Goal: Task Accomplishment & Management: Complete application form

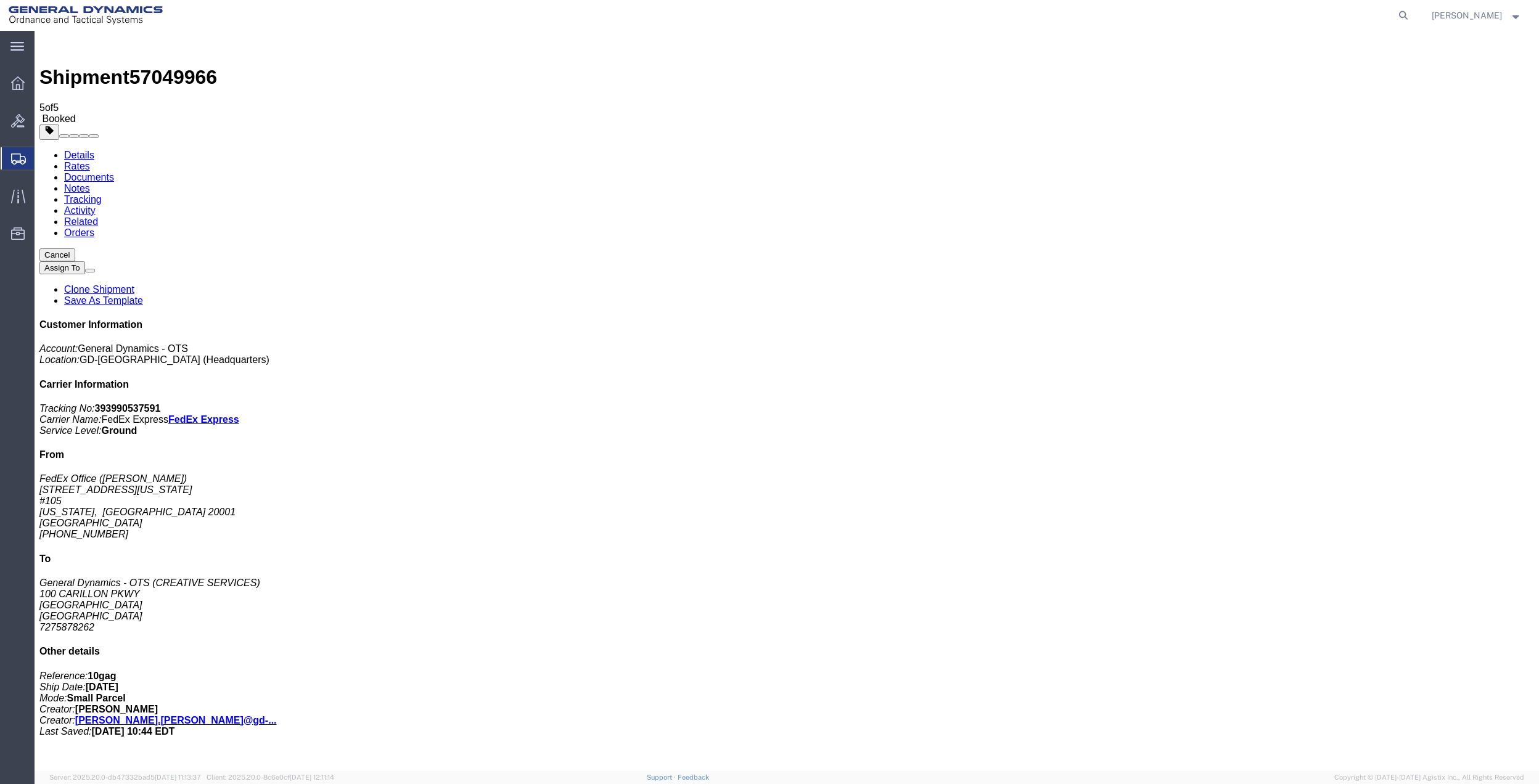
click at [0, 0] on span "Create Shipment" at bounding box center [0, 0] width 0 height 0
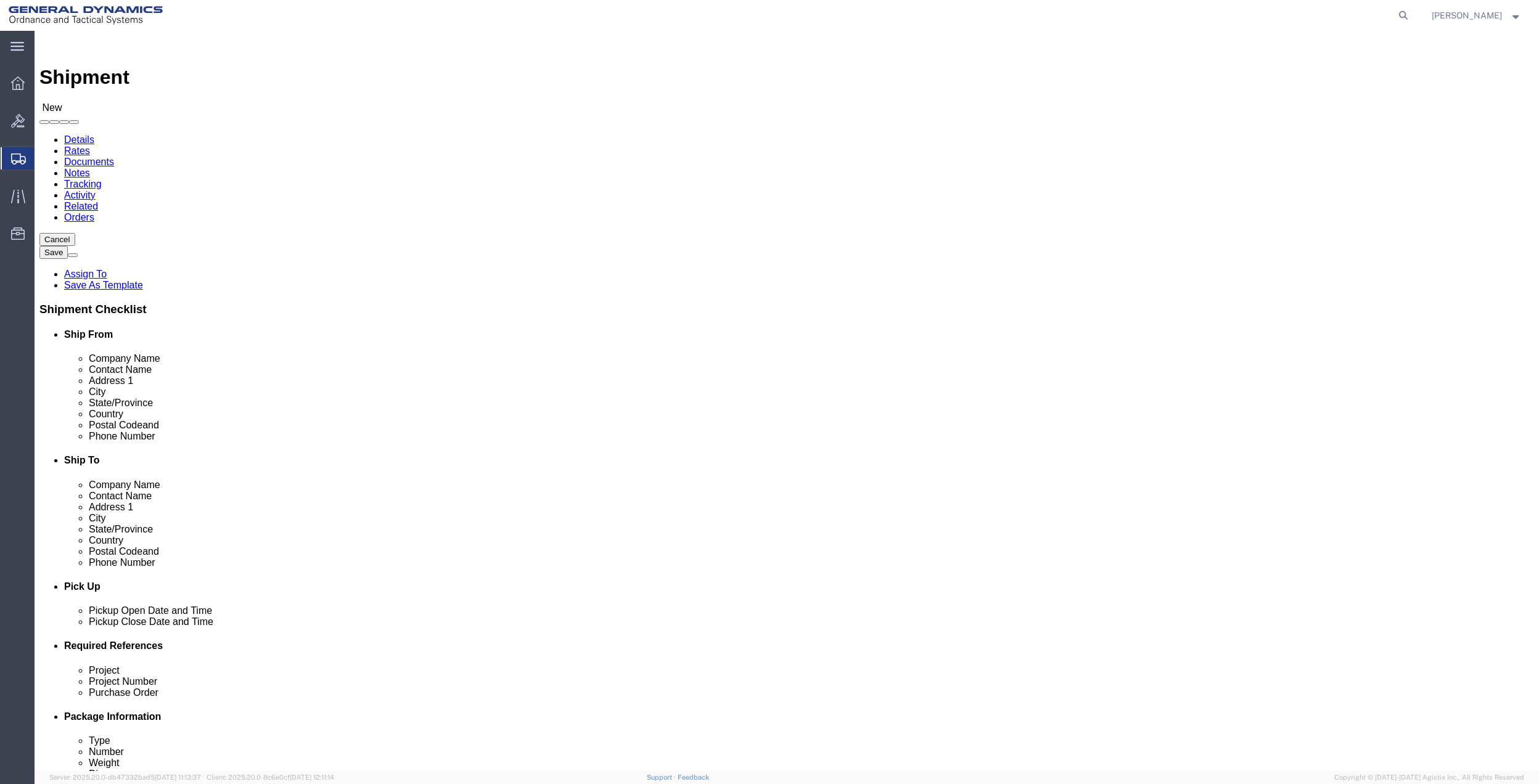
click input "text"
type input "[PERSON_NAME]"
drag, startPoint x: 272, startPoint y: 273, endPoint x: 320, endPoint y: 268, distance: 48.3
click p "- GENERAL DYNAMICS OTS - ([PERSON_NAME]) [STREET_ADDRESS]"
select select "FL"
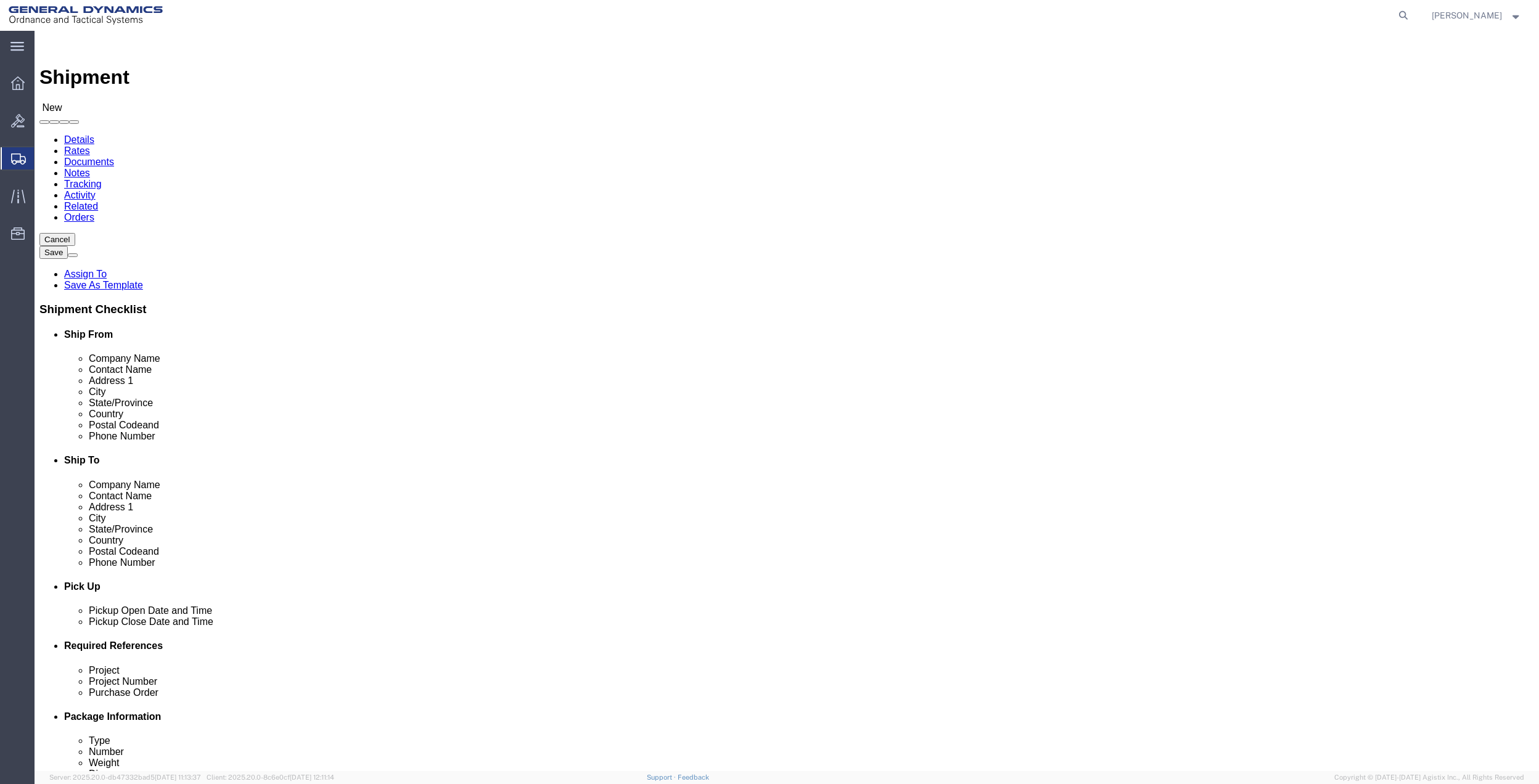
type input "[PERSON_NAME]"
click input "text"
type input "rcci"
click p "- RCCI INC - (RCCI INC) [STREET_ADDRESS]"
select select "FL"
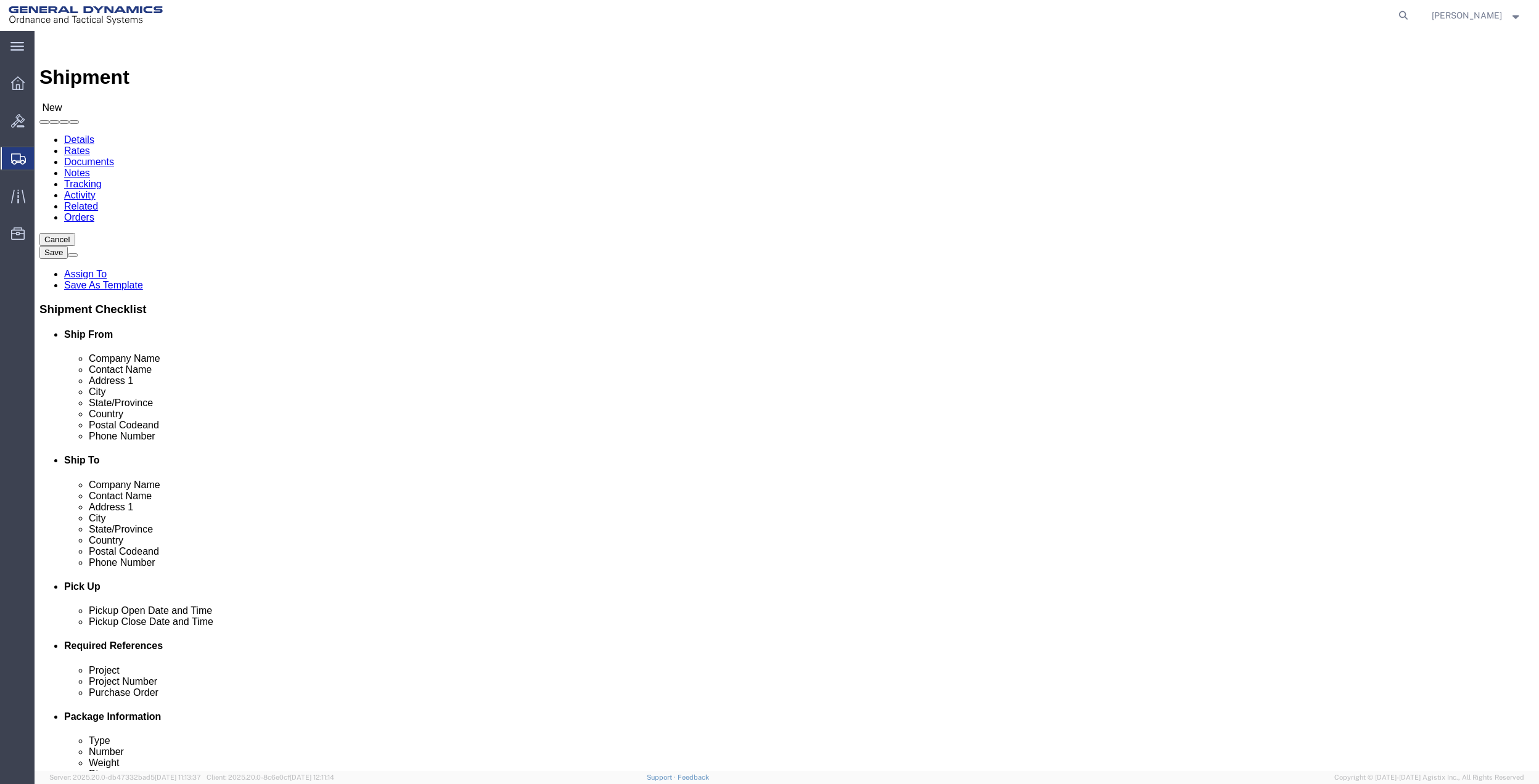
type input "RCCI INC"
click input "text"
type input "la mir"
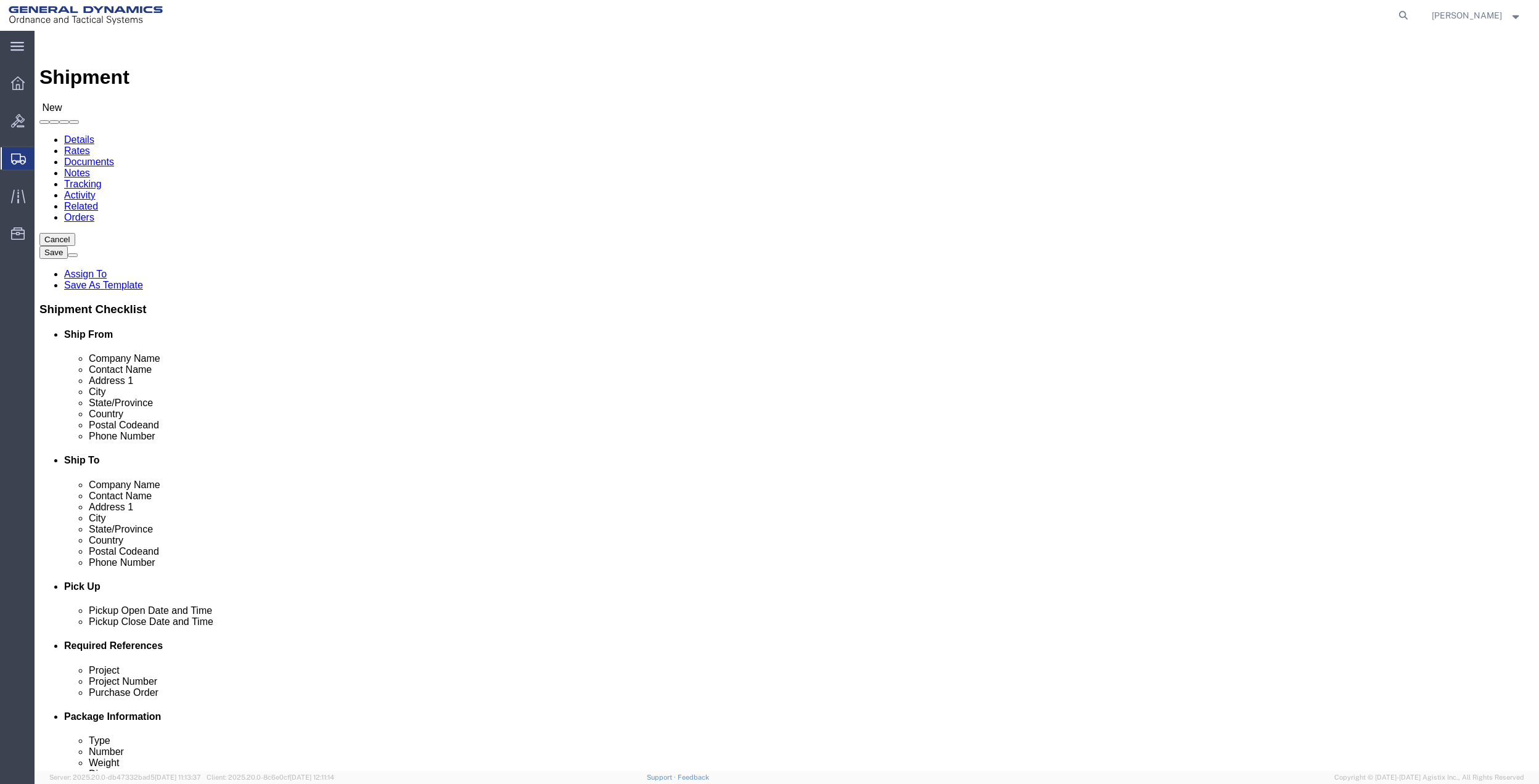
click p "- RCCI INC # 1009609 - (c/[PERSON_NAME] & [PERSON_NAME]) [STREET_ADDRESS]"
select select "CA"
type input "la mirada"
click input "text"
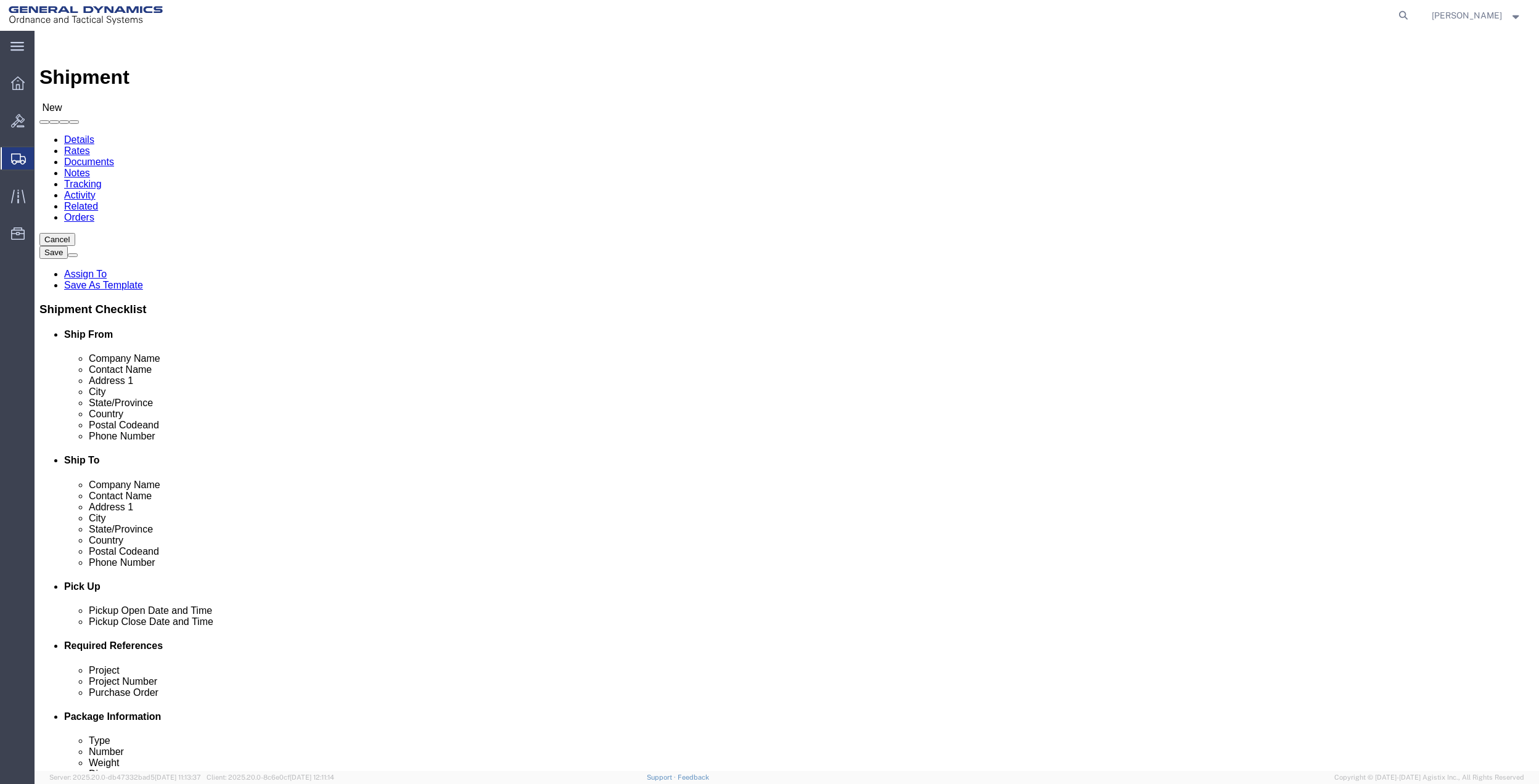
click input "text"
type input "7275788100"
drag, startPoint x: 933, startPoint y: 418, endPoint x: 925, endPoint y: 418, distance: 8.0
click input "text"
paste input "7275788100"
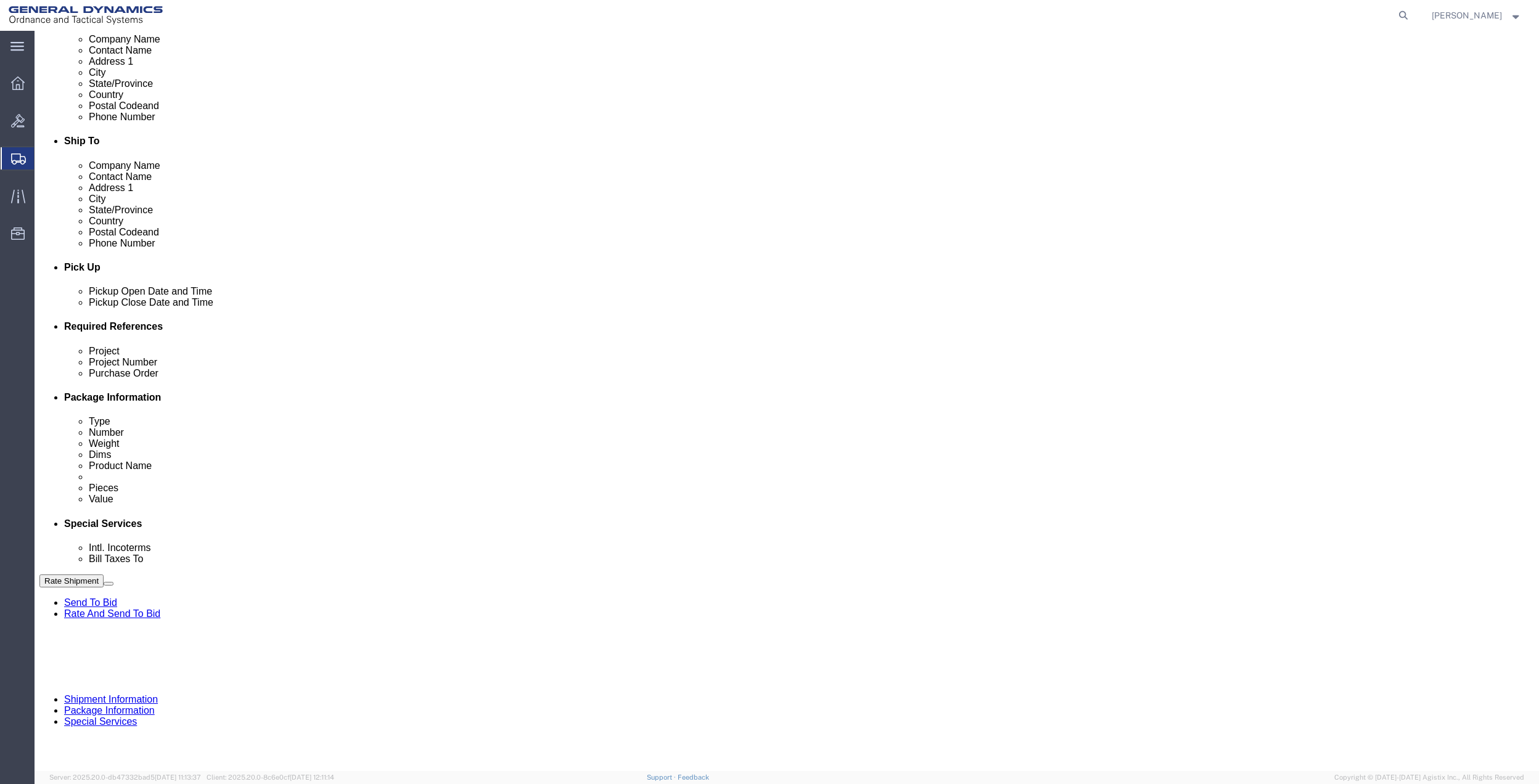
scroll to position [322, 0]
type input "7275788100"
click div "References Add reference"
click button "Add reference"
click input "text"
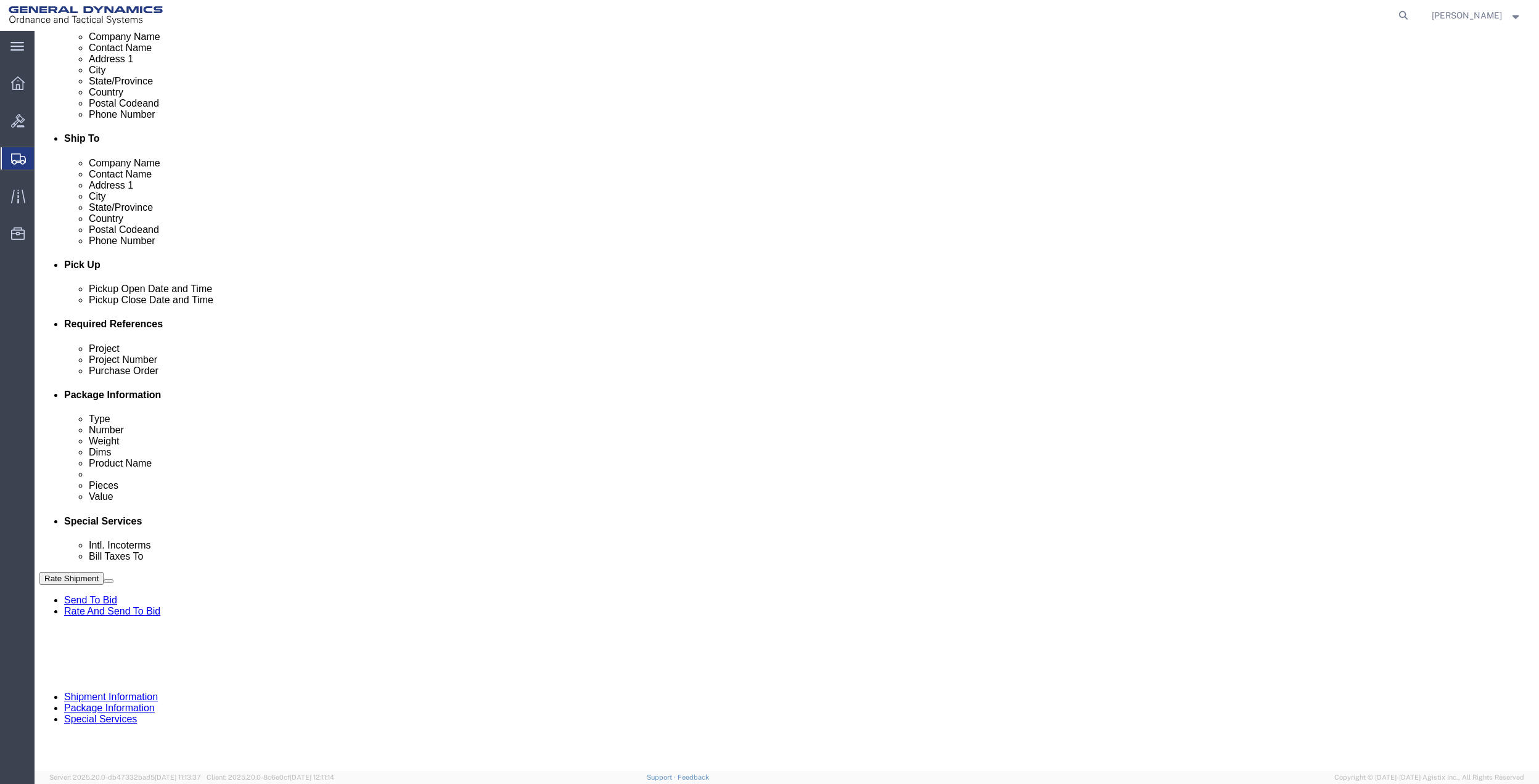
type input "site 10 afm"
drag, startPoint x: 676, startPoint y: 429, endPoint x: 662, endPoint y: 432, distance: 14.3
click div "Project Project Number Purchase Order site 10 afm Select Account Type Activity …"
paste input "site 10 afm"
type input "site 10 afm"
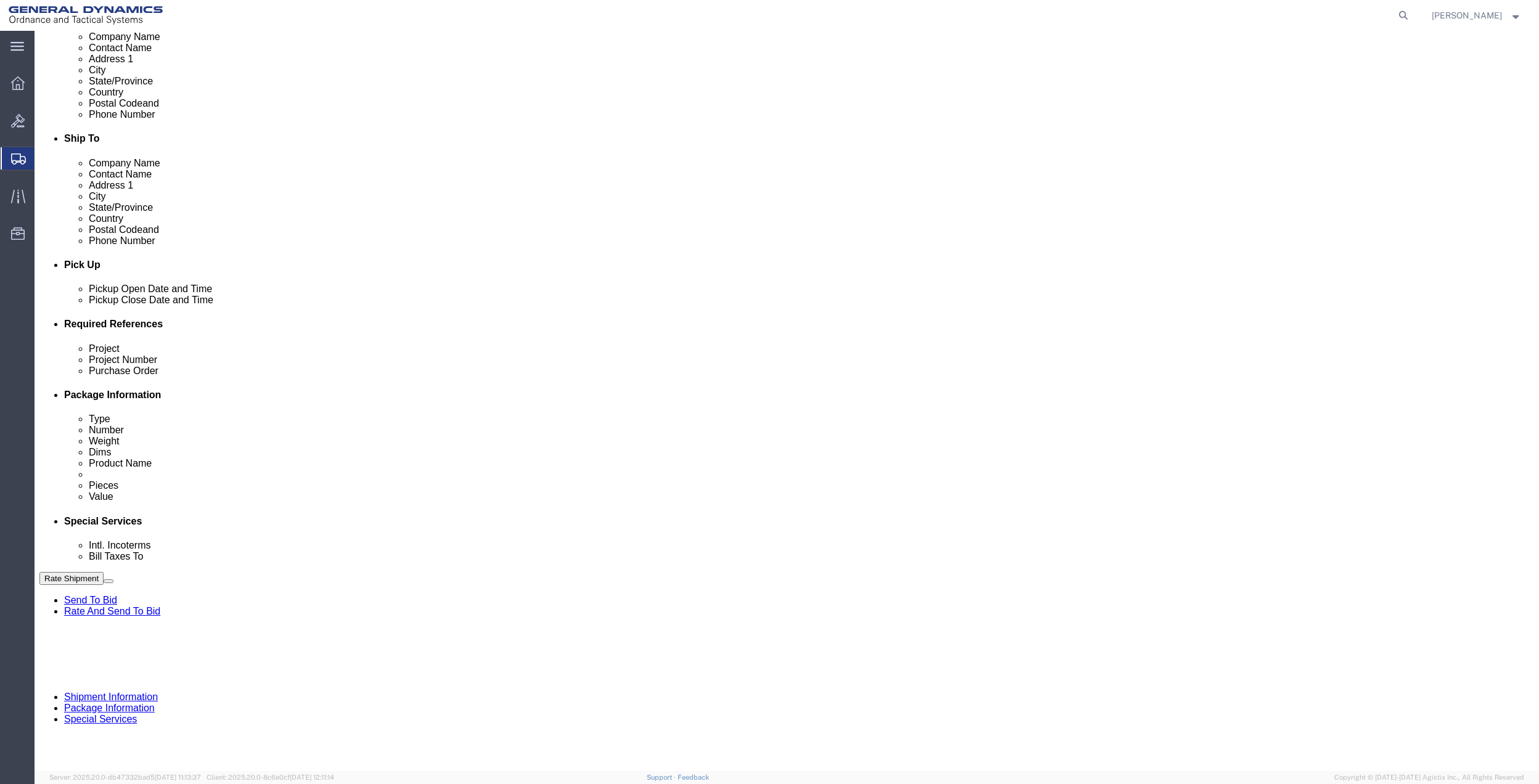
click input "text"
paste input "site 10 afm"
type input "site 10 afm"
drag, startPoint x: 286, startPoint y: 456, endPoint x: 267, endPoint y: 458, distance: 19.1
click input "text"
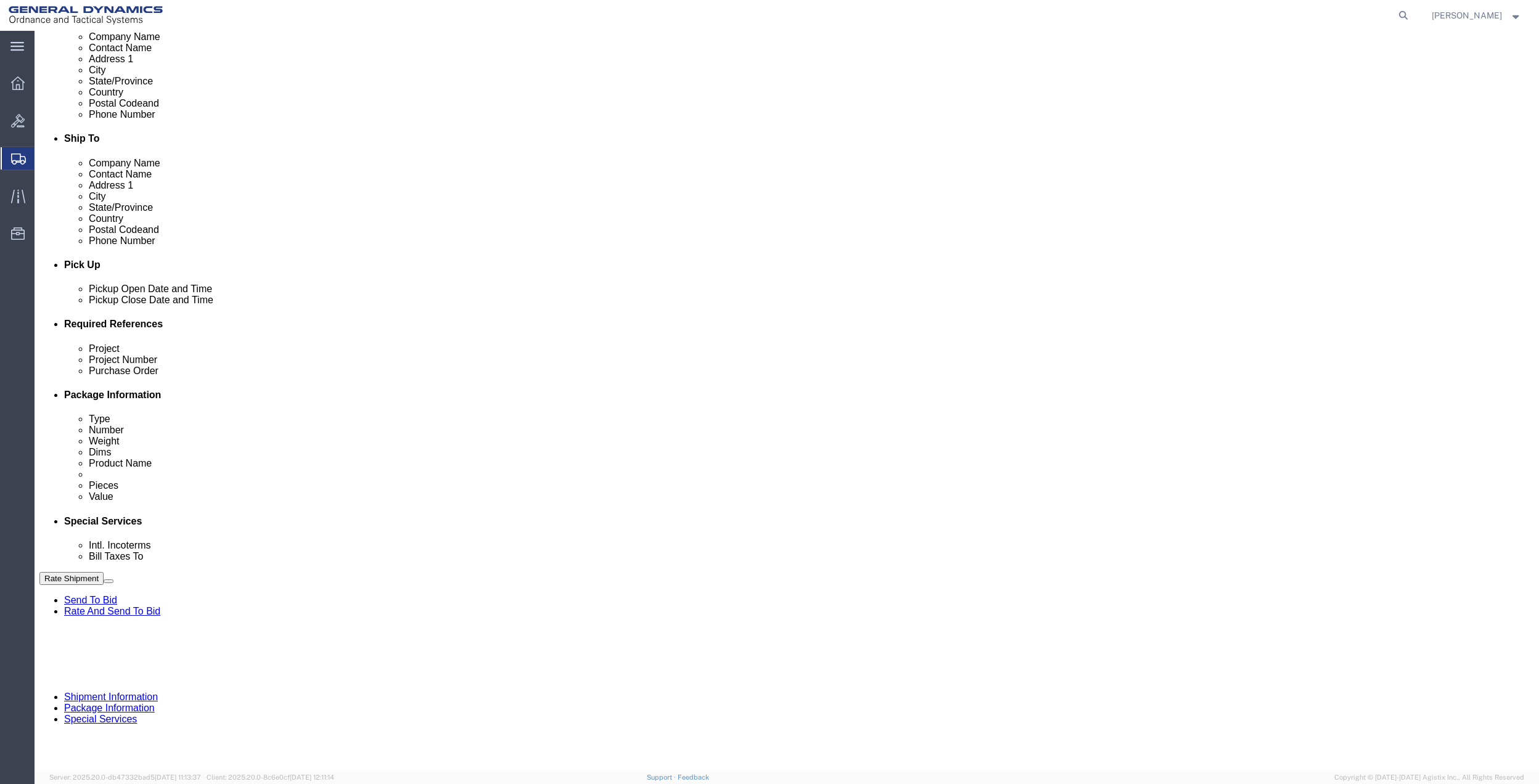
paste input "site 10 afm"
type input "site 10 afm"
drag, startPoint x: 124, startPoint y: 465, endPoint x: 121, endPoint y: 460, distance: 5.8
click select "Select Account Type Activity ID Airline Appointment Number ASN Batch Request # …"
select select "DEPT"
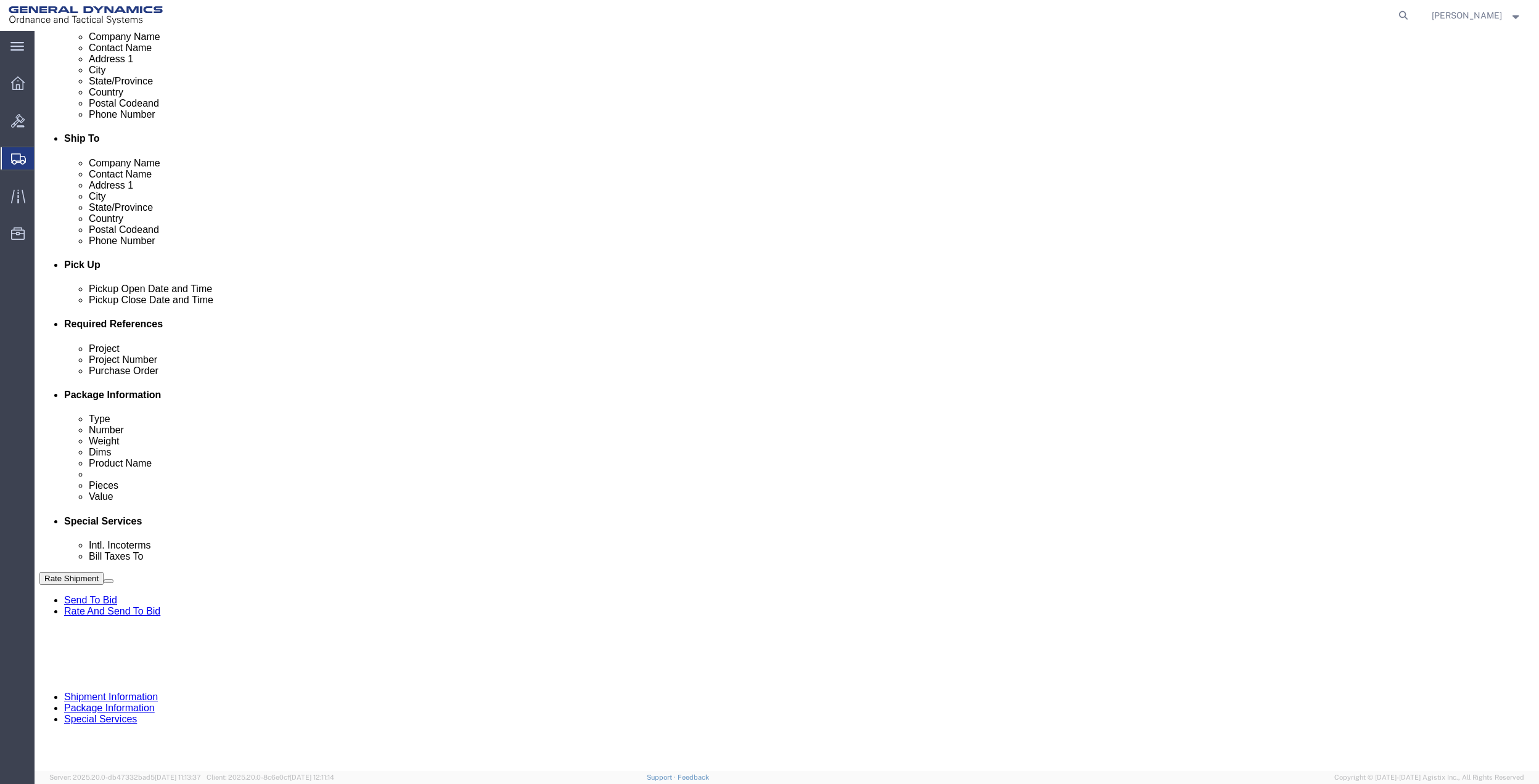
click select "Select Account Type Activity ID Airline Appointment Number ASN Batch Request # …"
click icon
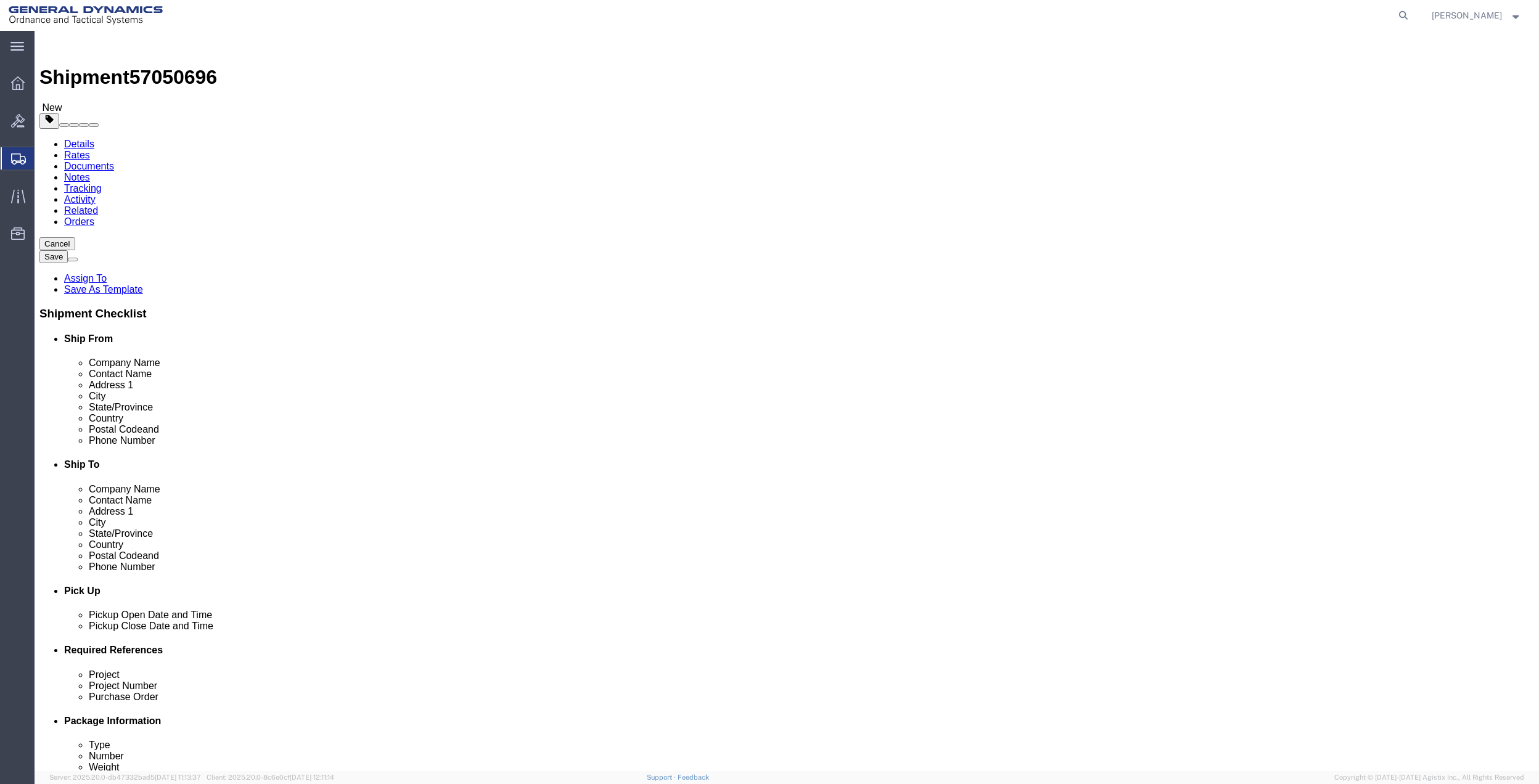
click select "Select Bale(s) Basket(s) Bolt(s) Bottle(s) Buckets Bulk Bundle(s) Can(s) Cardbo…"
select select "ENV"
click select "Select Bale(s) Basket(s) Bolt(s) Bottle(s) Buckets Bulk Bundle(s) Can(s) Cardbo…"
type input "9.50"
type input "12.50"
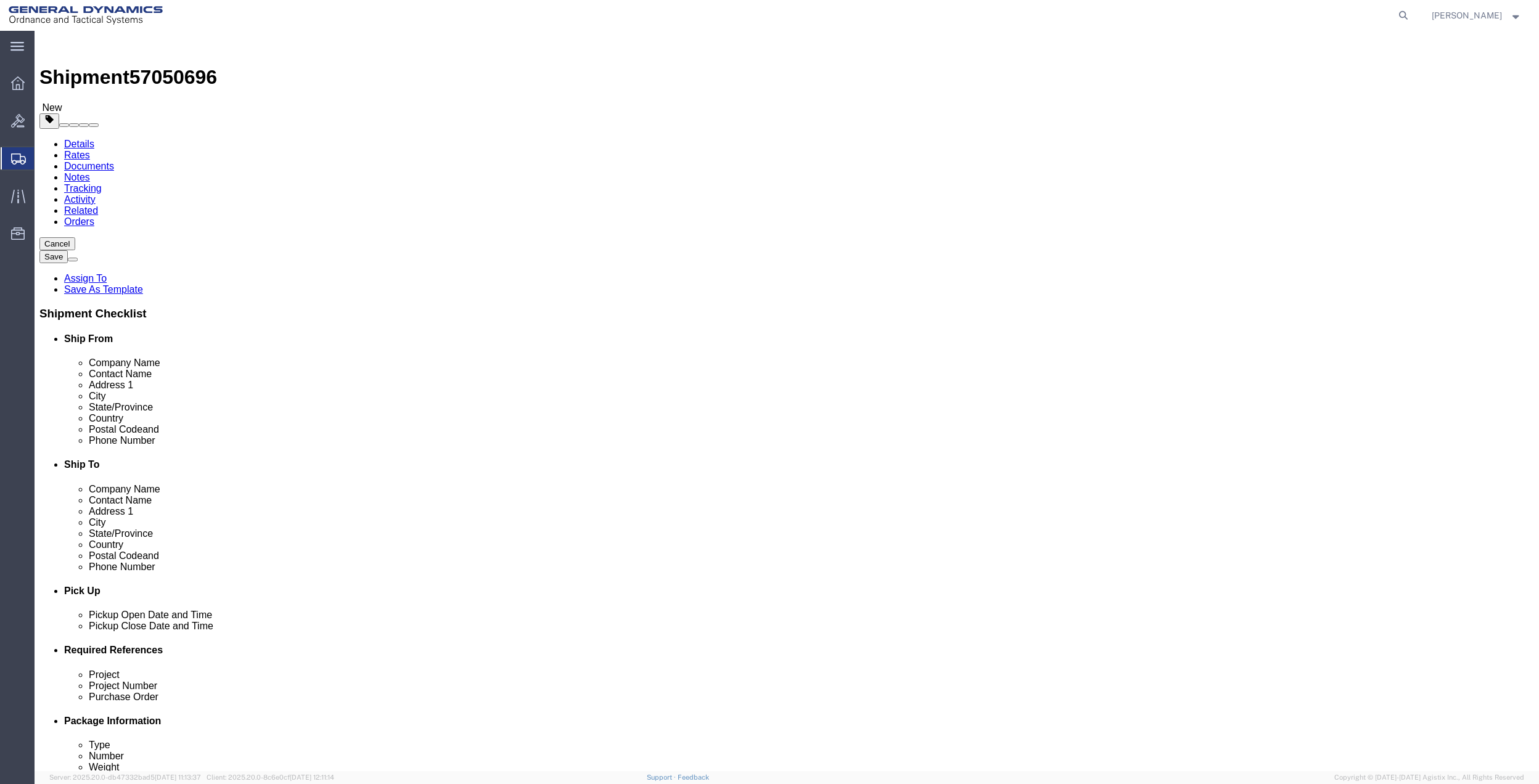
type input "0.25"
type input "1"
click link "Add Content"
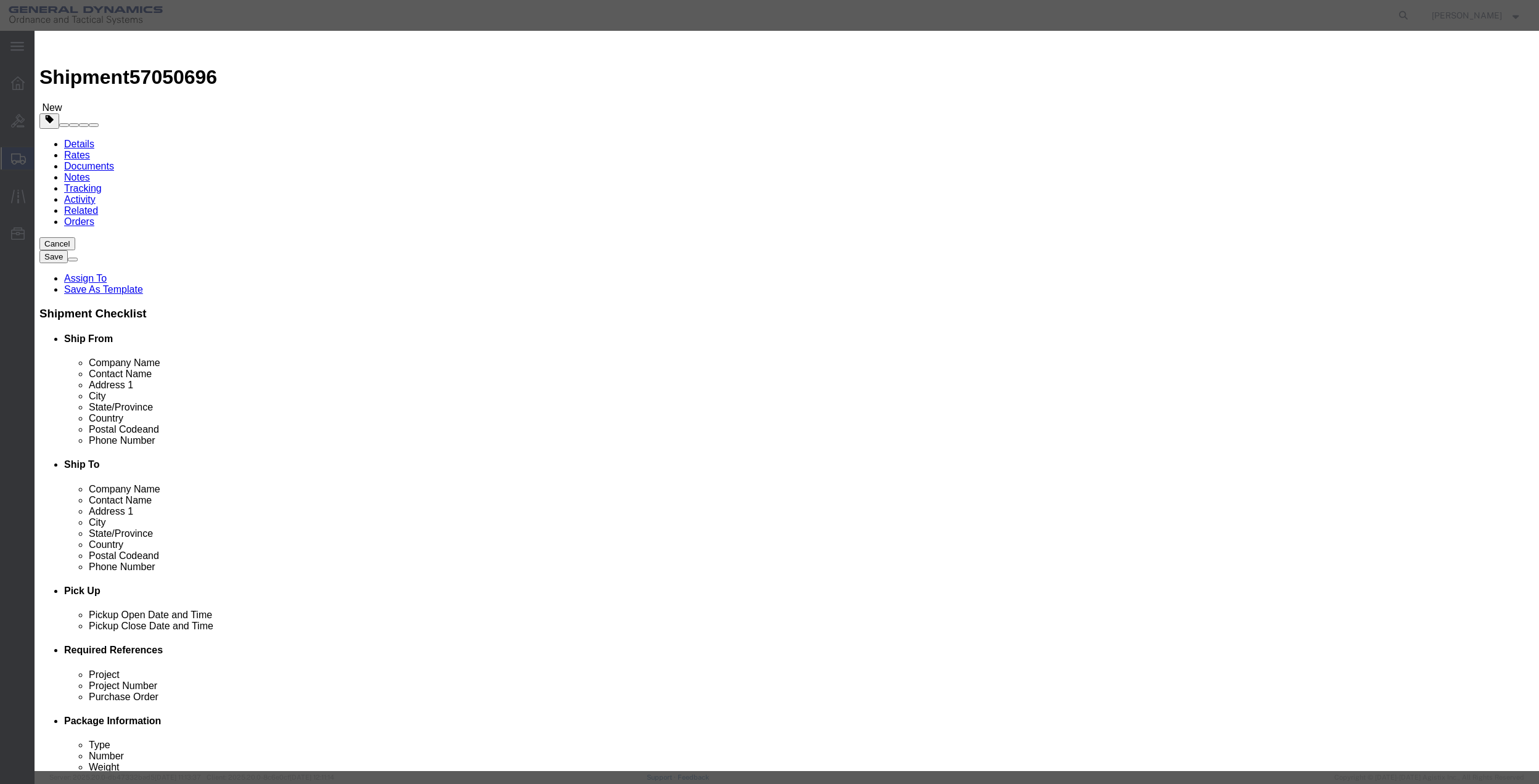
click input "text"
type input "misc"
type input "100"
click input "0"
type input "01"
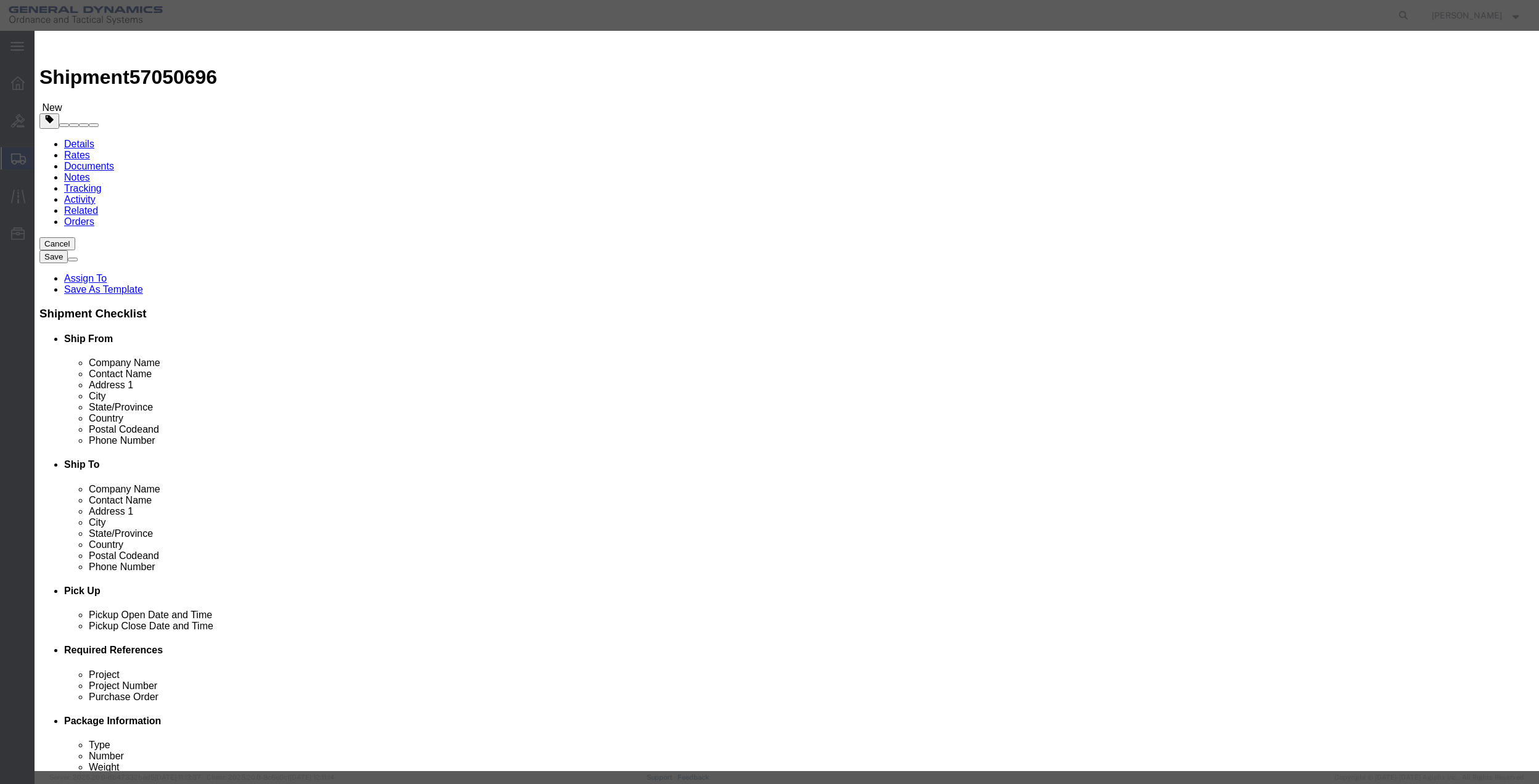
click select "Select 50 55 60 65 70 85 92.5 100 125 175 250 300 400"
select select "70"
click select "Select 50 55 60 65 70 85 92.5 100 125 175 250 300 400"
click button "Save & Close"
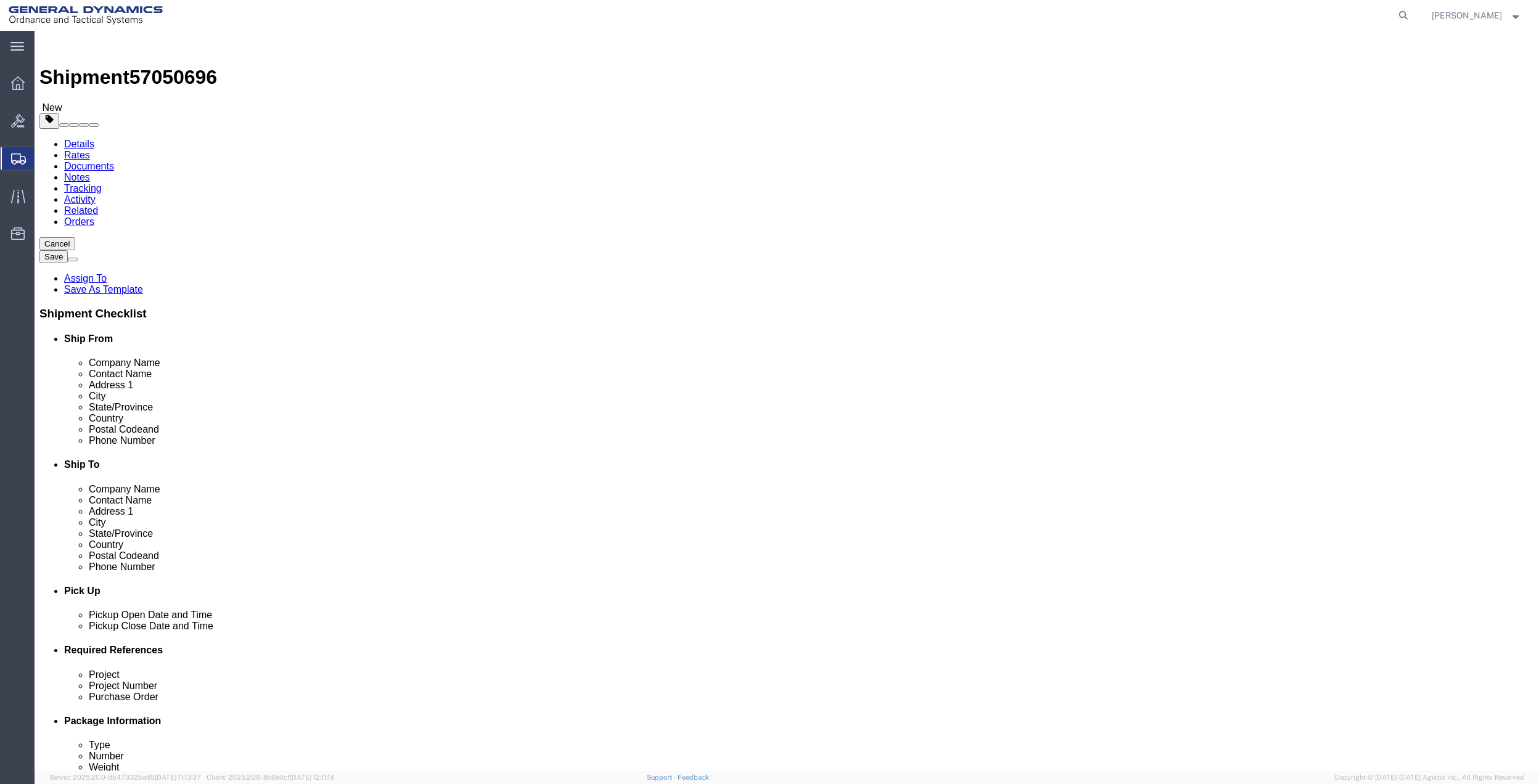
click link "Special Services"
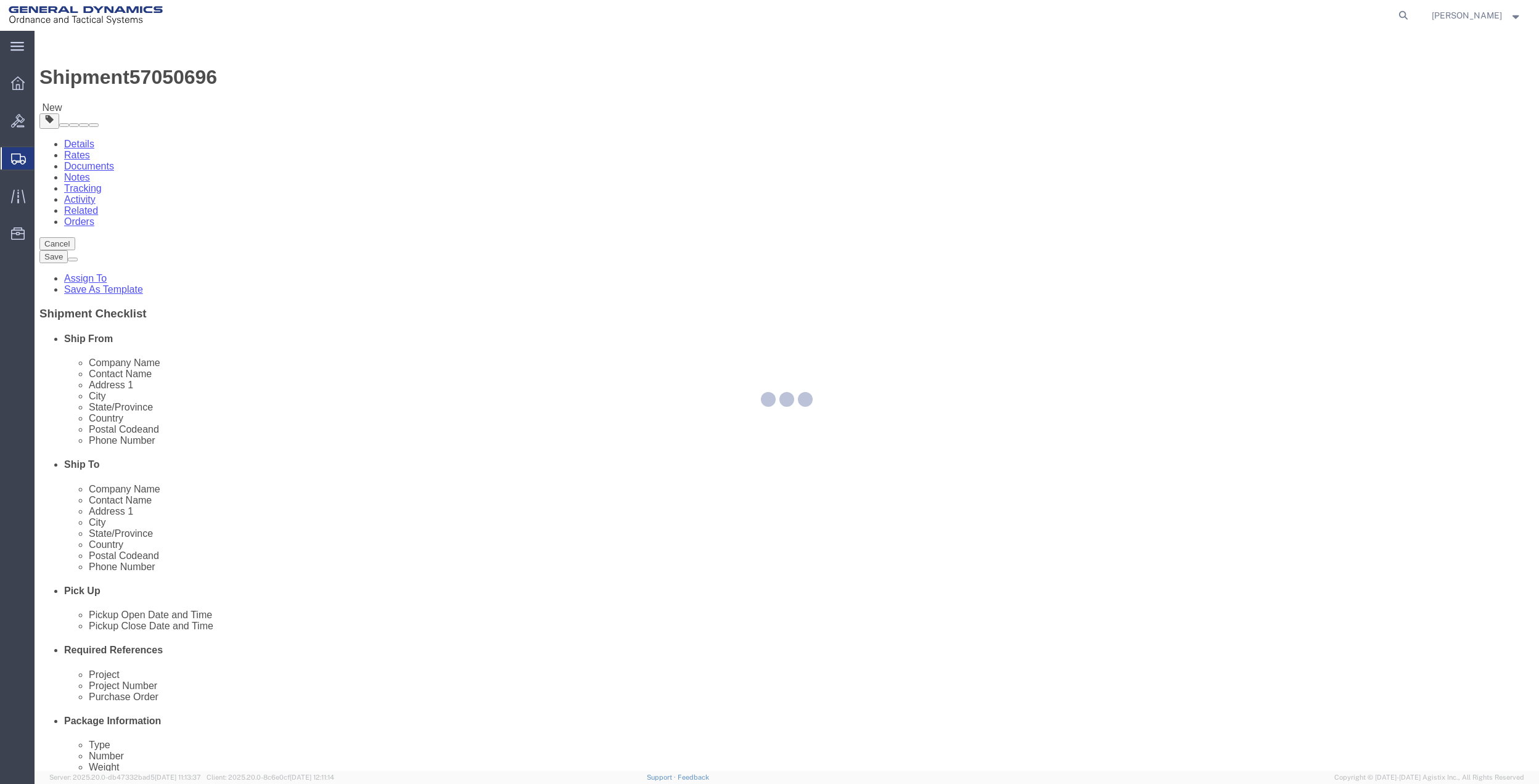
select select
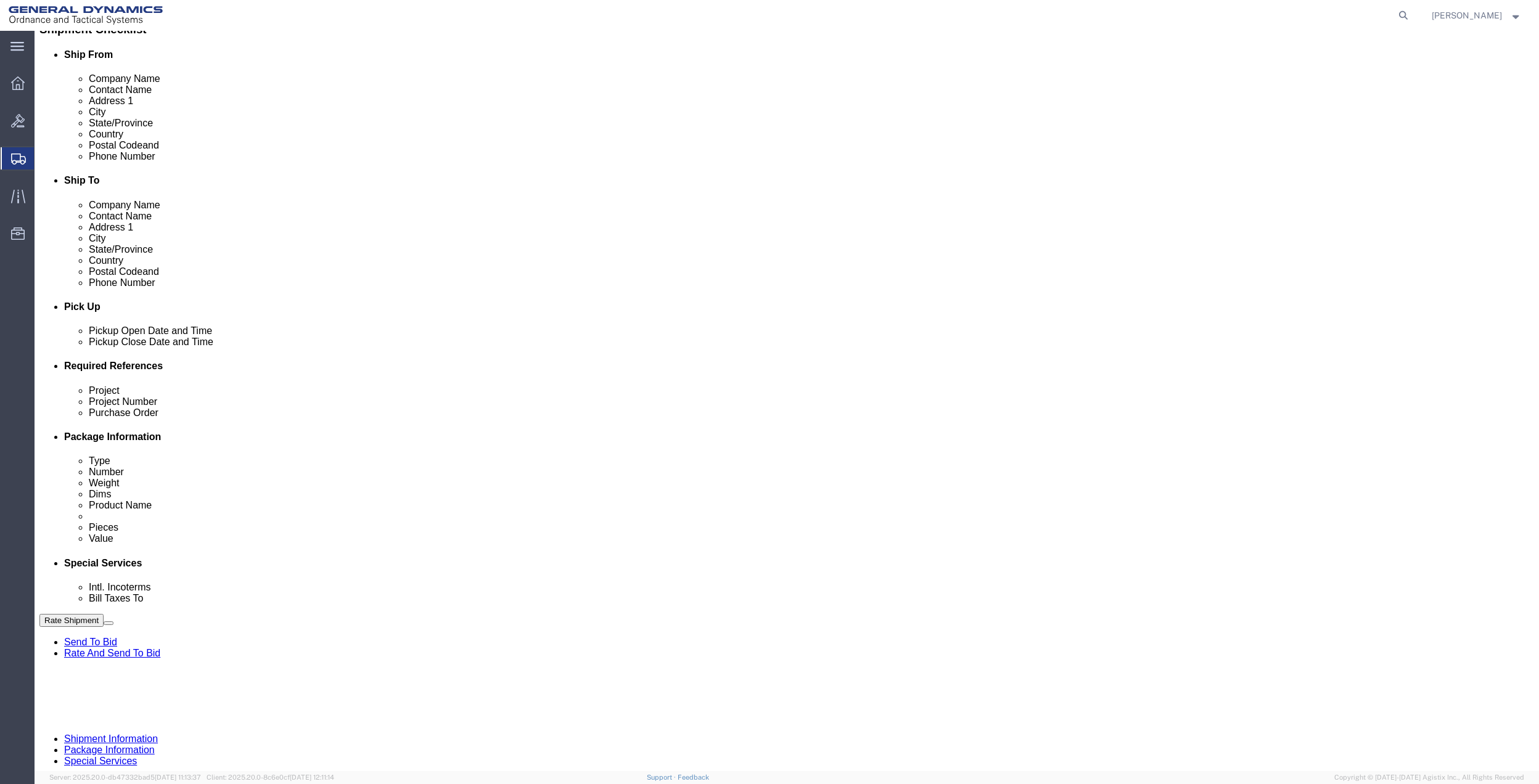
scroll to position [410, 0]
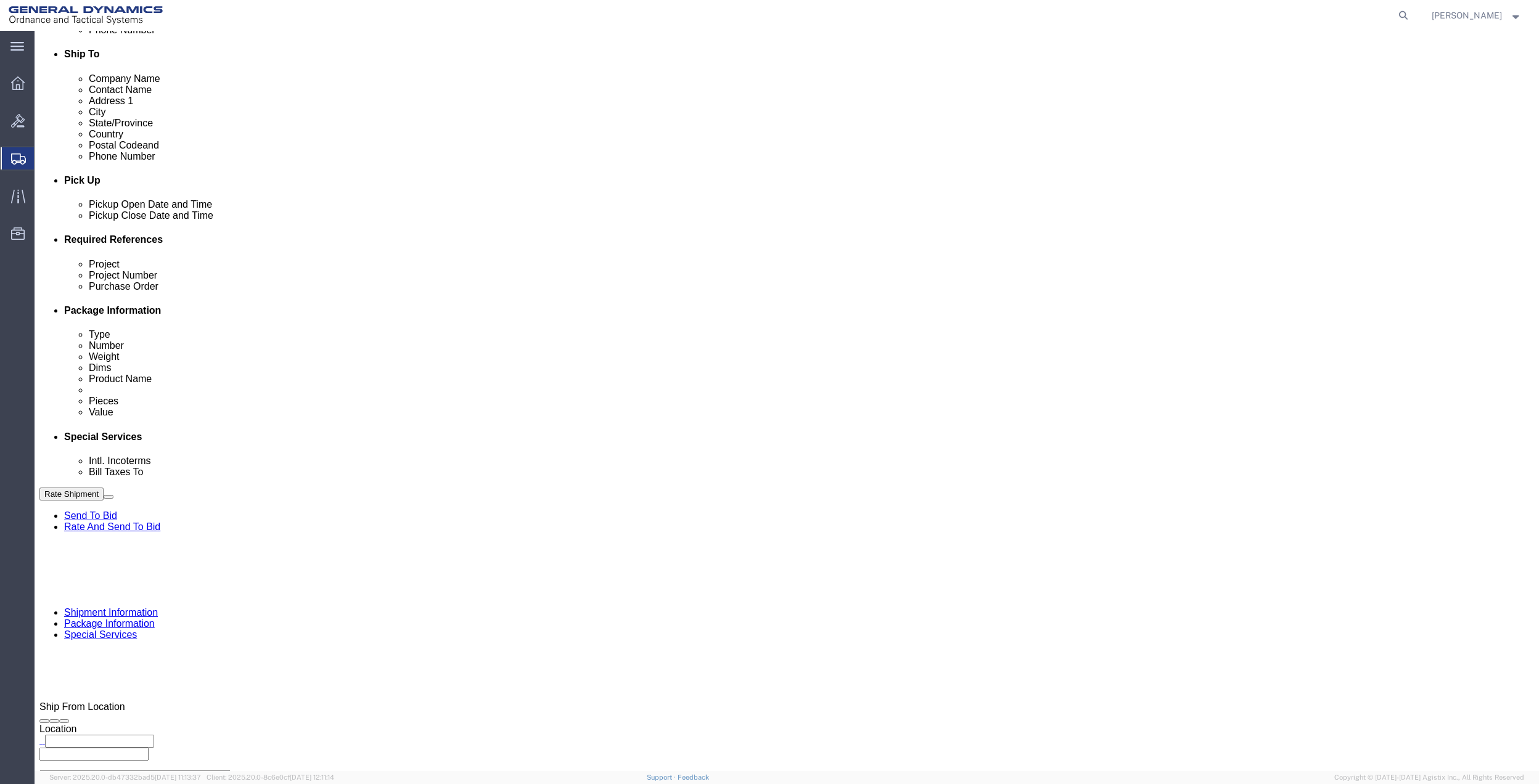
click select "Select Buyer Cost Center Department Operations Number Order Number Sales Person"
select select "DEPARTMENT"
click select "Select Buyer Cost Center Department Operations Number Order Number Sales Person"
click select "Select [GEOGRAPHIC_DATA] [GEOGRAPHIC_DATA] [GEOGRAPHIC_DATA] [GEOGRAPHIC_DATA] …"
select select "1763983"
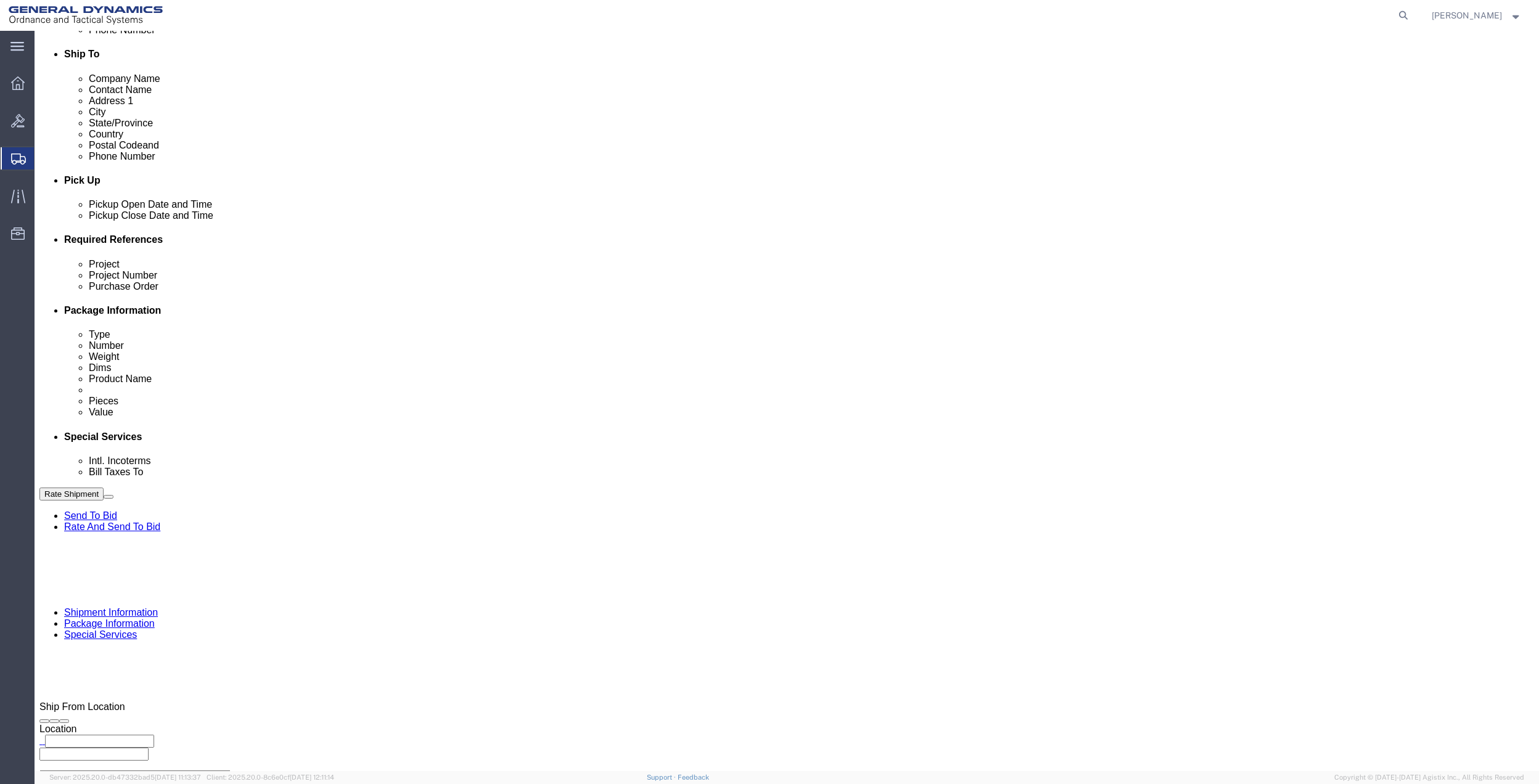
click select "Select [GEOGRAPHIC_DATA] [GEOGRAPHIC_DATA] [GEOGRAPHIC_DATA] [GEOGRAPHIC_DATA] …"
click select "Select 10AFM 10GAG 10GAH 10GFL 10GFO 10GIE 10GIS 30MABS St [PERSON_NAME] Program"
select select "214681"
click select "Select 10AFM 10GAG 10GAH 10GFL 10GFO 10GIE 10GIS 30MABS St [PERSON_NAME] Program"
click input "General Dynamics OTS % Data2Logistics"
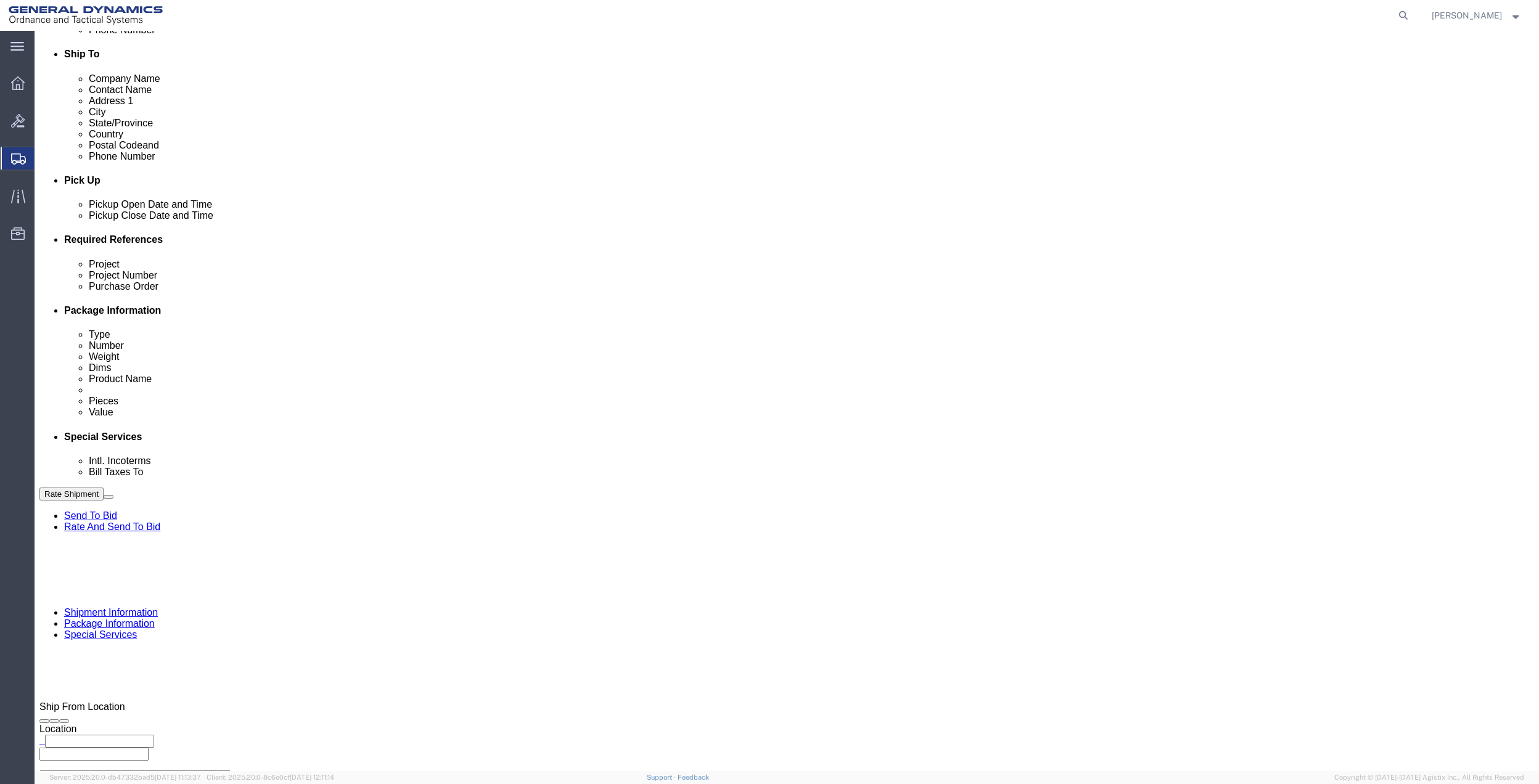
click input "General Dynamics OTS % Data2Logistics"
click p "- GEDOTS %DATA 2 LOGISTICS - (GEDOTS %DATA 2 LOGISTICS) [GEOGRAPHIC_DATA][PERSO…"
type input "GEDOTS %DATA 2 LOGISTICS"
type input "PO BOX 61050"
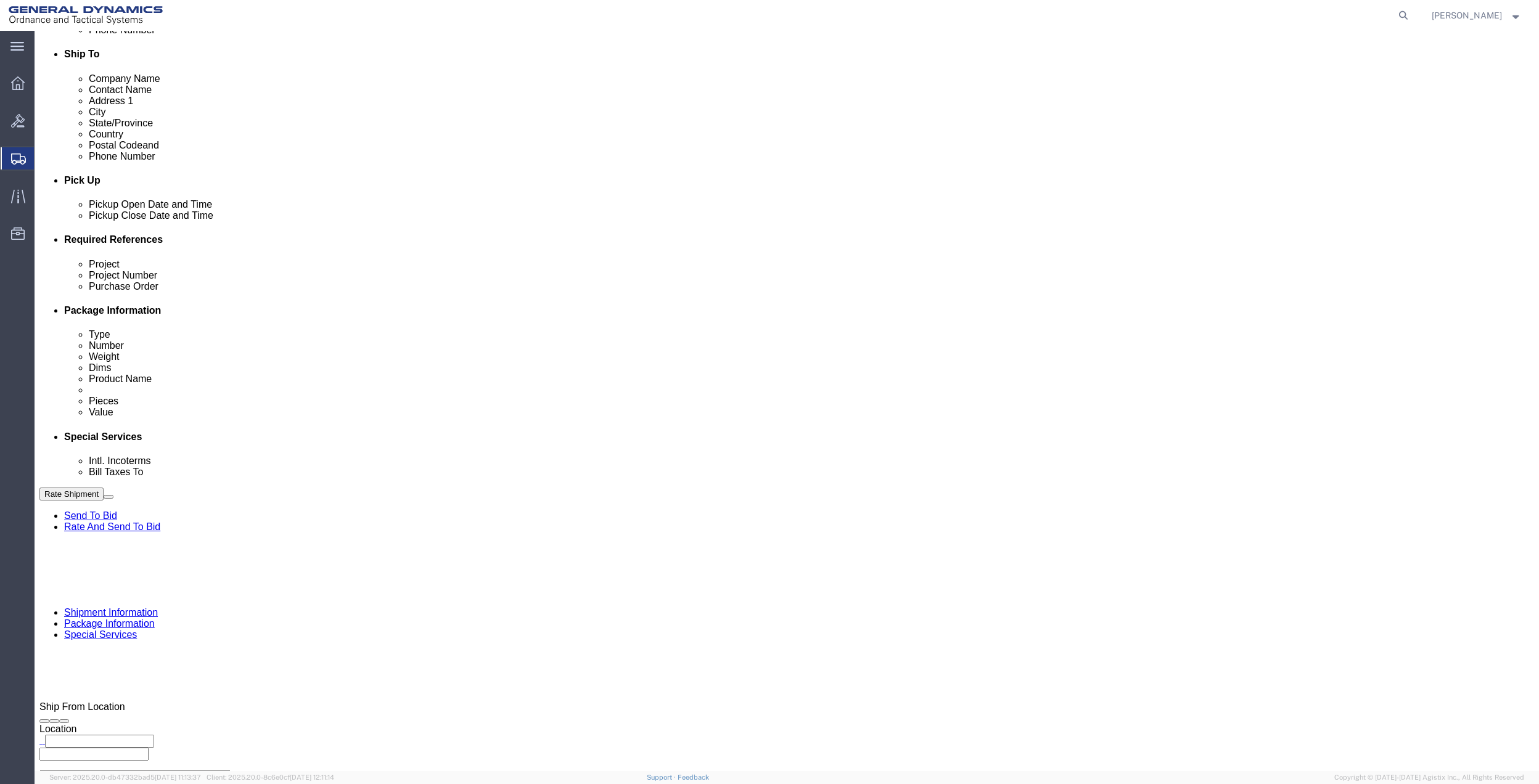
type input "GEDOTS %DATA 2 LOGISTICS"
type input "FORT [PERSON_NAME]"
type input "33906"
select select "FL"
click input "GEDOTS %DATA 2 LOGISTICS"
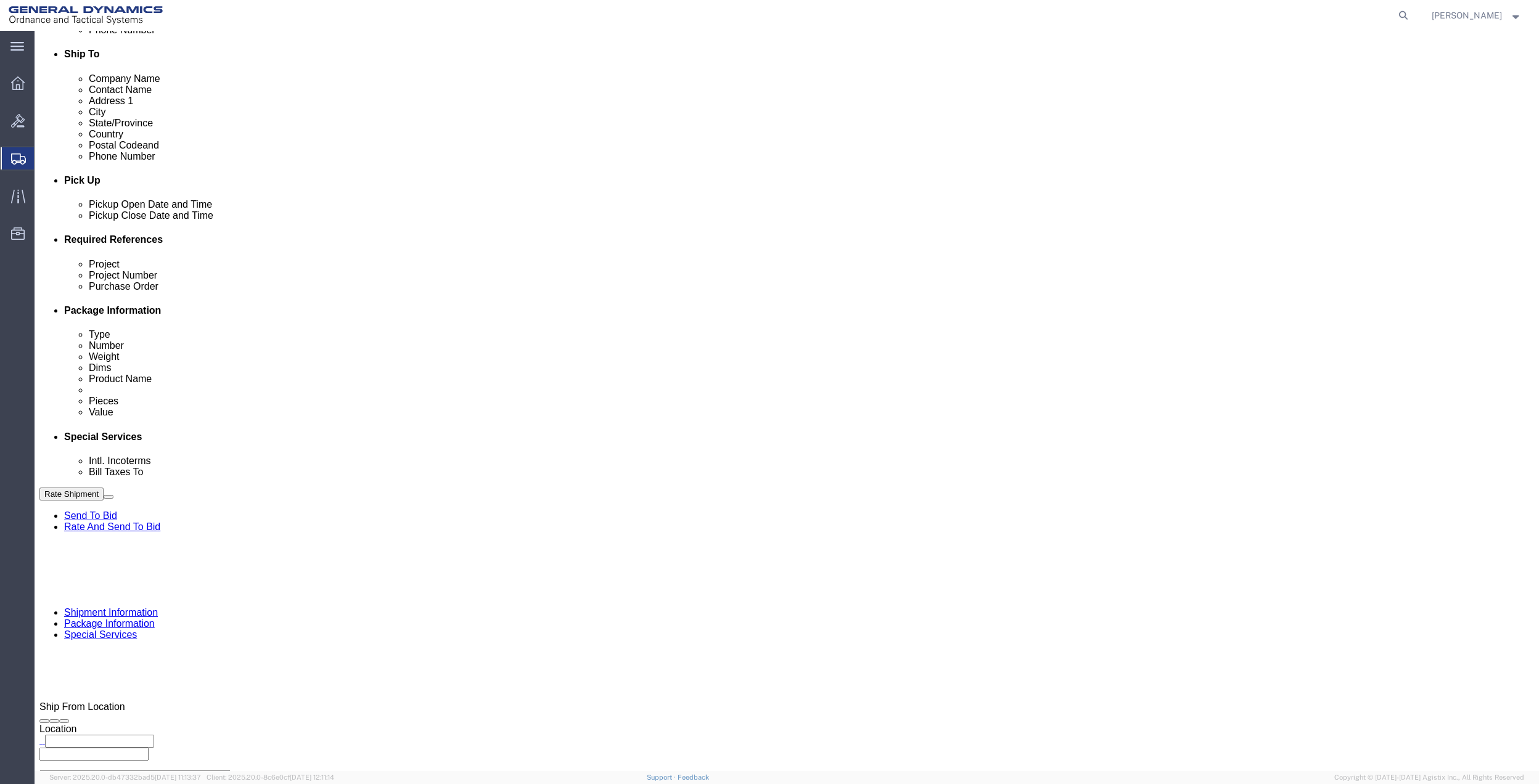
click input "GEDOTS %DATA 2 LOGISTICS"
click p "- GEDOTS %DATA 2 LOGISTICS - (GEDOTS %DATA 2 LOGISTICS) [GEOGRAPHIC_DATA][PERSO…"
type input "GEDOTS %DATA 2 LOGISTICS"
select select "FL"
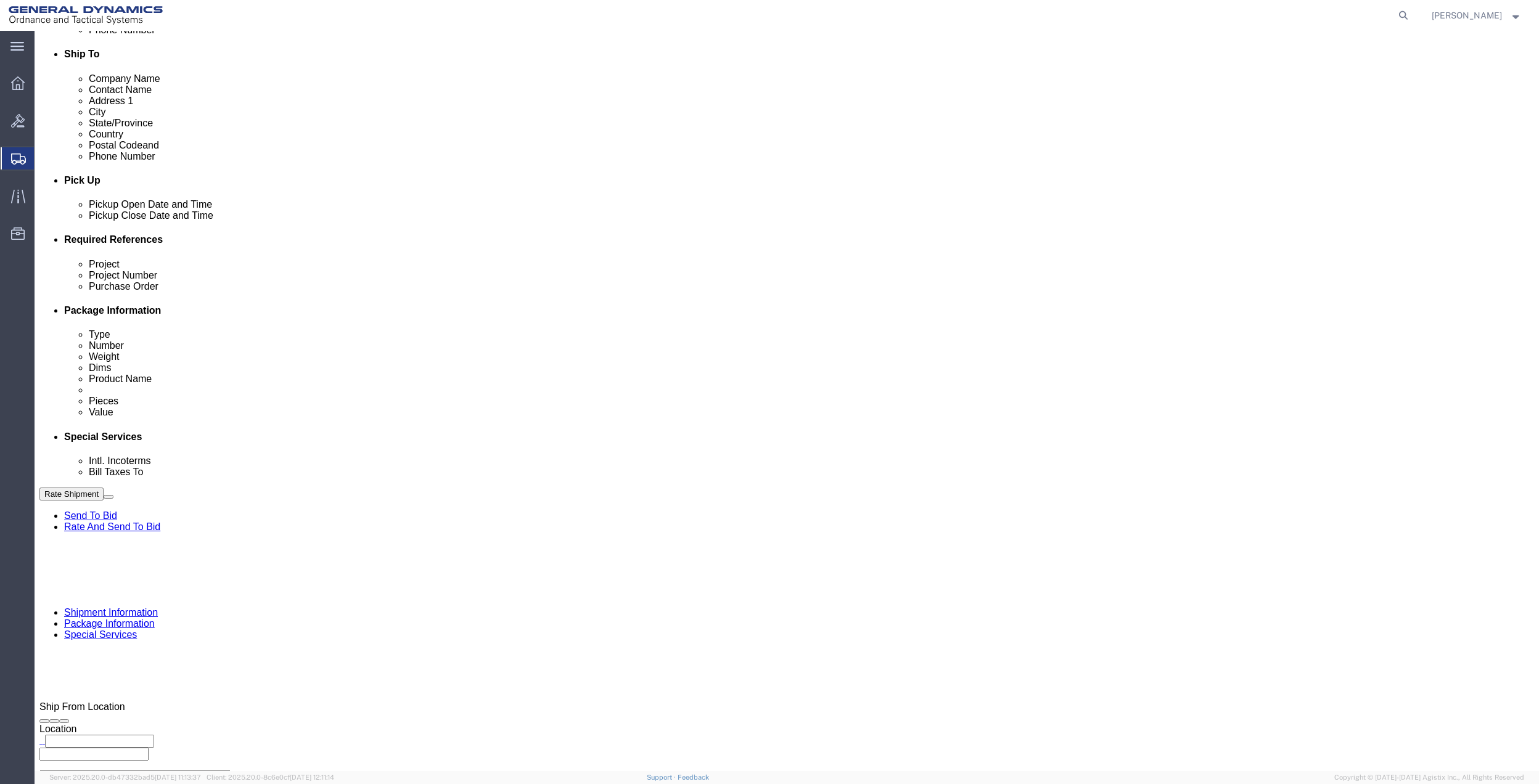
type input "GEDOTS %DATA 2 LOGISTICS"
click button "Rate Shipment"
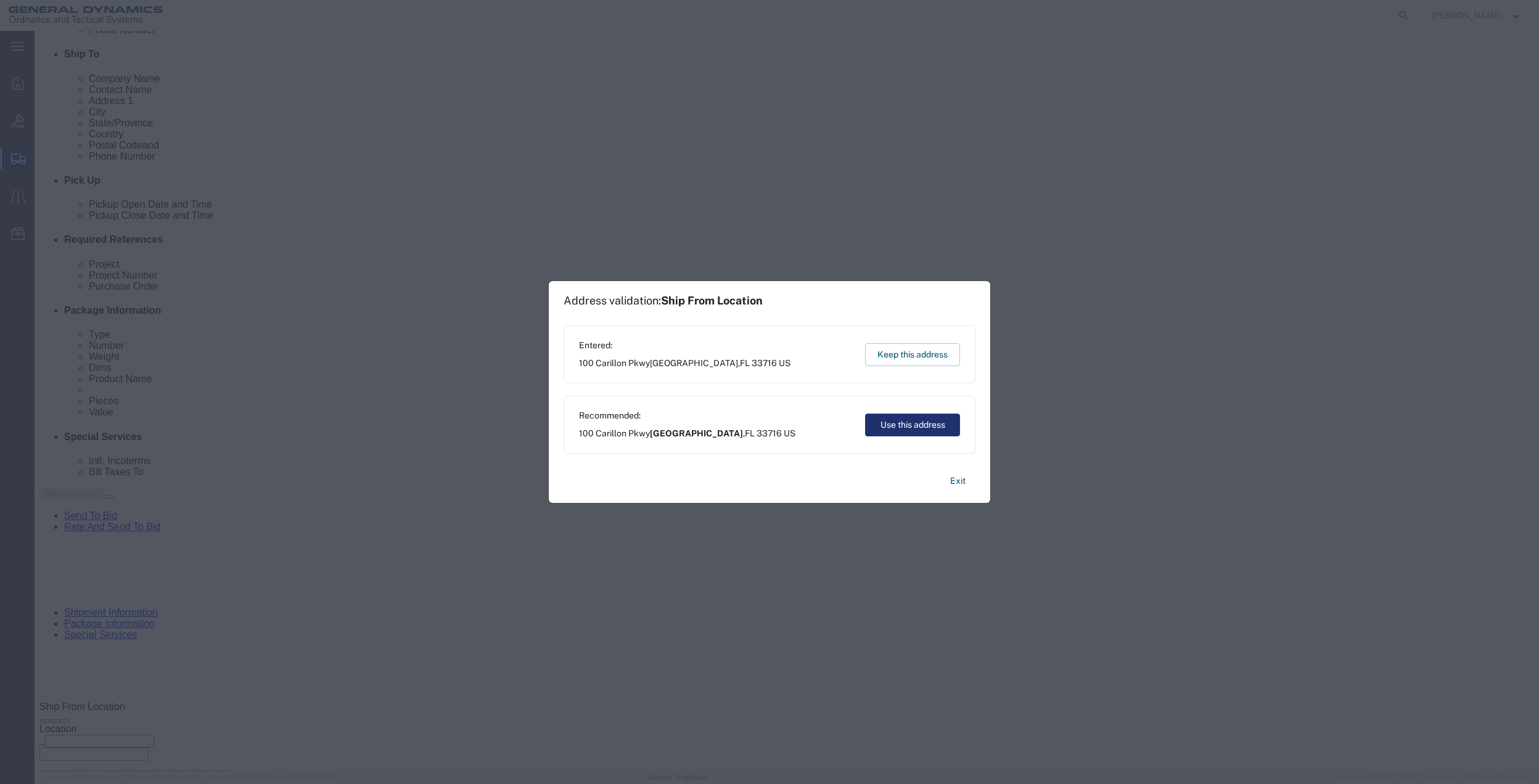
click at [914, 428] on button "Use this address" at bounding box center [913, 425] width 95 height 23
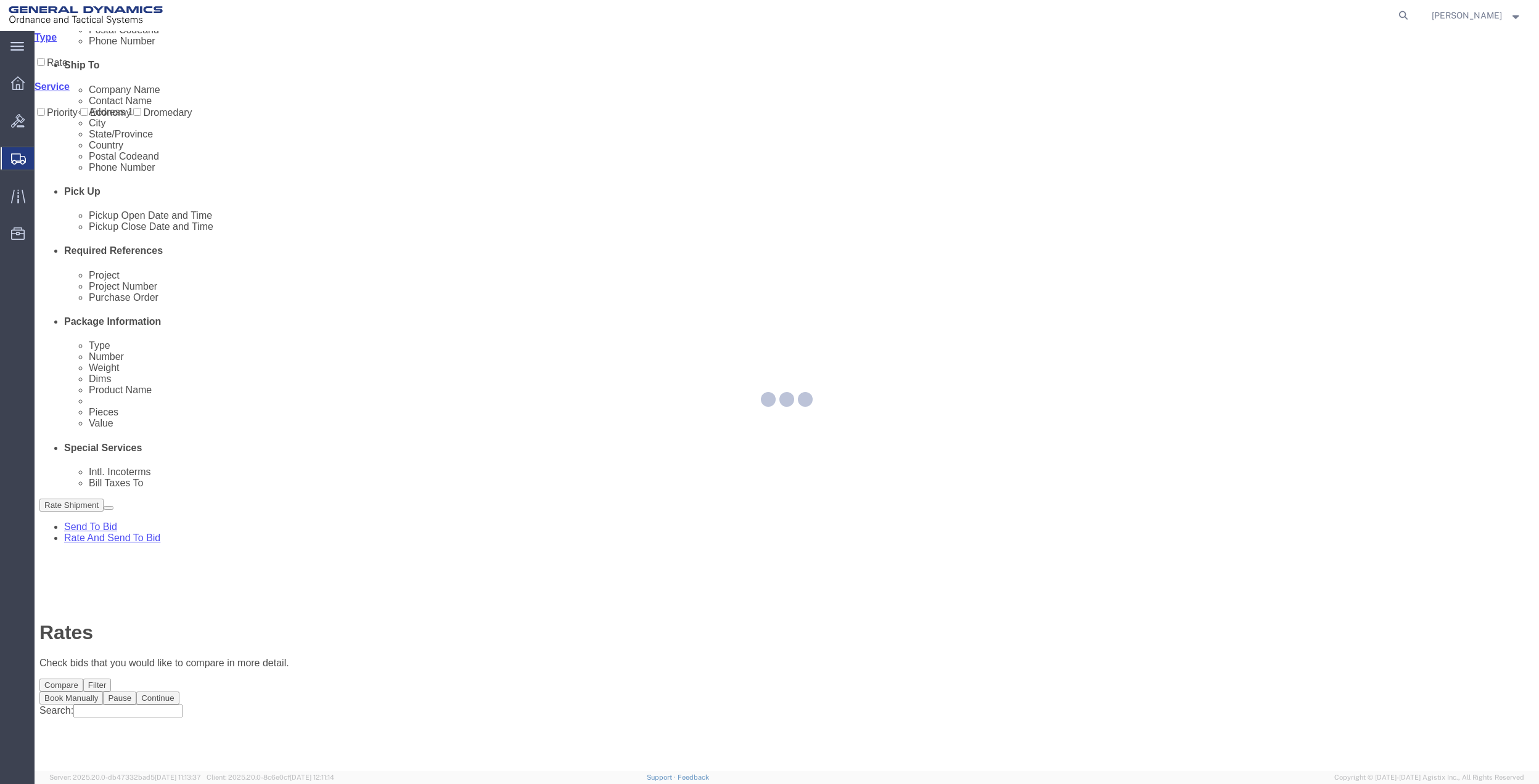
scroll to position [0, 0]
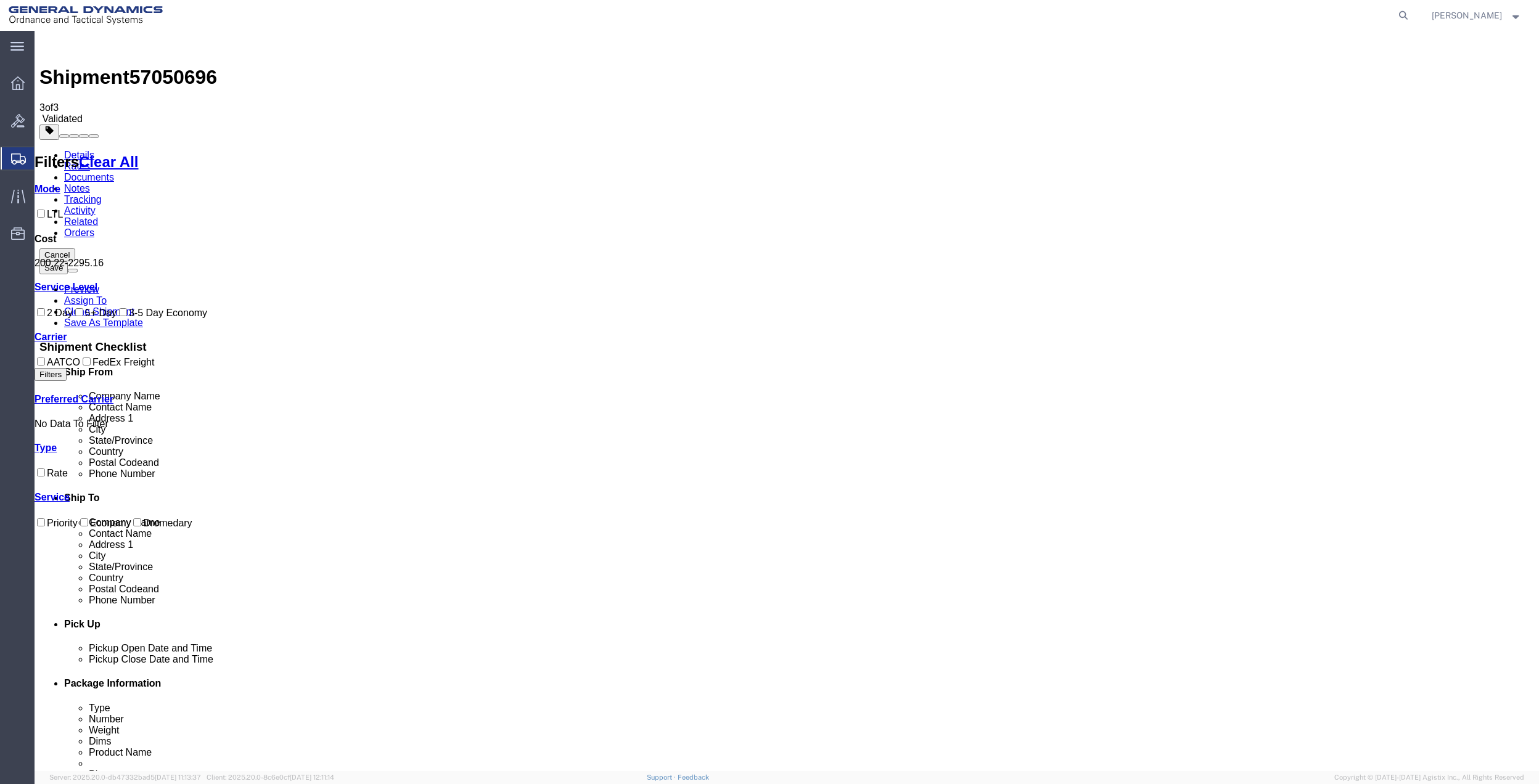
click at [77, 150] on link "Details" at bounding box center [78, 155] width 30 height 11
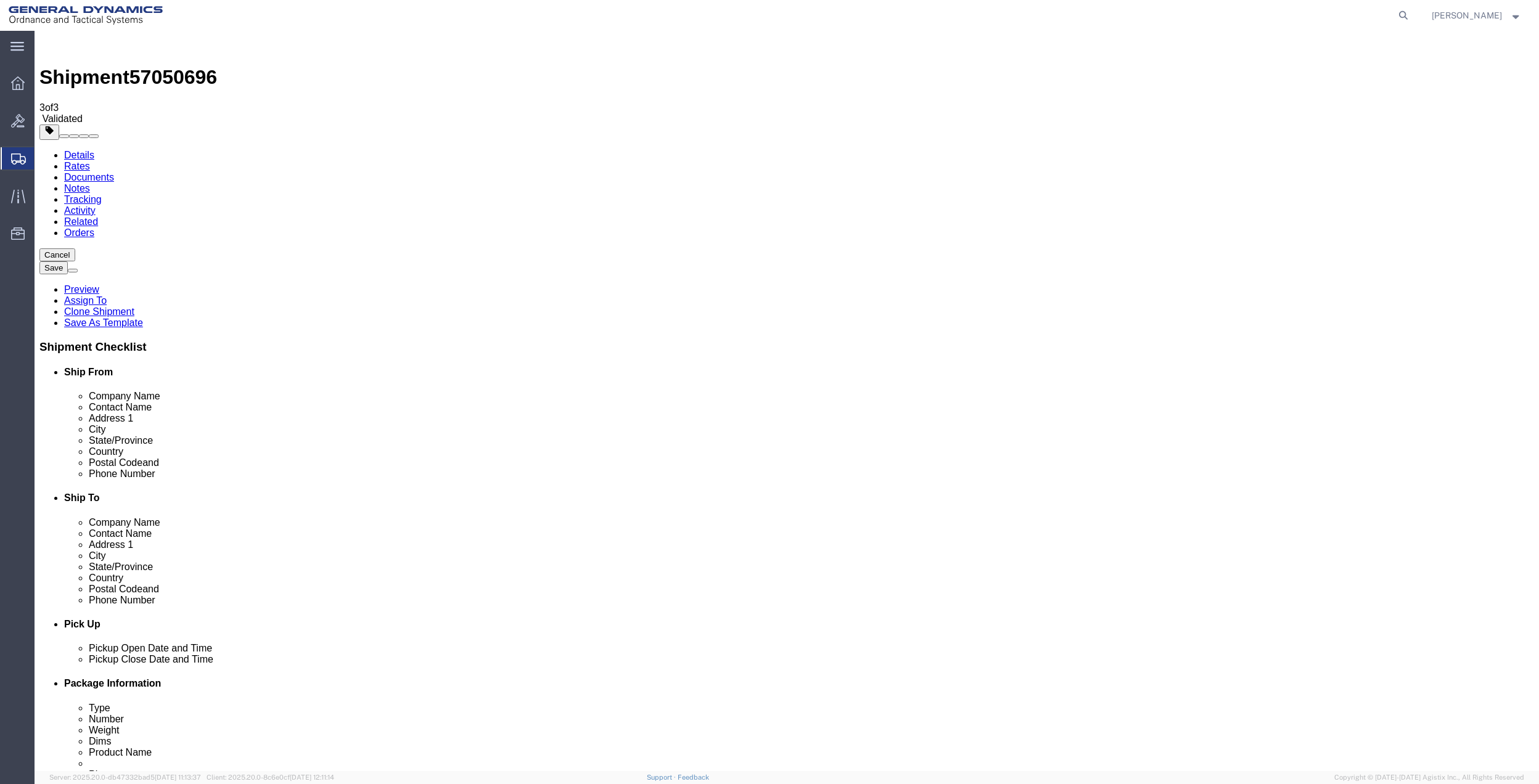
click icon
click link "Shipment Information"
click link "Special Services"
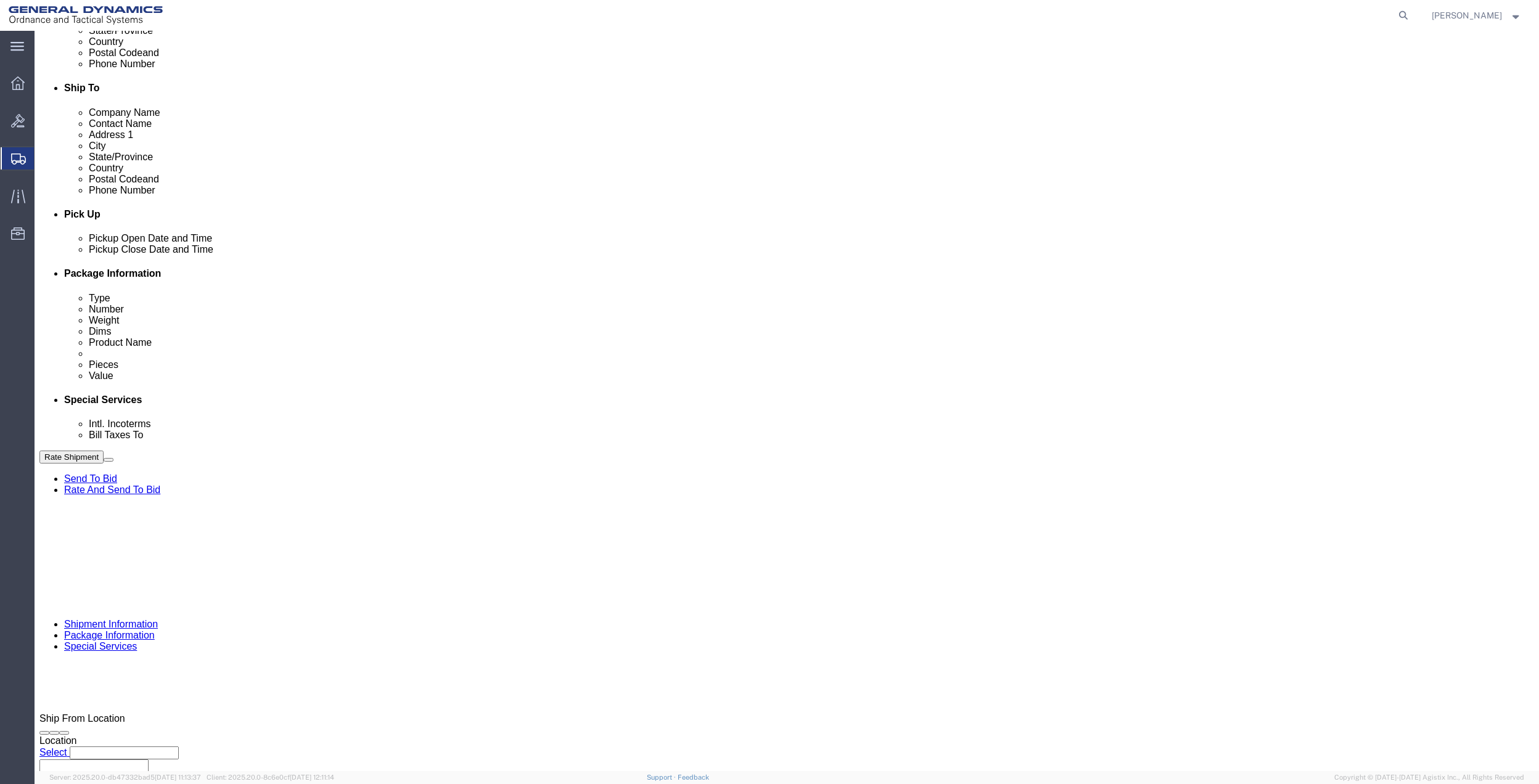
scroll to position [410, 0]
click input "GEDOTS %DATA 2 LOGISTICS"
click p "- GEDOTS %DATA 2 LOGISTICS - (GEDOTS %DATA 2 LOGISTICS) [GEOGRAPHIC_DATA][PERSO…"
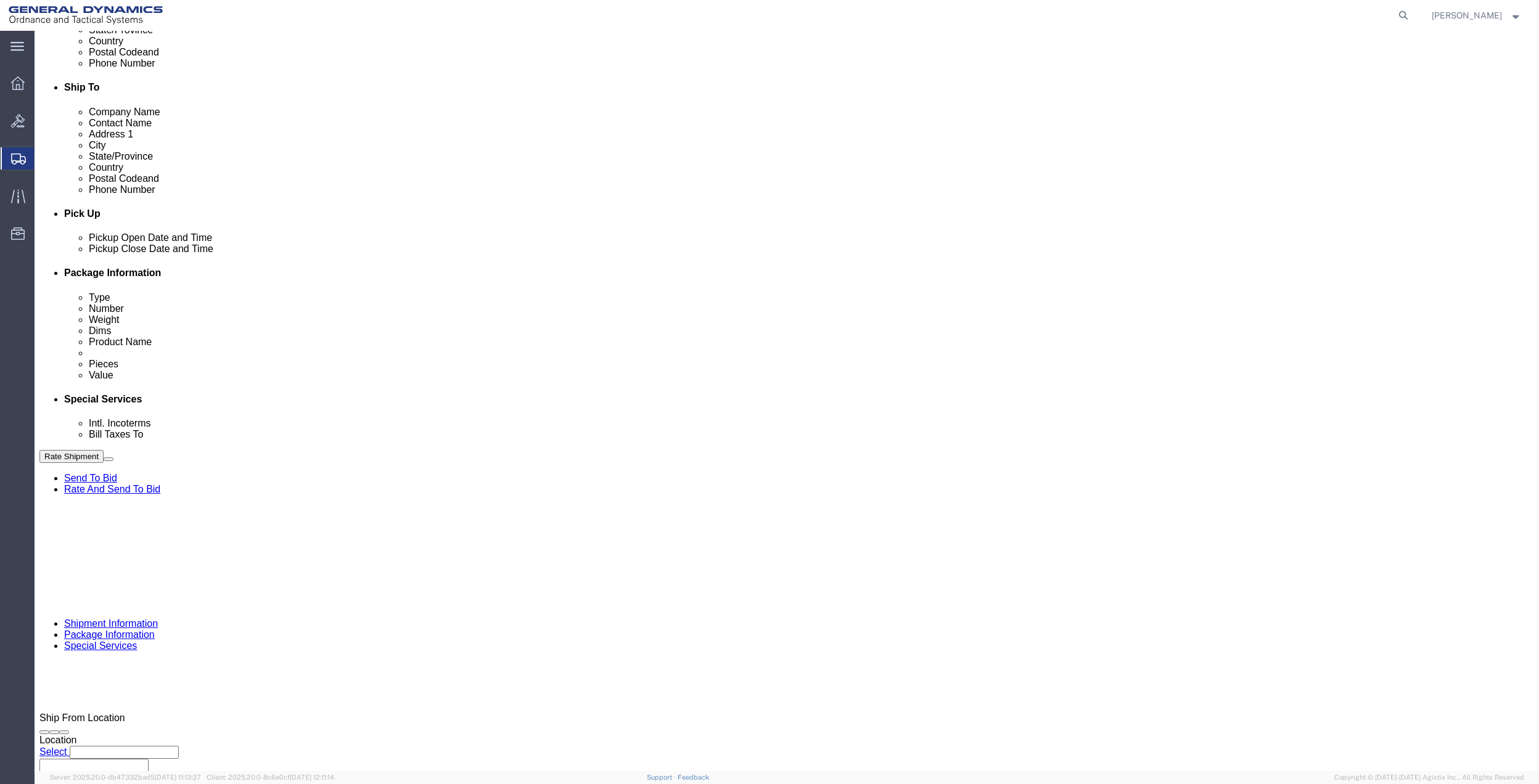
type input "GEDOTS %DATA 2 LOGISTICS"
select select "FL"
click button "Rate Shipment"
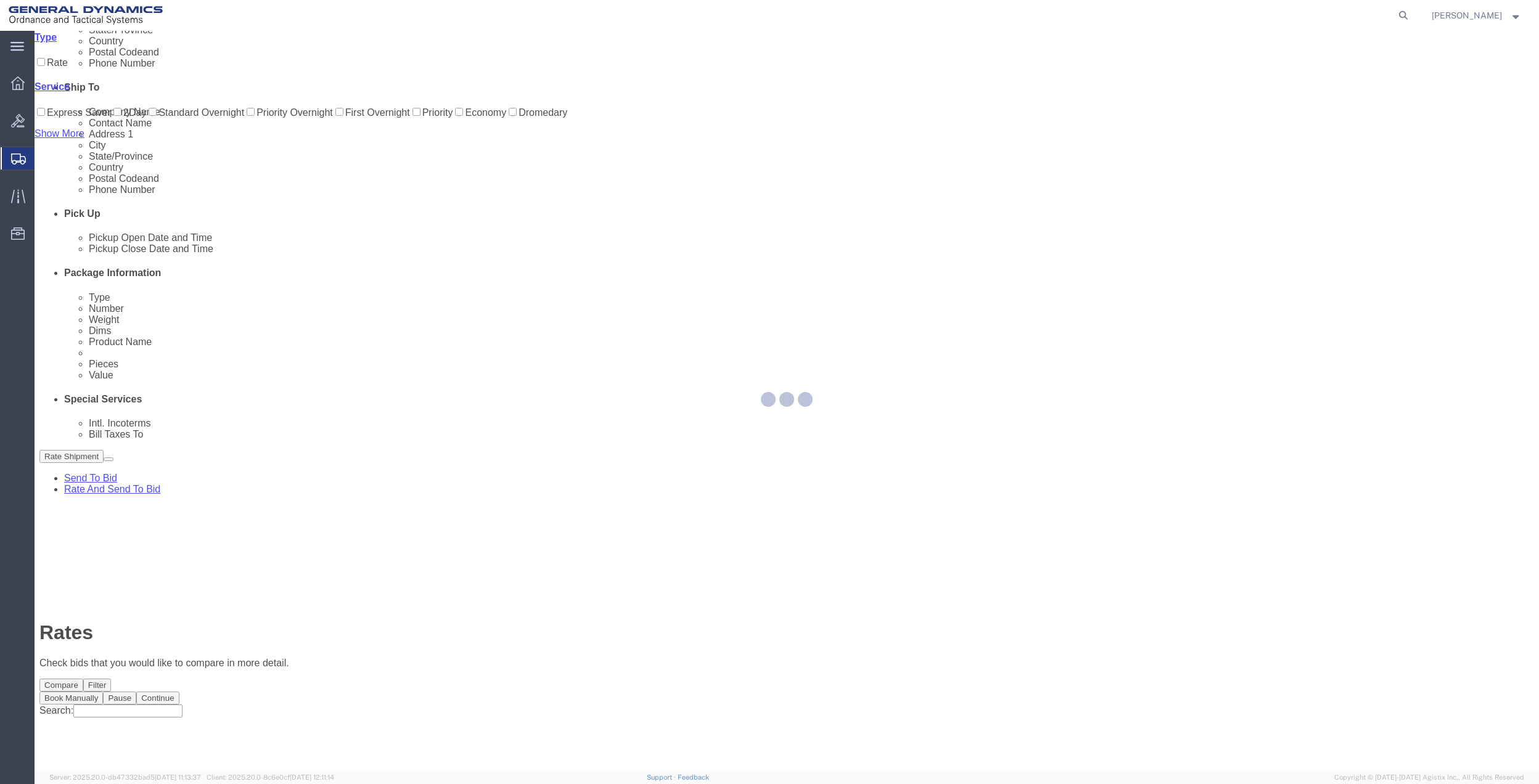
scroll to position [0, 0]
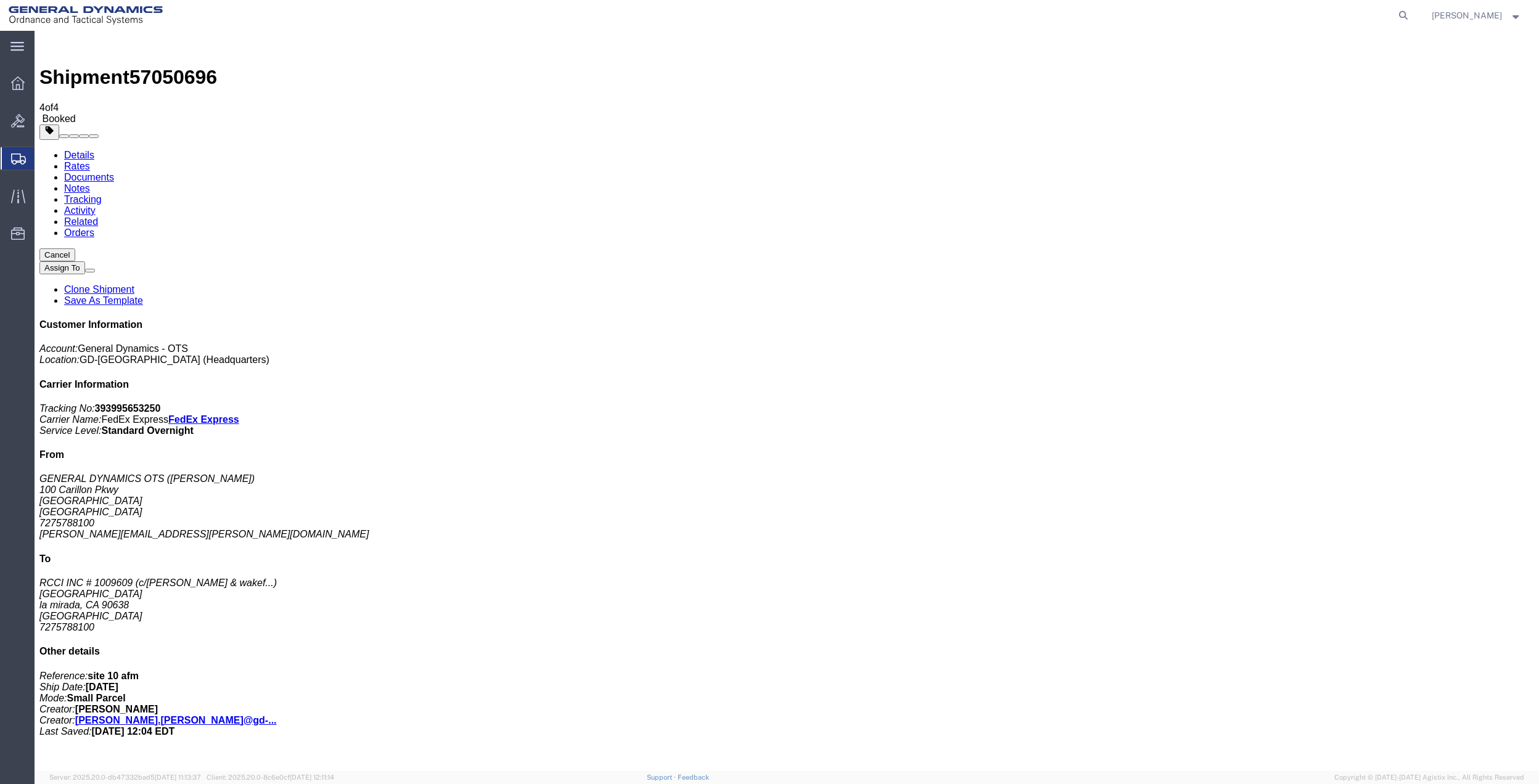
drag, startPoint x: 153, startPoint y: 244, endPoint x: 891, endPoint y: 245, distance: 738.0
click at [0, 0] on span "Create Shipment" at bounding box center [0, 0] width 0 height 0
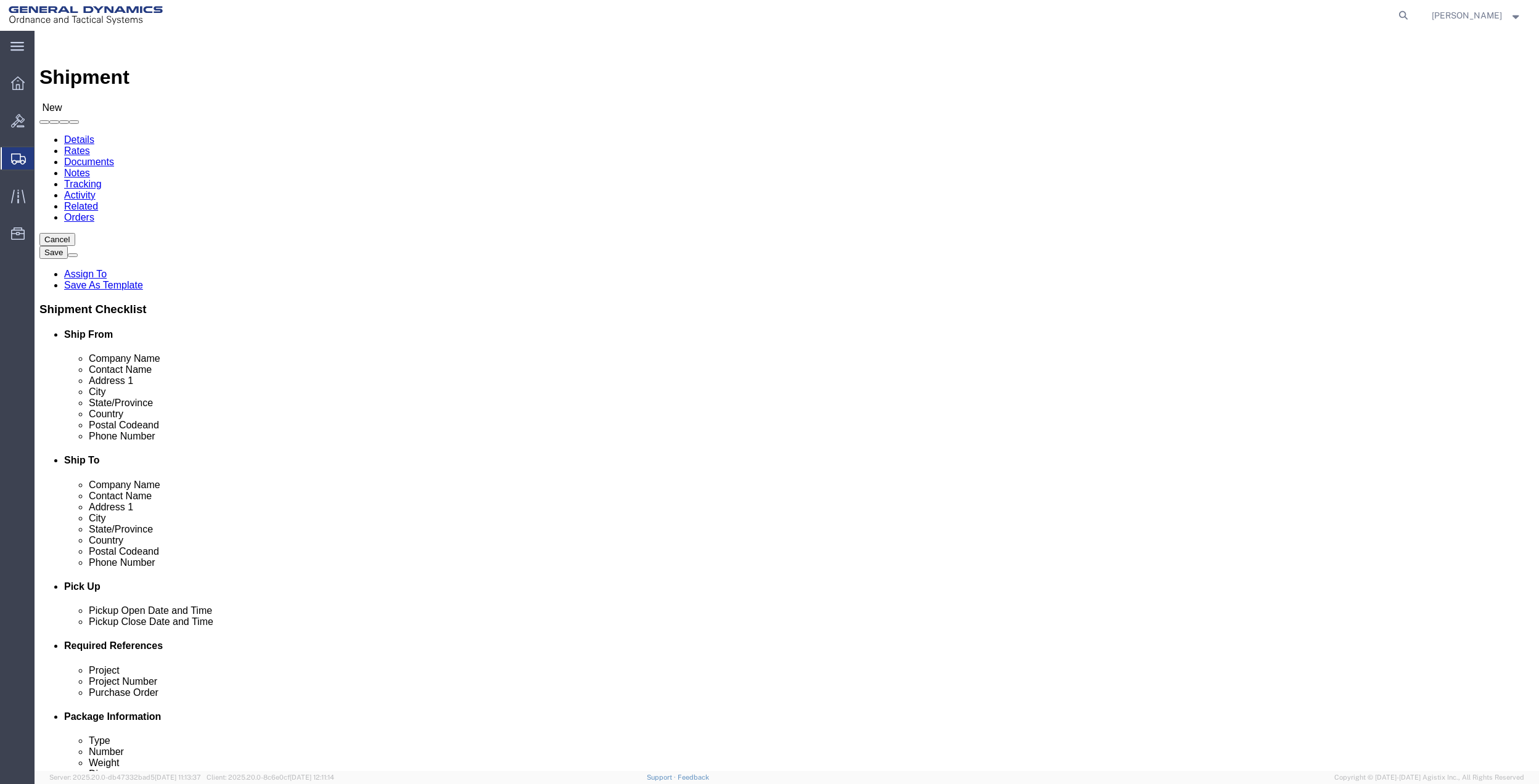
click input "text"
type input "hoy"
click p "- General Dynamics - OTS - ([PERSON_NAME]) [STREET_ADDRESS] [GEOGRAPHIC_DATA], …"
select select "FL"
type input "[PERSON_NAME]"
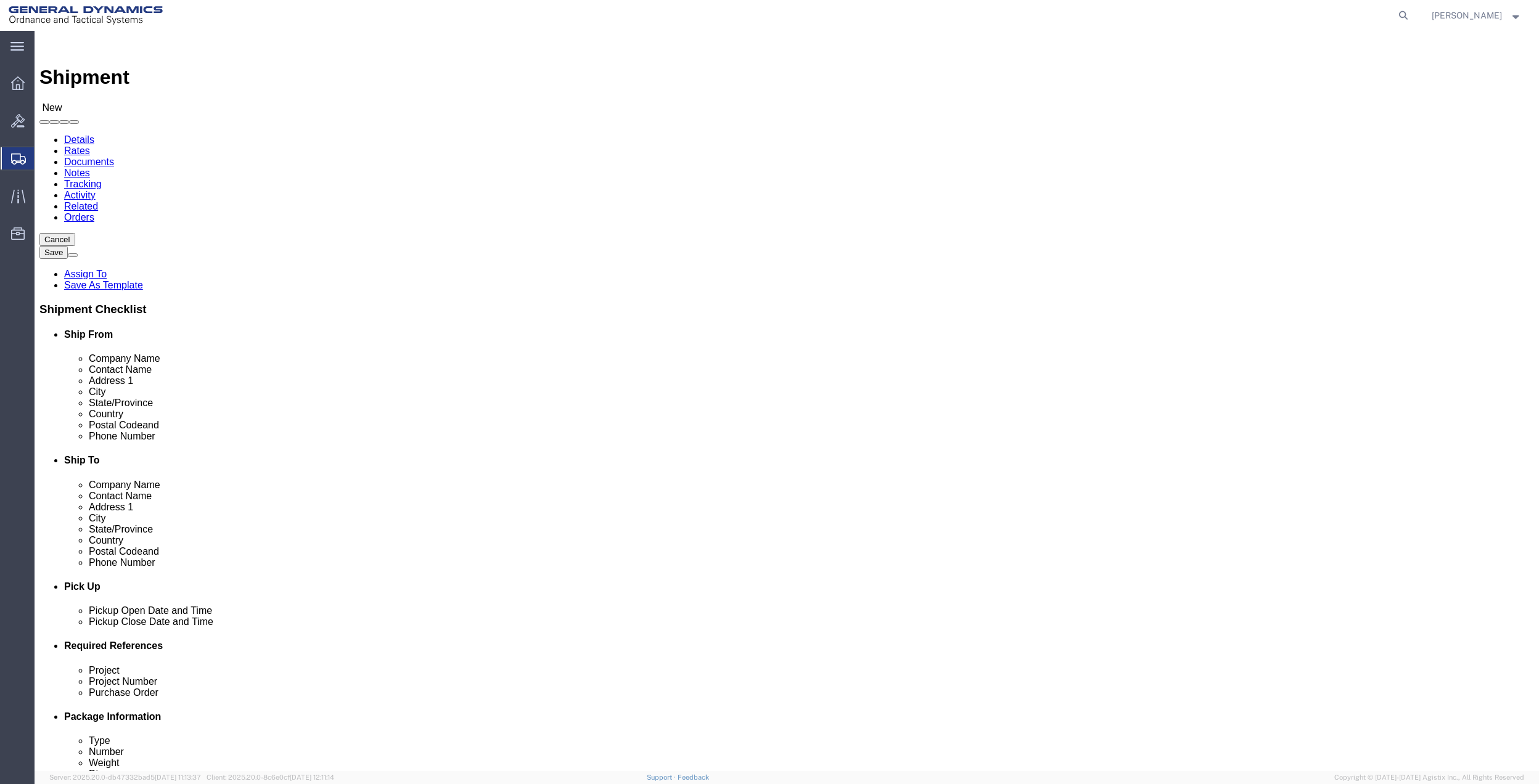
click div "Location Select Select My Profile Location GD-OTS [GEOGRAPHIC_DATA] (Commerce) …"
click input "text"
type input "ppl"
click label "City"
click input "text"
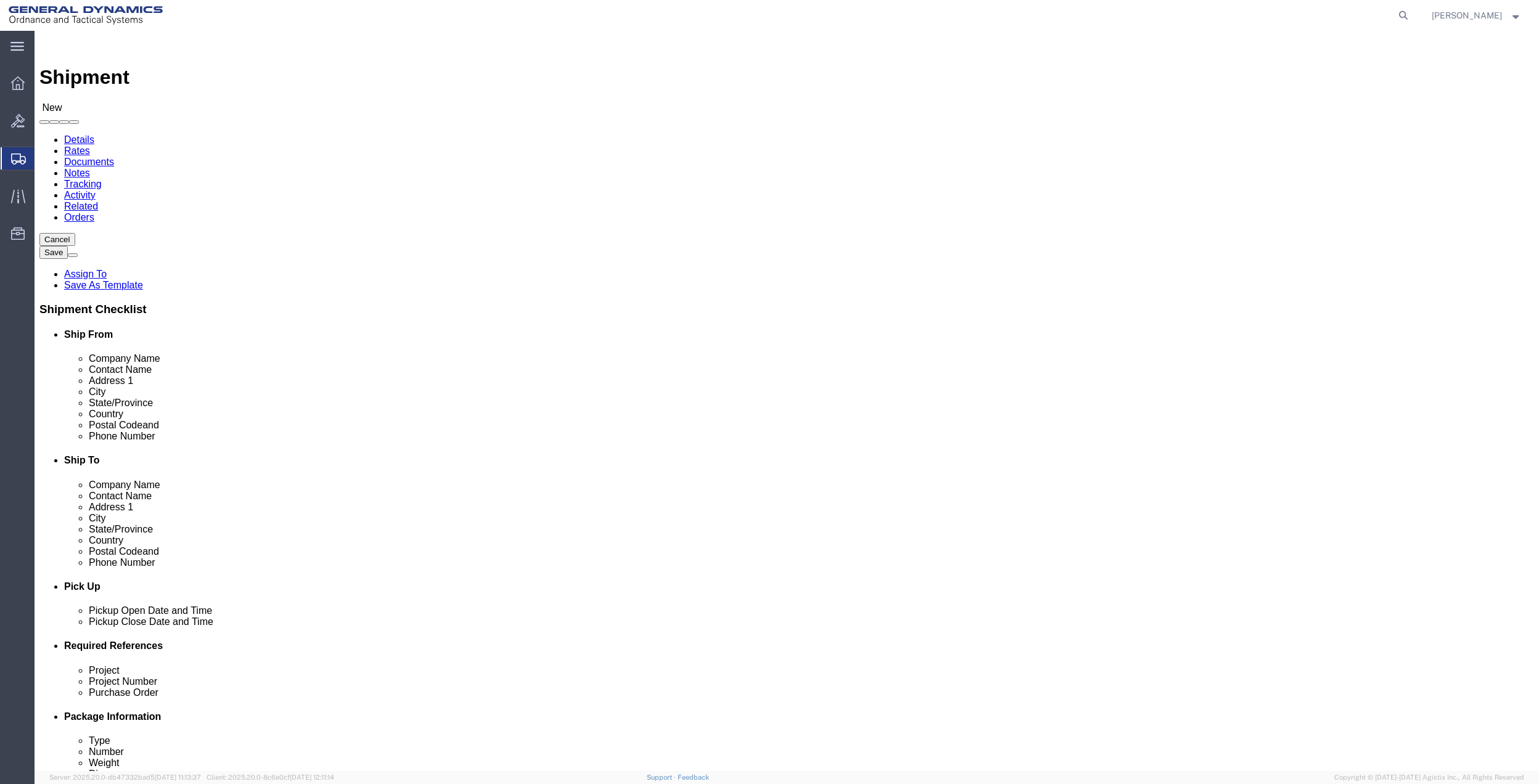
type input "creve"
click p "- PPL ELECTRIC UTILITIES - (FIRST TECH LOCKBOX PFC) [STREET_ADDRESS]"
select select "MO"
type input "Creve Coeur"
click input "text"
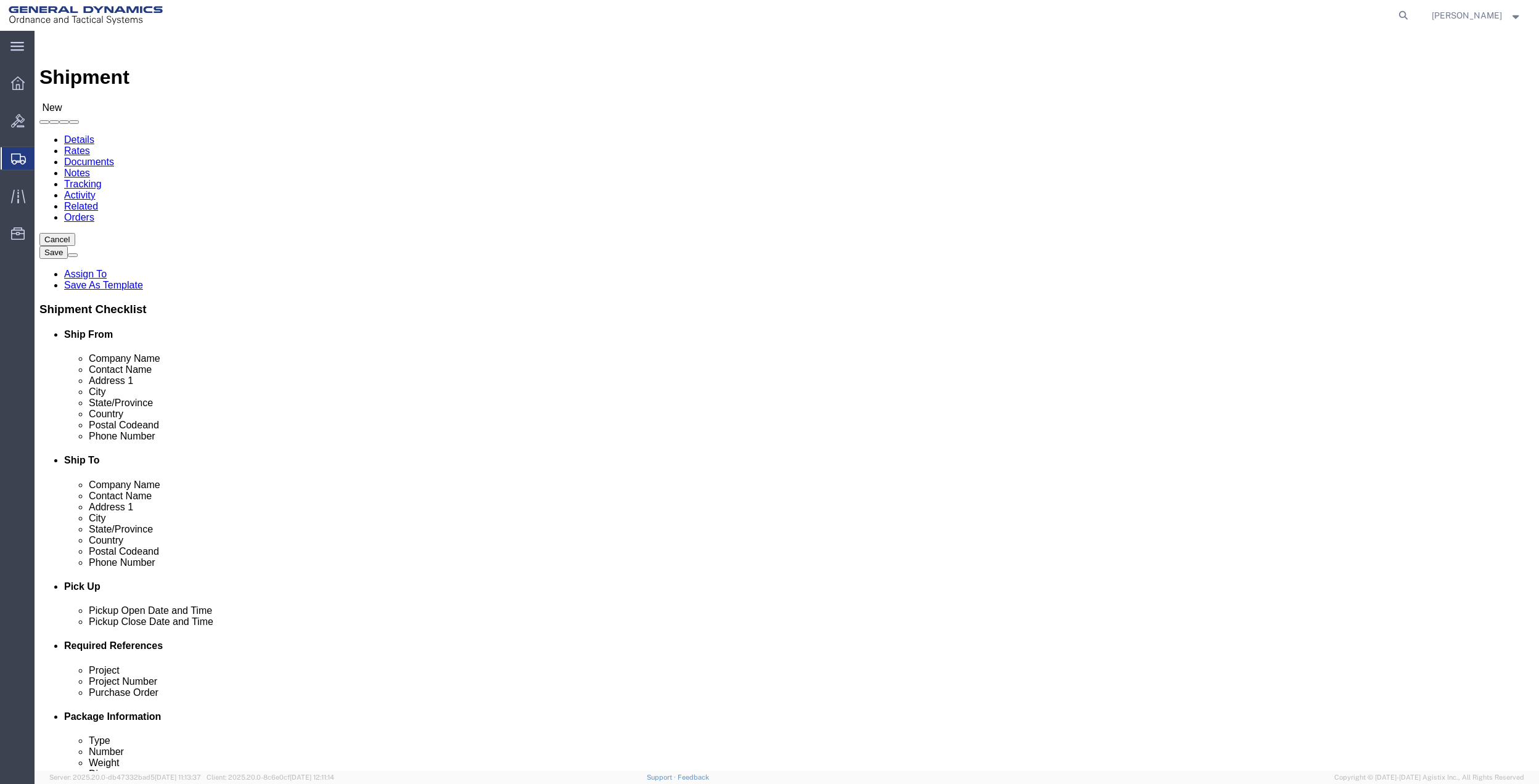
click input "text"
type input "[PHONE_NUMBER]"
click input "text"
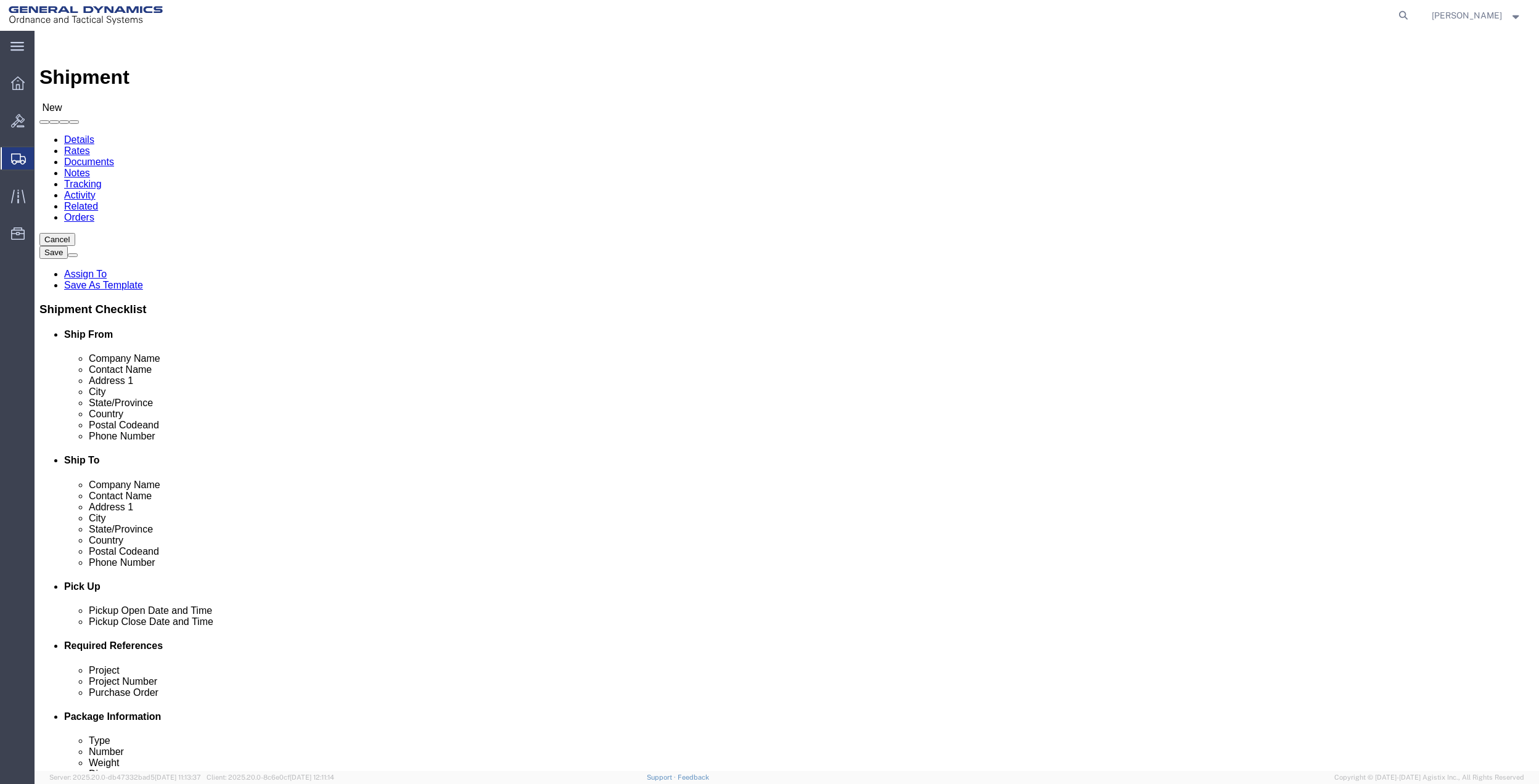
paste input "[PHONE_NUMBER]"
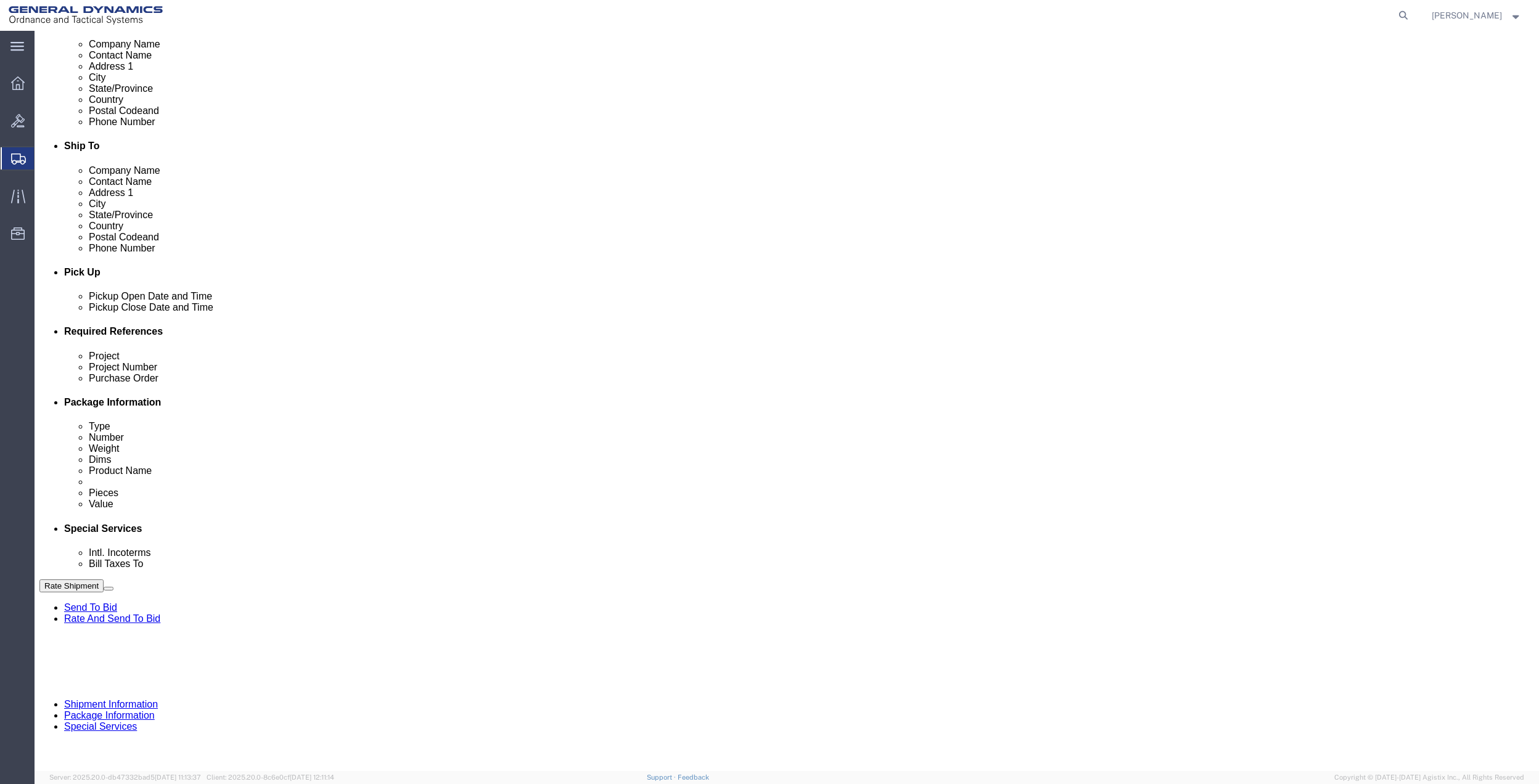
scroll to position [322, 0]
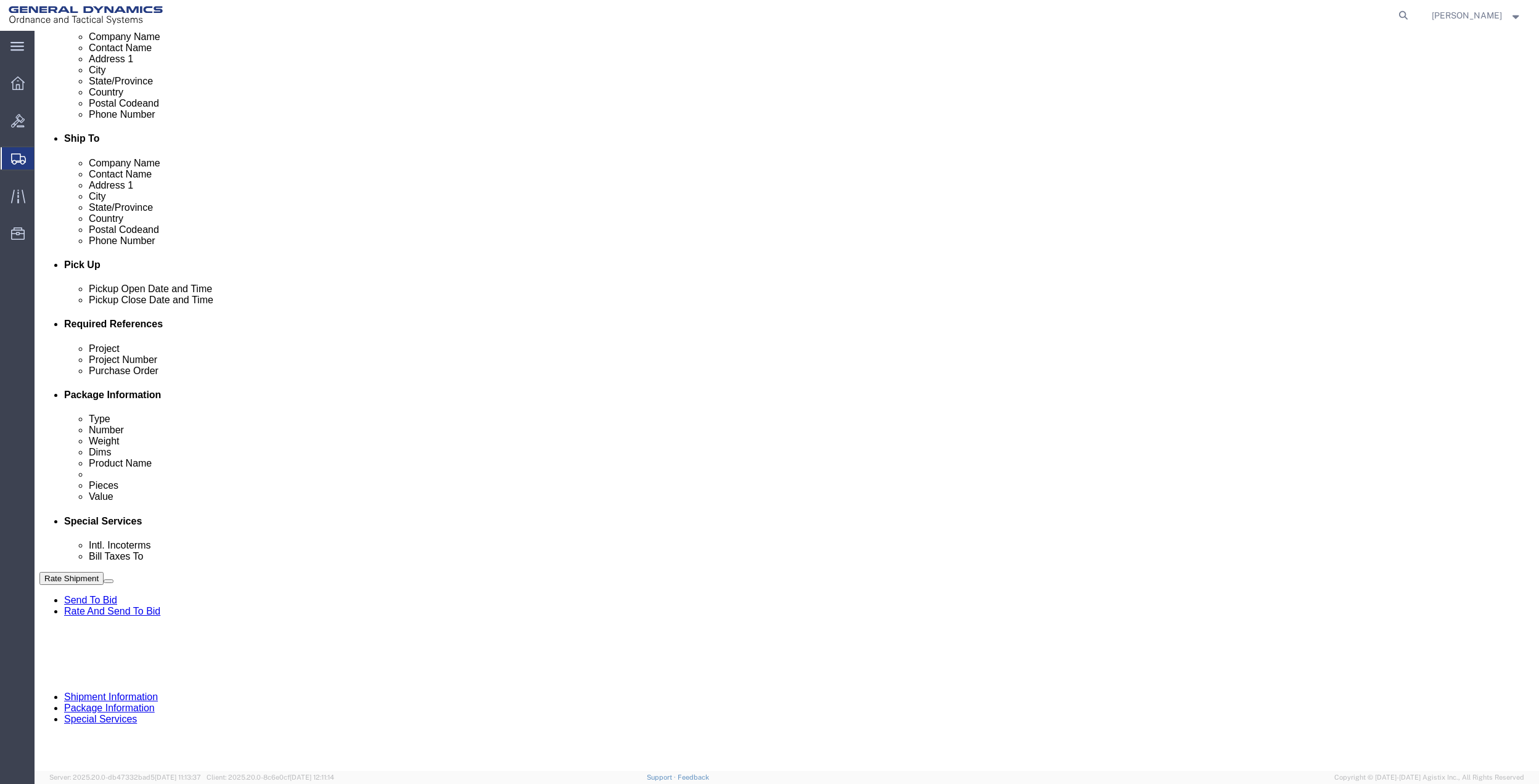
type input "[PHONE_NUMBER]"
click button "Add reference"
click div "Purchase Order"
click input "text"
type input "35mab"
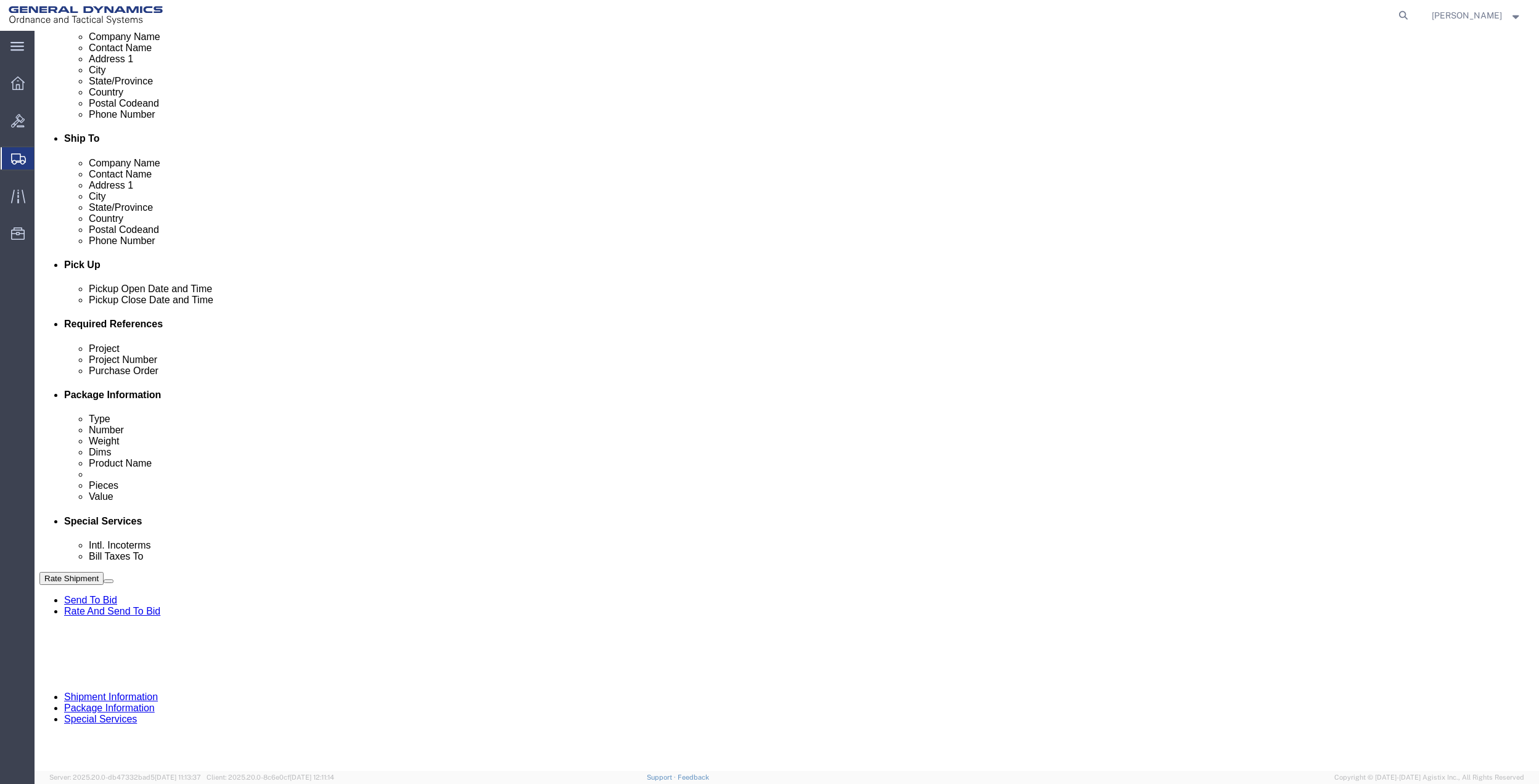
click input "text"
paste input "35mab"
type input "35mab"
click input "text"
paste input "35mab"
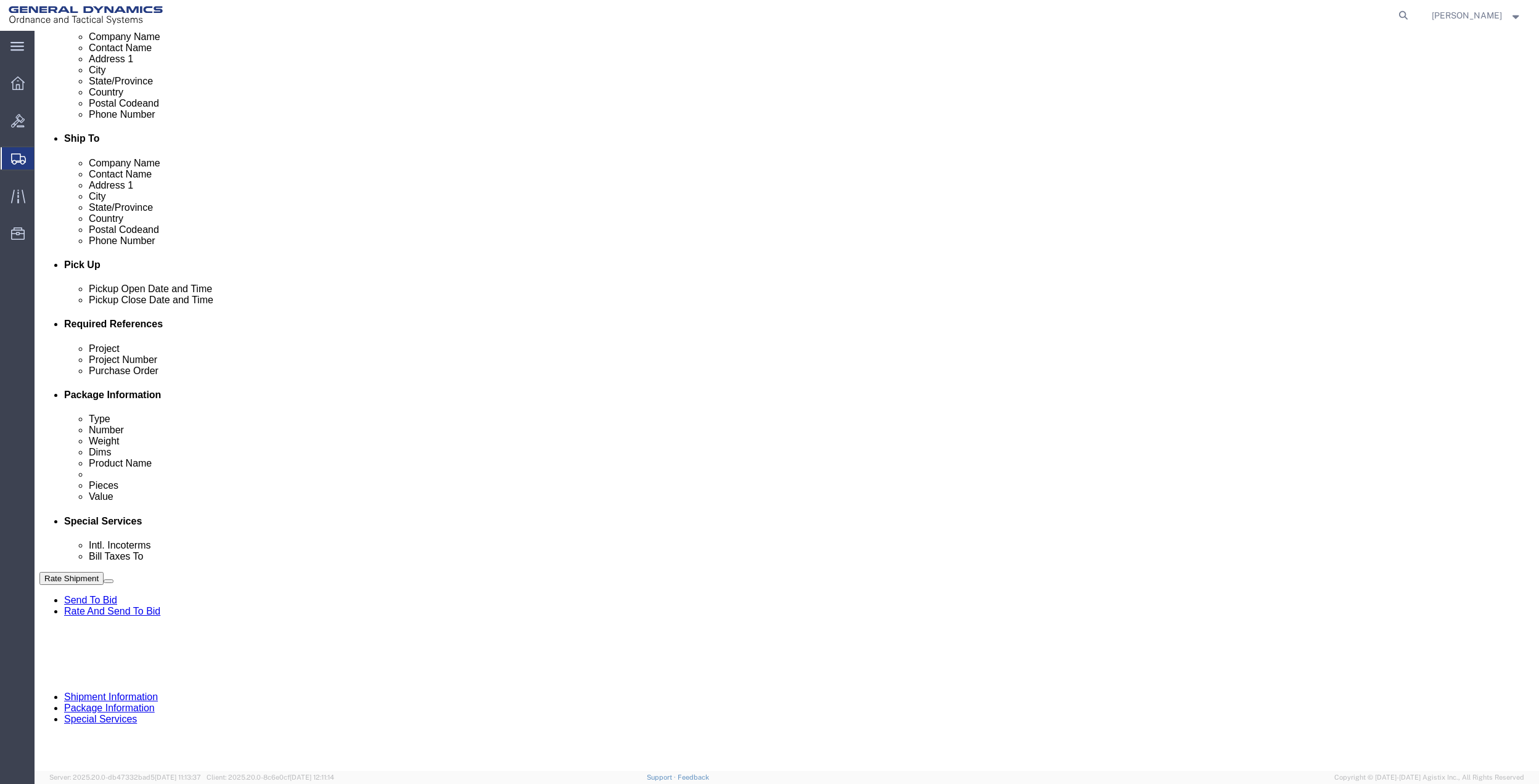
type input "35mab"
click input "text"
paste input "35mab"
type input "35mab"
click div "Project 35mab"
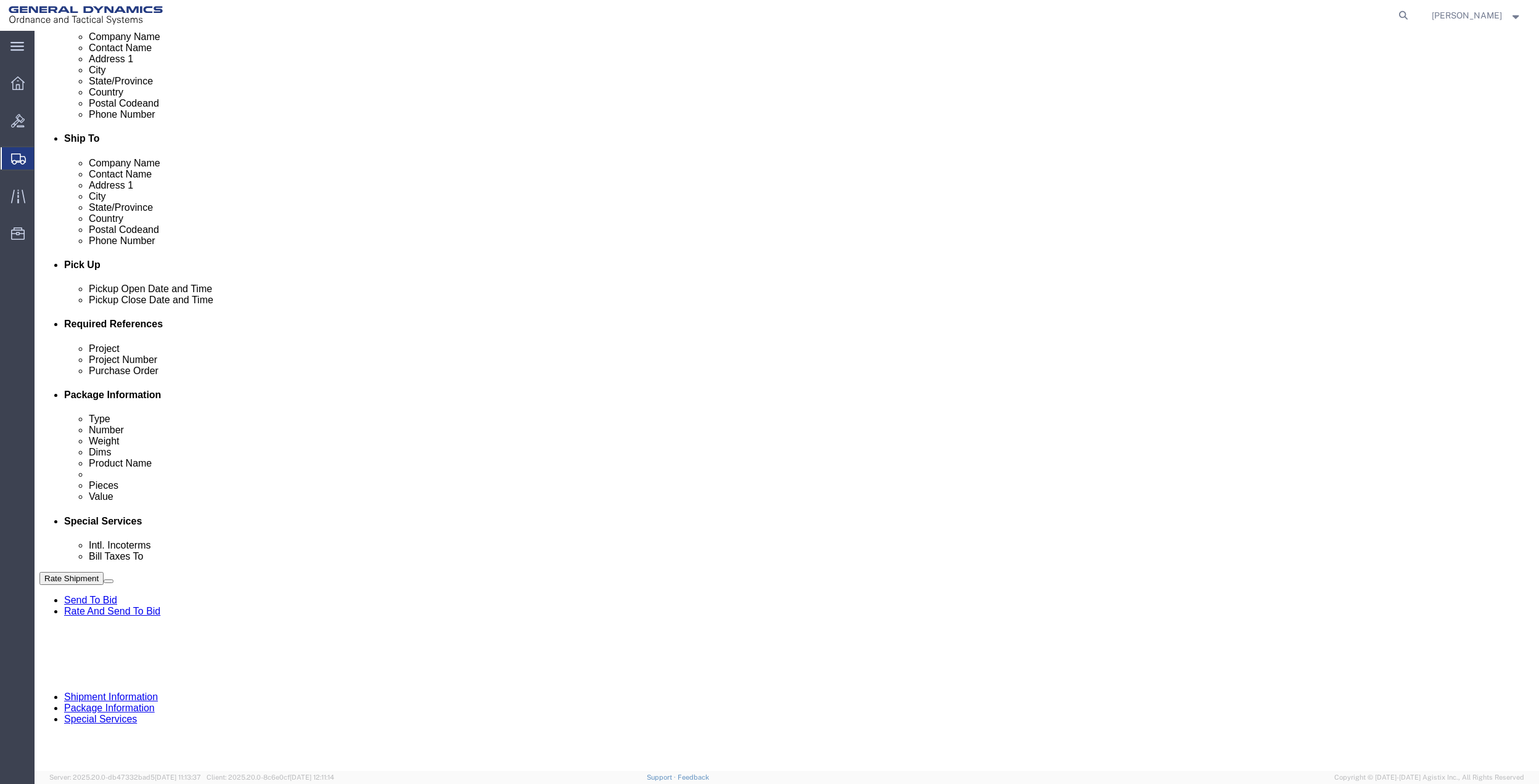
click select "Select Account Type Activity ID Airline Appointment Number ASN Batch Request # …"
select select "DEPT"
click select "Select Account Type Activity ID Airline Appointment Number ASN Batch Request # …"
click link "Package Information"
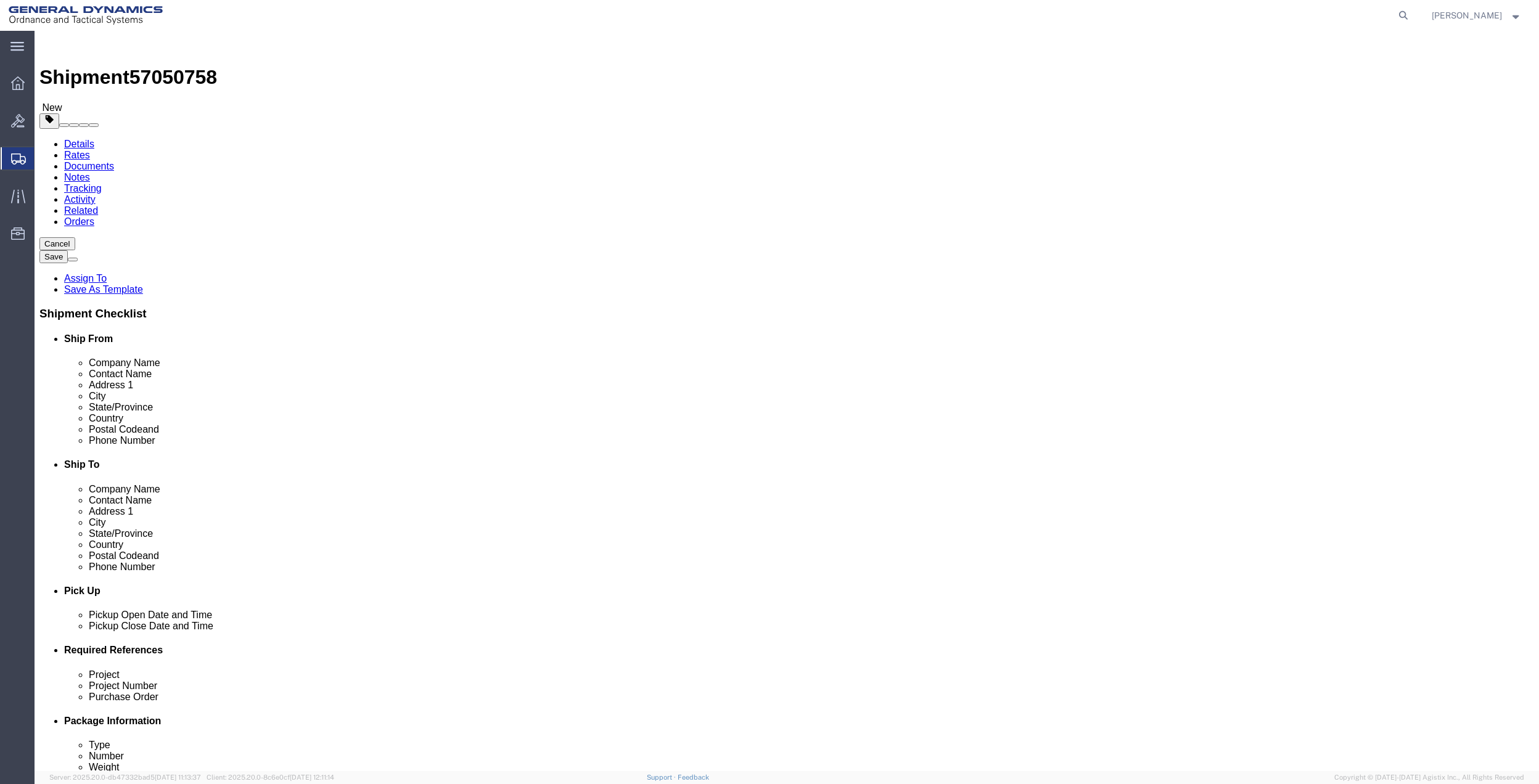
click select "Select Bale(s) Basket(s) Bolt(s) Bottle(s) Buckets Bulk Bundle(s) Can(s) Cardbo…"
select select "ENV"
click select "Select Bale(s) Basket(s) Bolt(s) Bottle(s) Buckets Bulk Bundle(s) Can(s) Cardbo…"
type input "9.50"
type input "12.50"
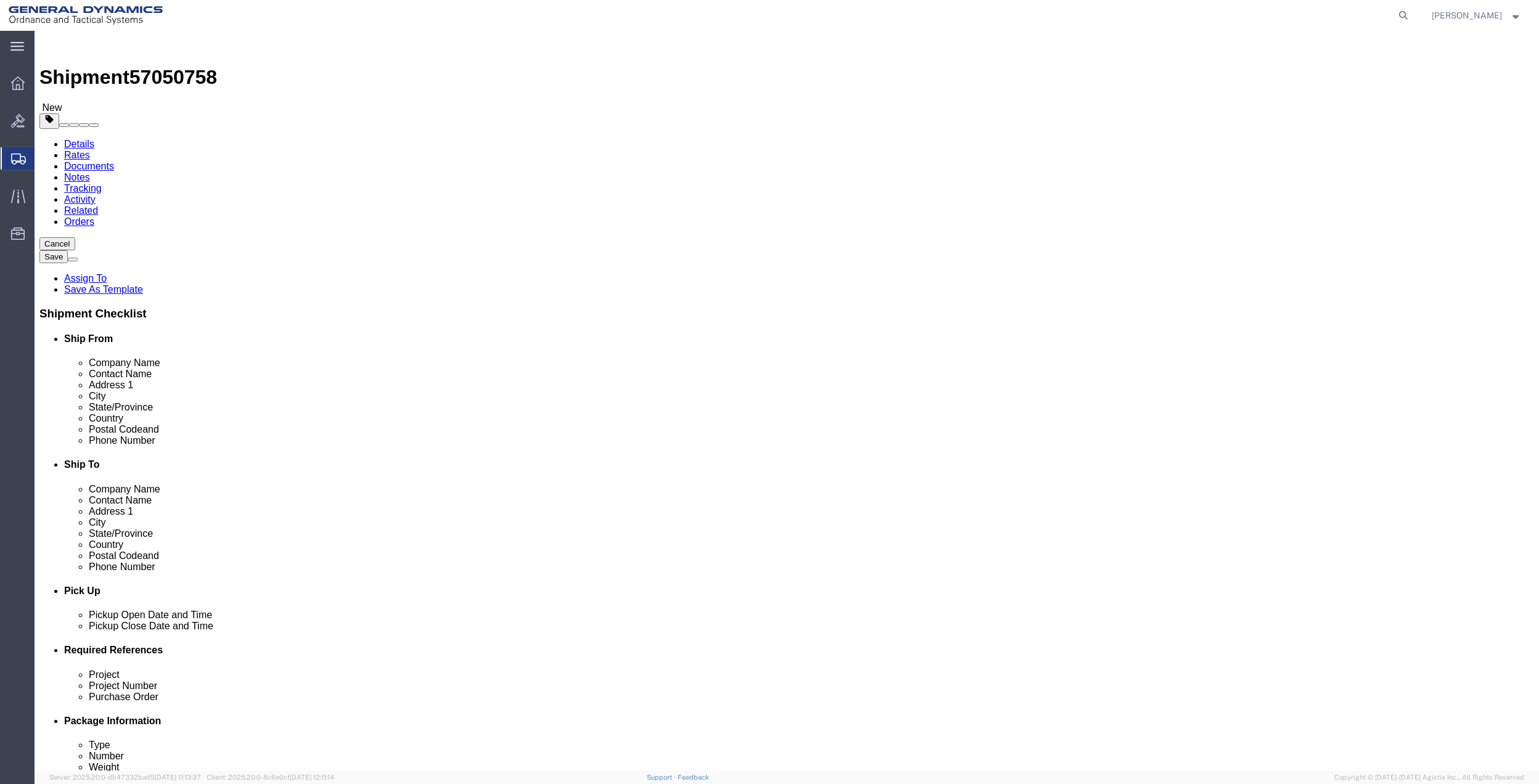
type input "0.25"
type input "1"
click link "Add Content"
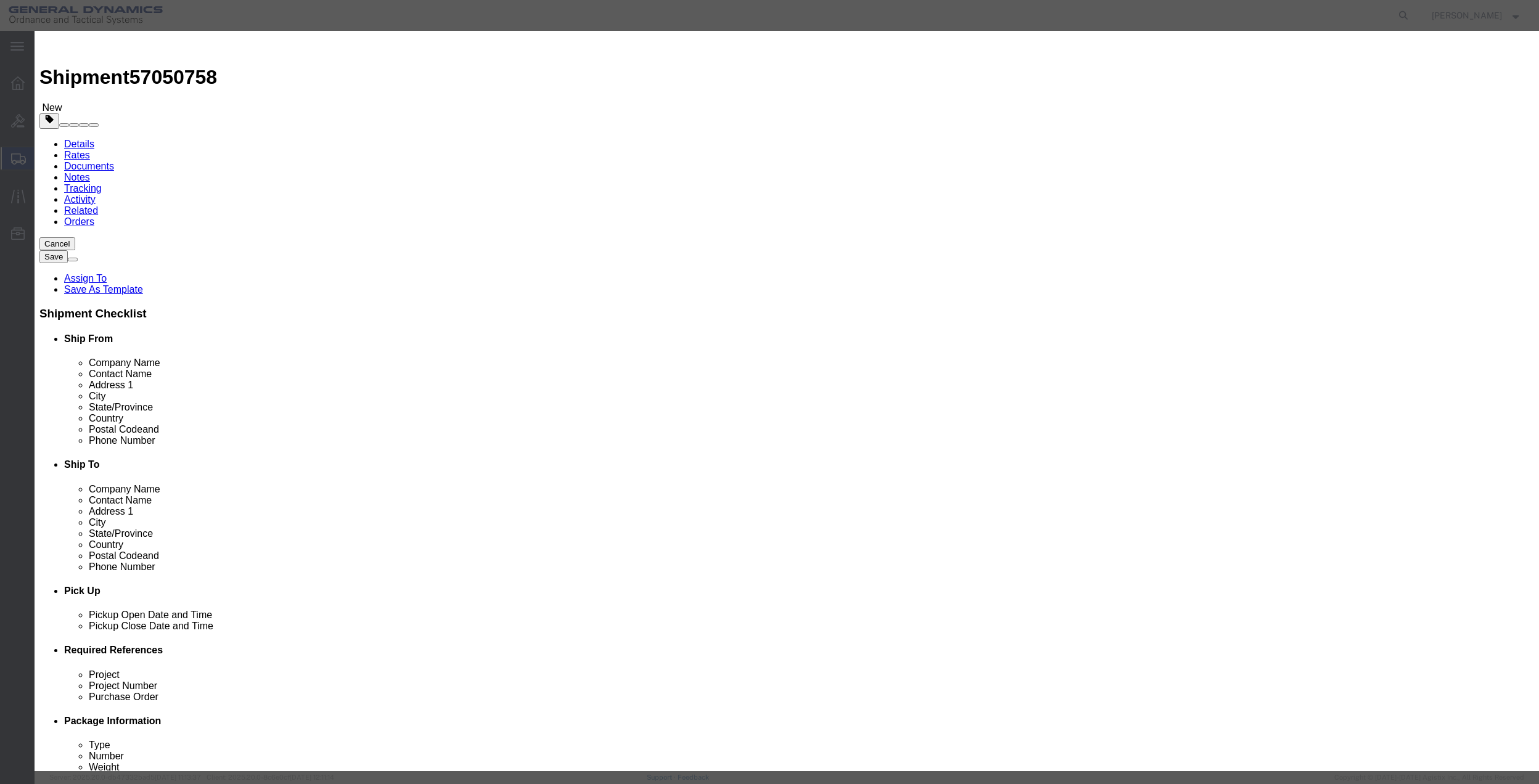
click input "text"
type input "misc"
type input "100"
click input "0"
type input "01"
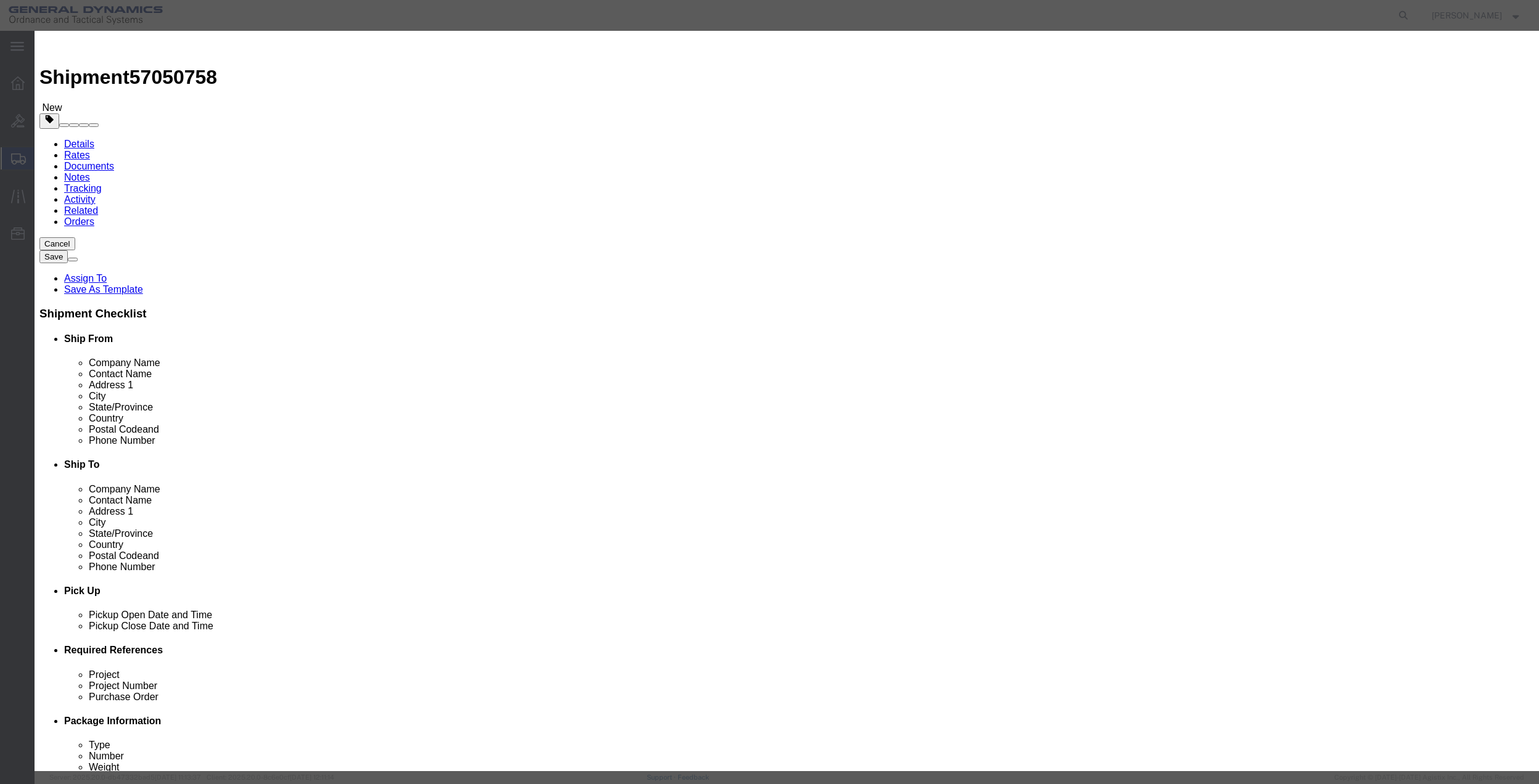
click select "Select 50 55 60 65 70 85 92.5 100 125 175 250 300 400"
select select "70"
click select "Select 50 55 60 65 70 85 92.5 100 125 175 250 300 400"
click button "Save & Close"
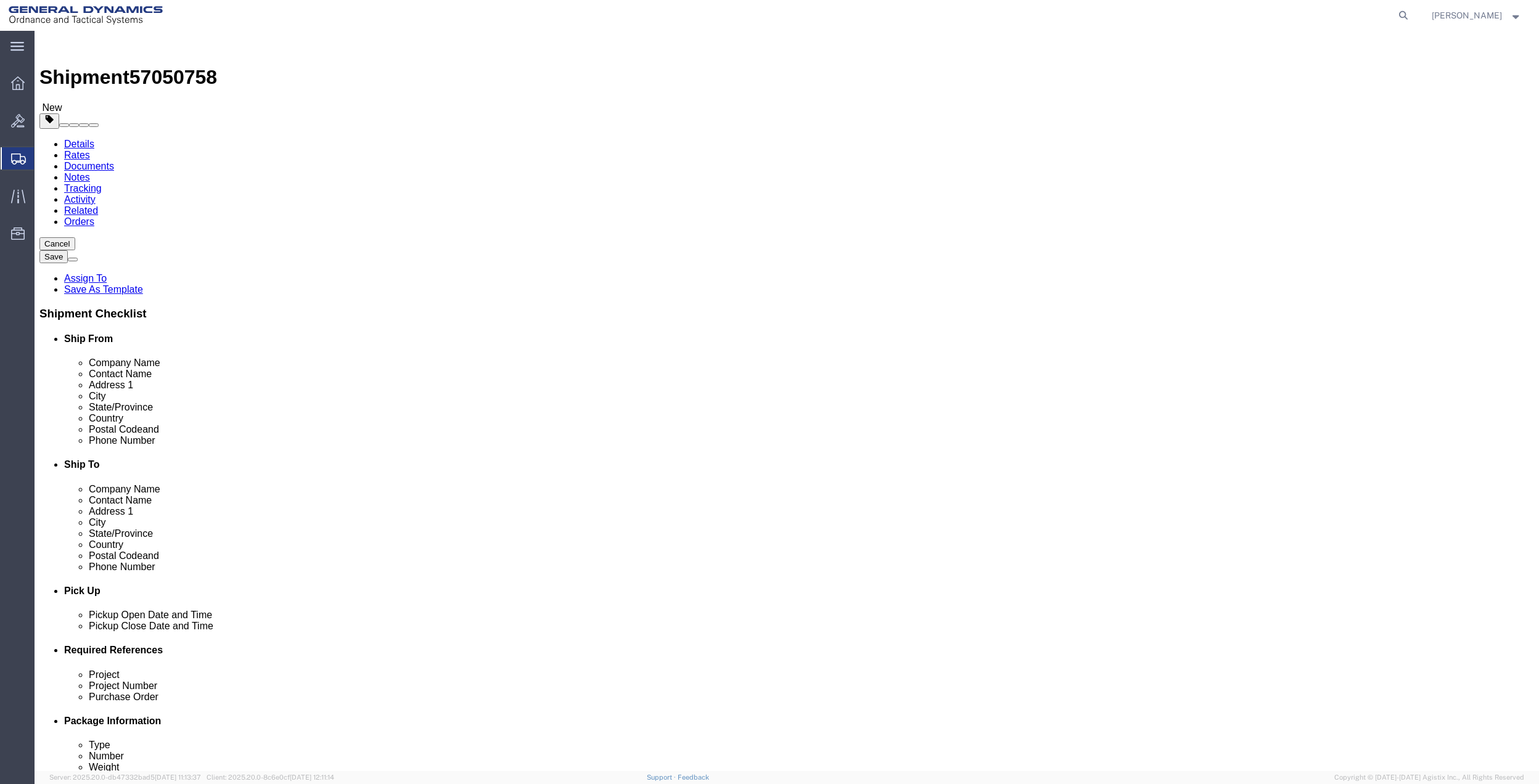
click link "Special Services"
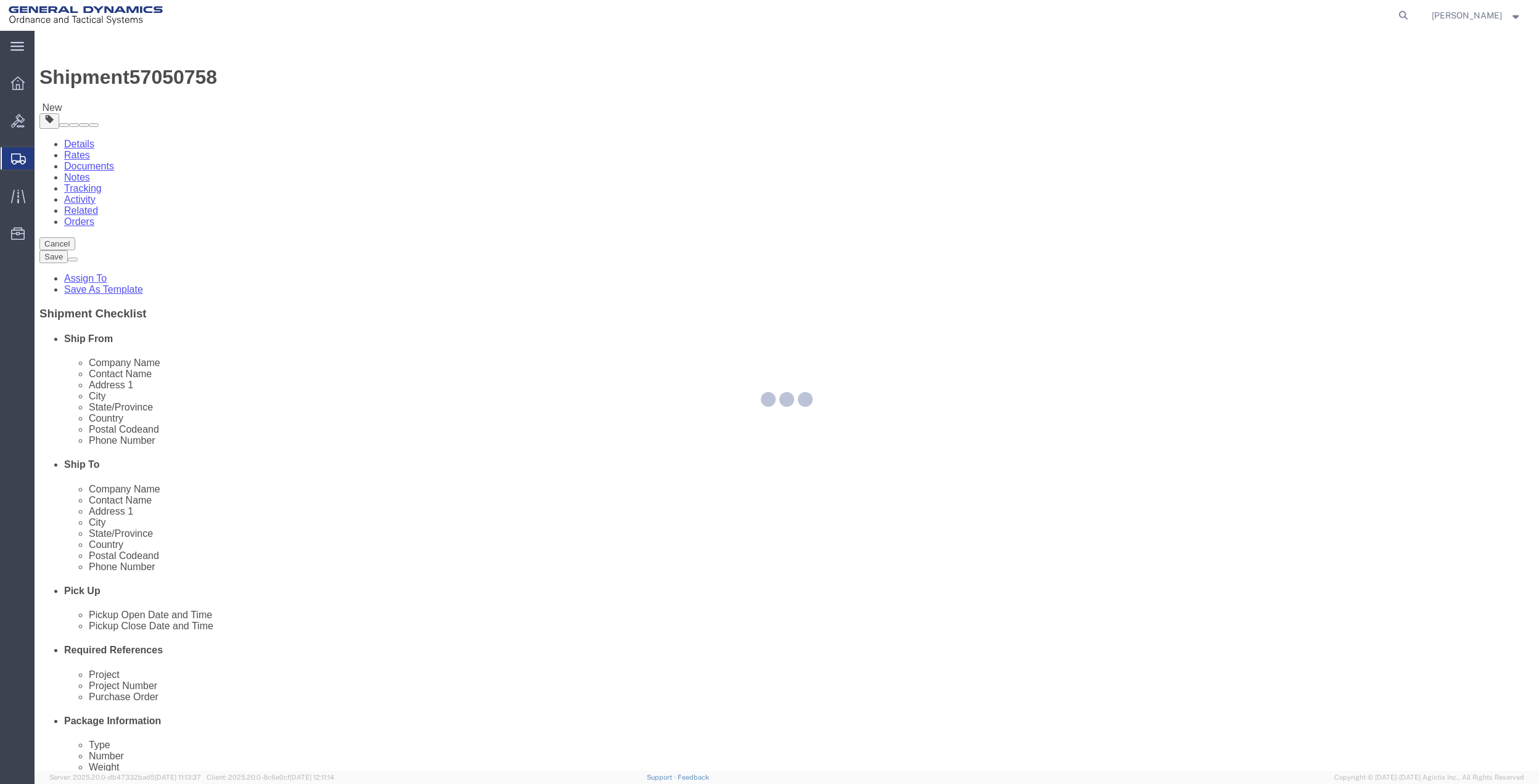
select select
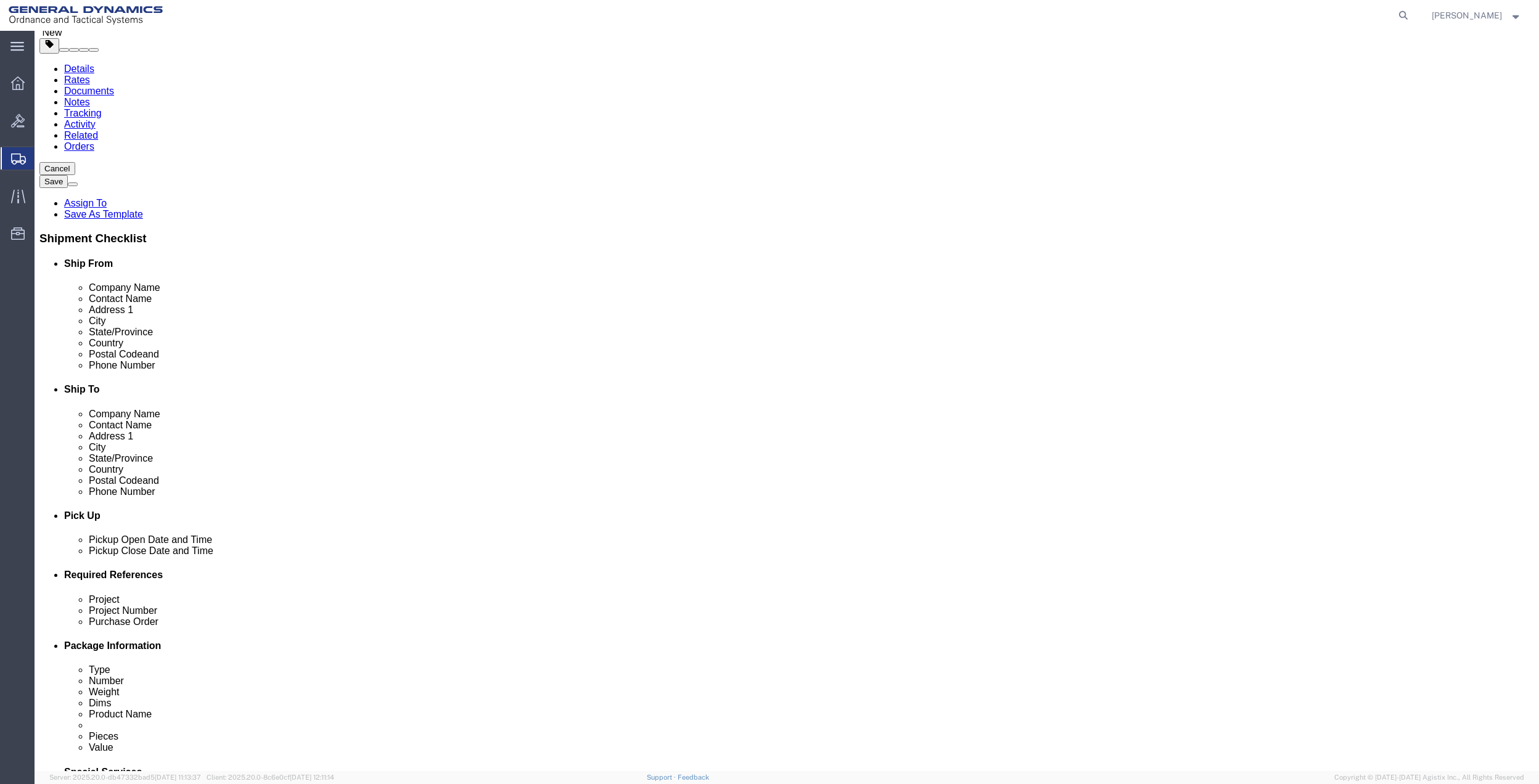
scroll to position [329, 0]
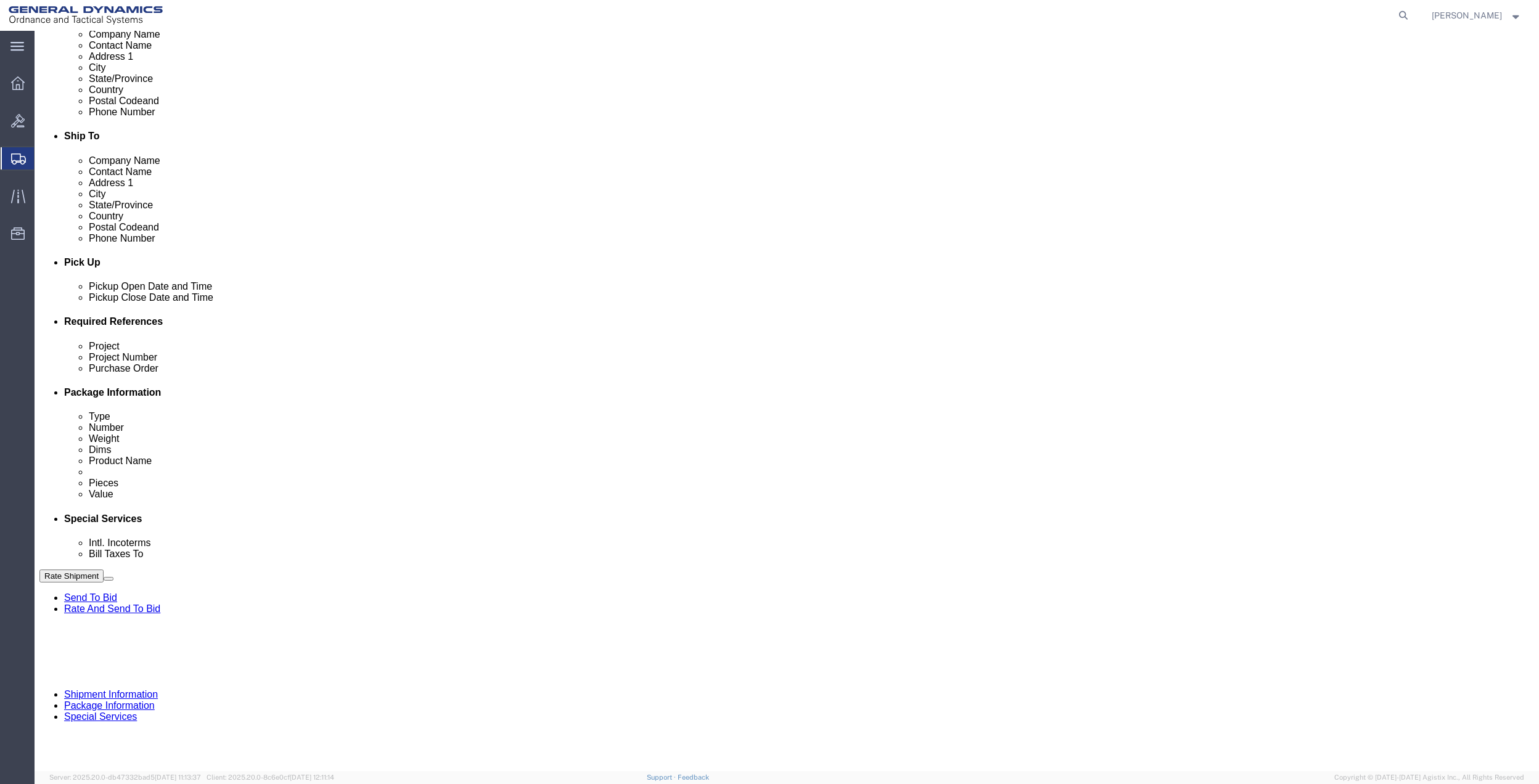
click select "Select Buyer Cost Center Department Operations Number Order Number Sales Person"
select select "DEPARTMENT"
click select "Select Buyer Cost Center Department Operations Number Order Number Sales Person"
click select "Select [GEOGRAPHIC_DATA] [GEOGRAPHIC_DATA] [GEOGRAPHIC_DATA] [GEOGRAPHIC_DATA] …"
select select "1763983"
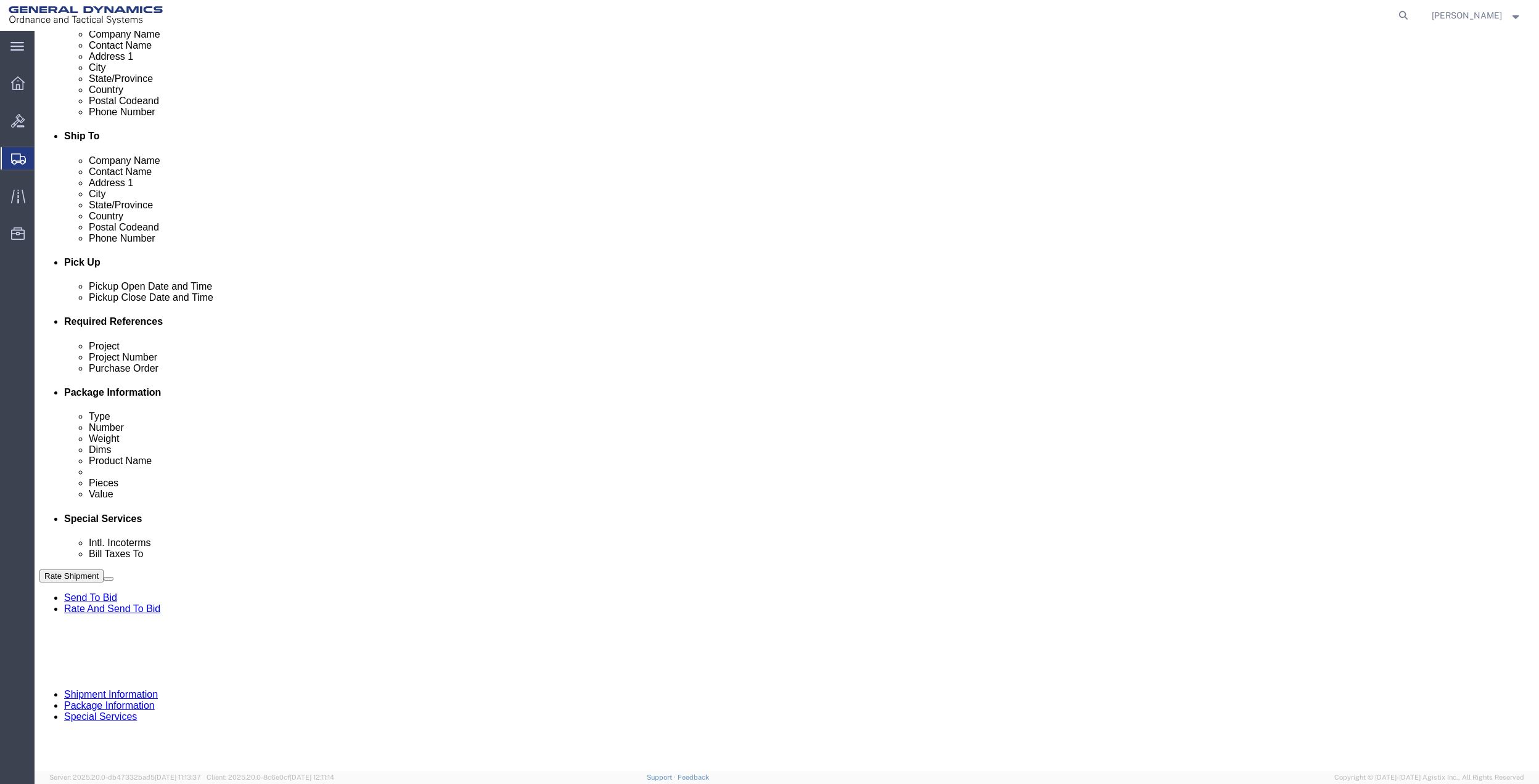
click select "Select [GEOGRAPHIC_DATA] [GEOGRAPHIC_DATA] [GEOGRAPHIC_DATA] [GEOGRAPHIC_DATA] …"
click select "Select 10AFM 10GAG 10GAH 10GFL 10GFO 10GIE 10GIS 30MABS St [PERSON_NAME] Program"
select select "214681"
click select "Select 10AFM 10GAG 10GAH 10GFL 10GFO 10GIE 10GIS 30MABS St [PERSON_NAME] Program"
click div "Company Name General Dynamics OTS % Data2Logistics Address 1 [STREET_ADDRESS] C…"
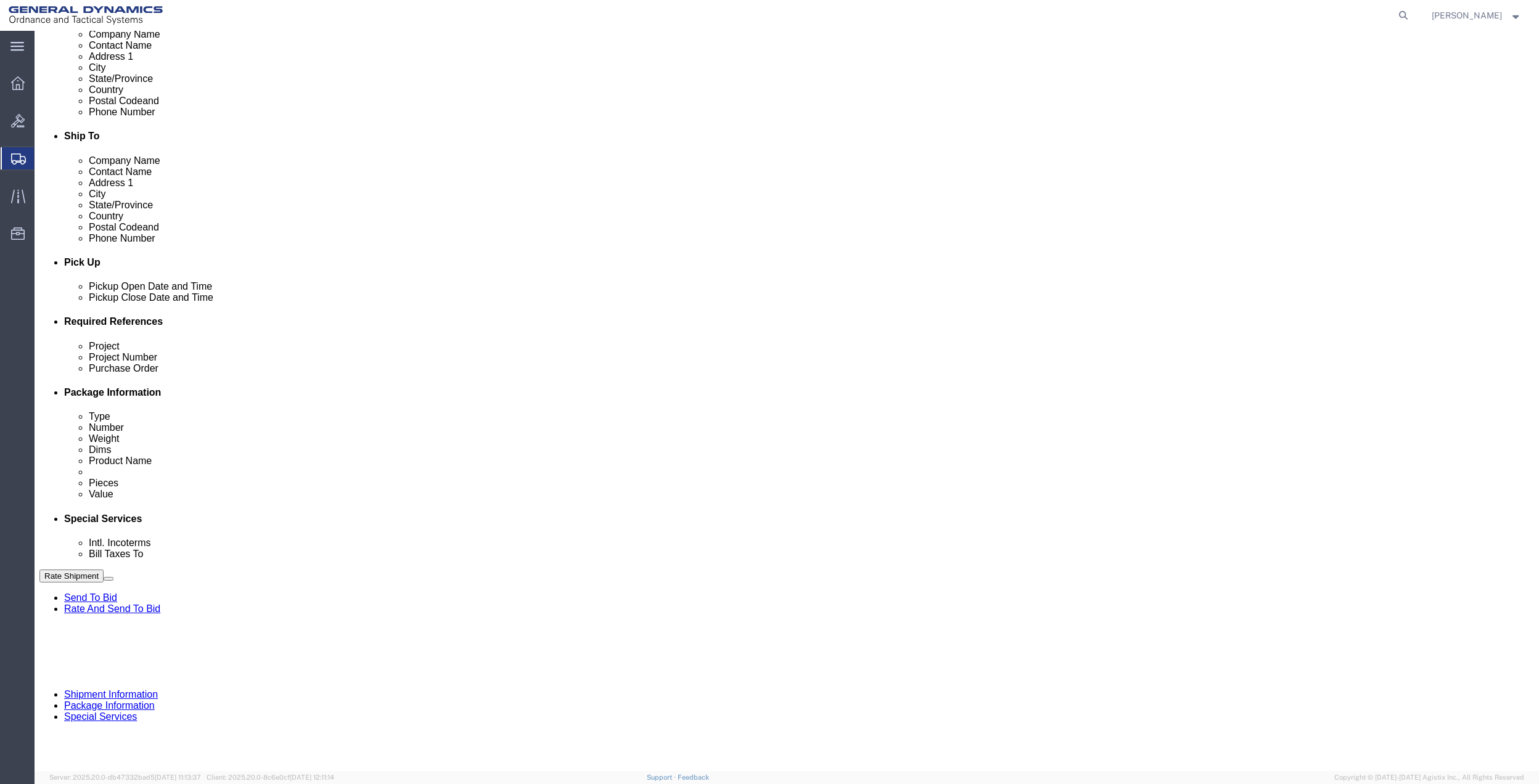
click input "General Dynamics OTS % Data2Logistics"
click p "- GEDOTS %DATA 2 LOGISTICS - (GEDOTS %DATA 2 LOGISTICS) [GEOGRAPHIC_DATA][PERSO…"
type input "GEDOTS %DATA 2 LOGISTICS"
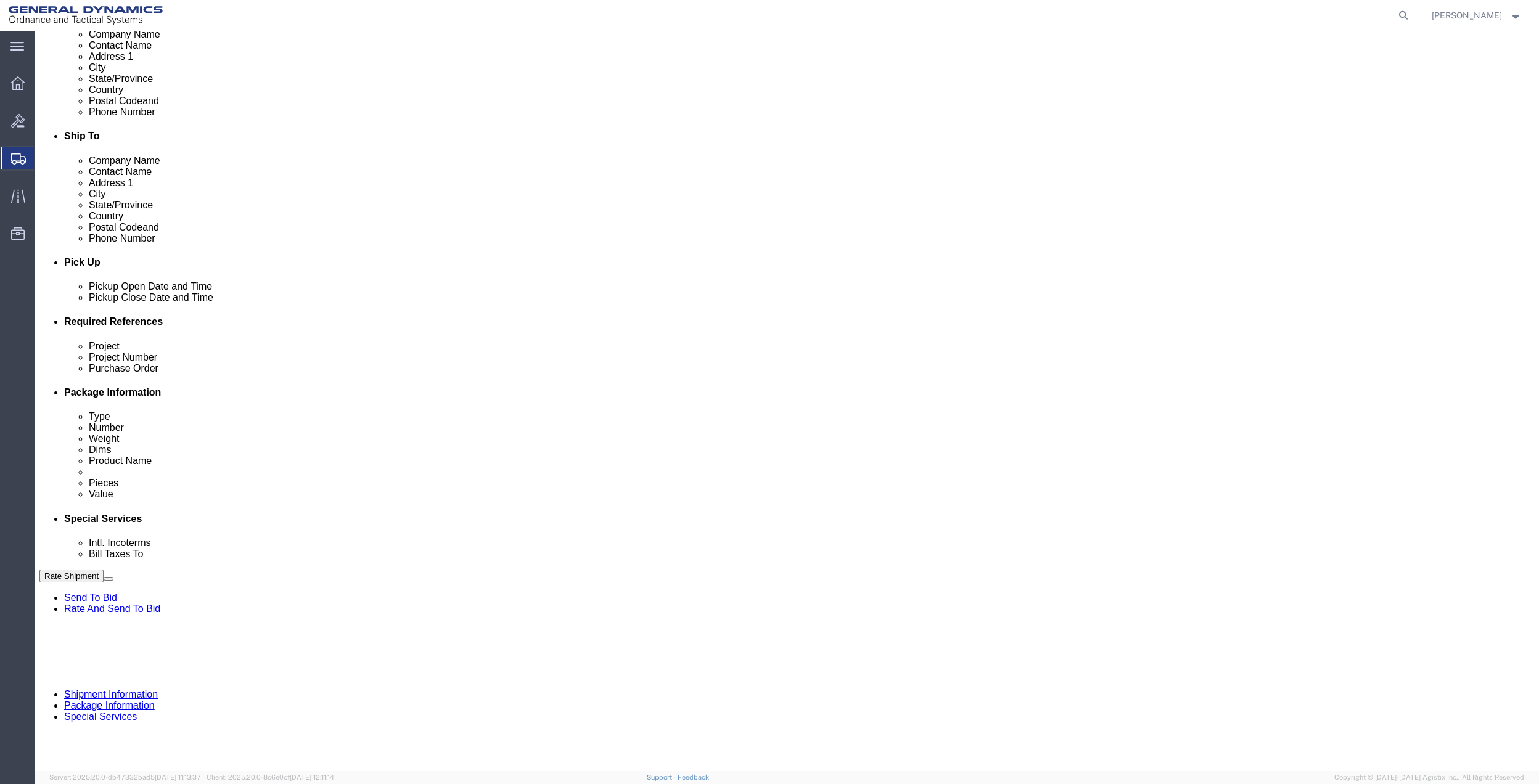
type input "PO BOX 61050"
type input "GEDOTS %DATA 2 LOGISTICS"
type input "FORT [PERSON_NAME]"
type input "33906"
select select "FL"
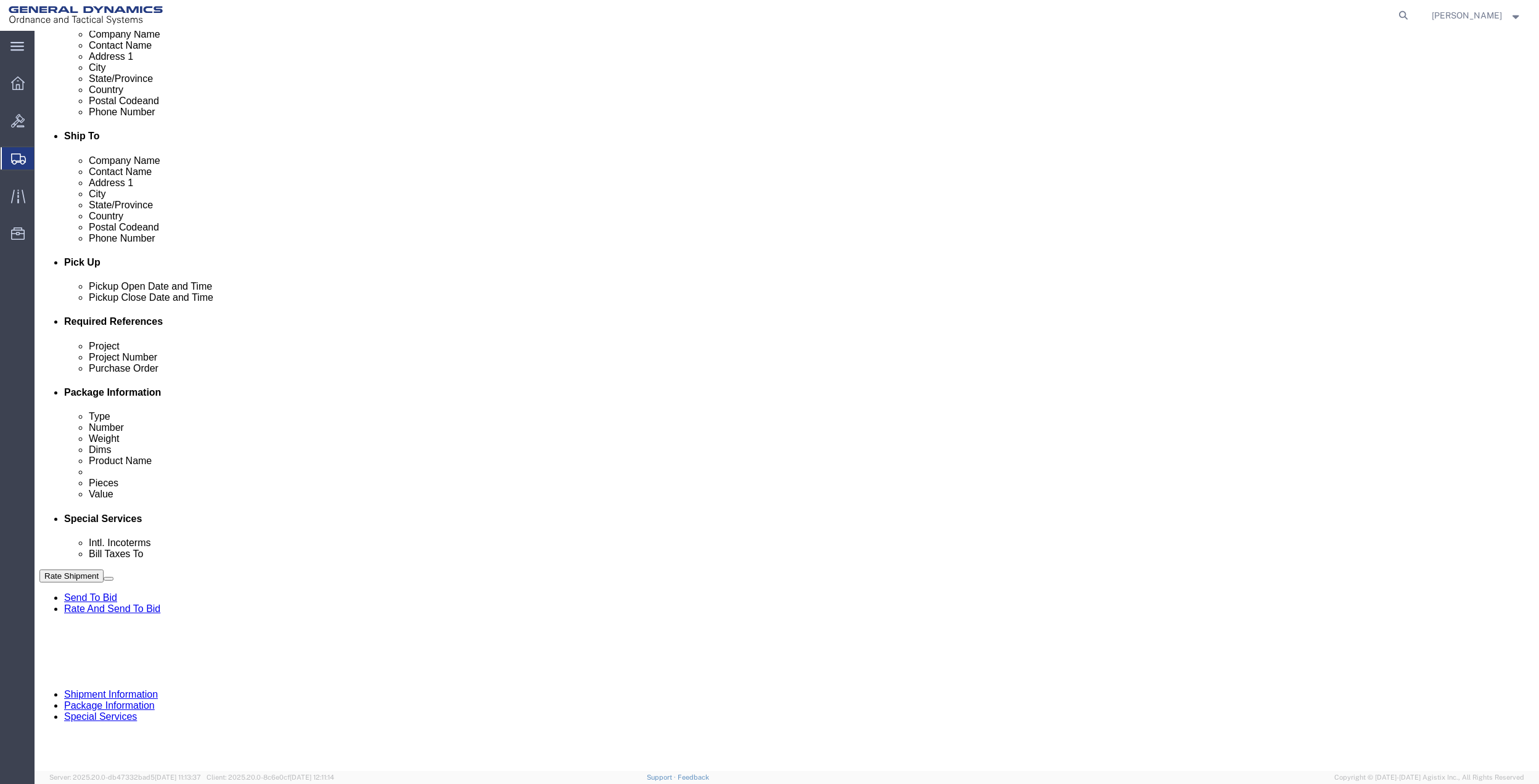
type input "GEDOTS %DATA 2 LOGISTICS"
click button "Rate Shipment"
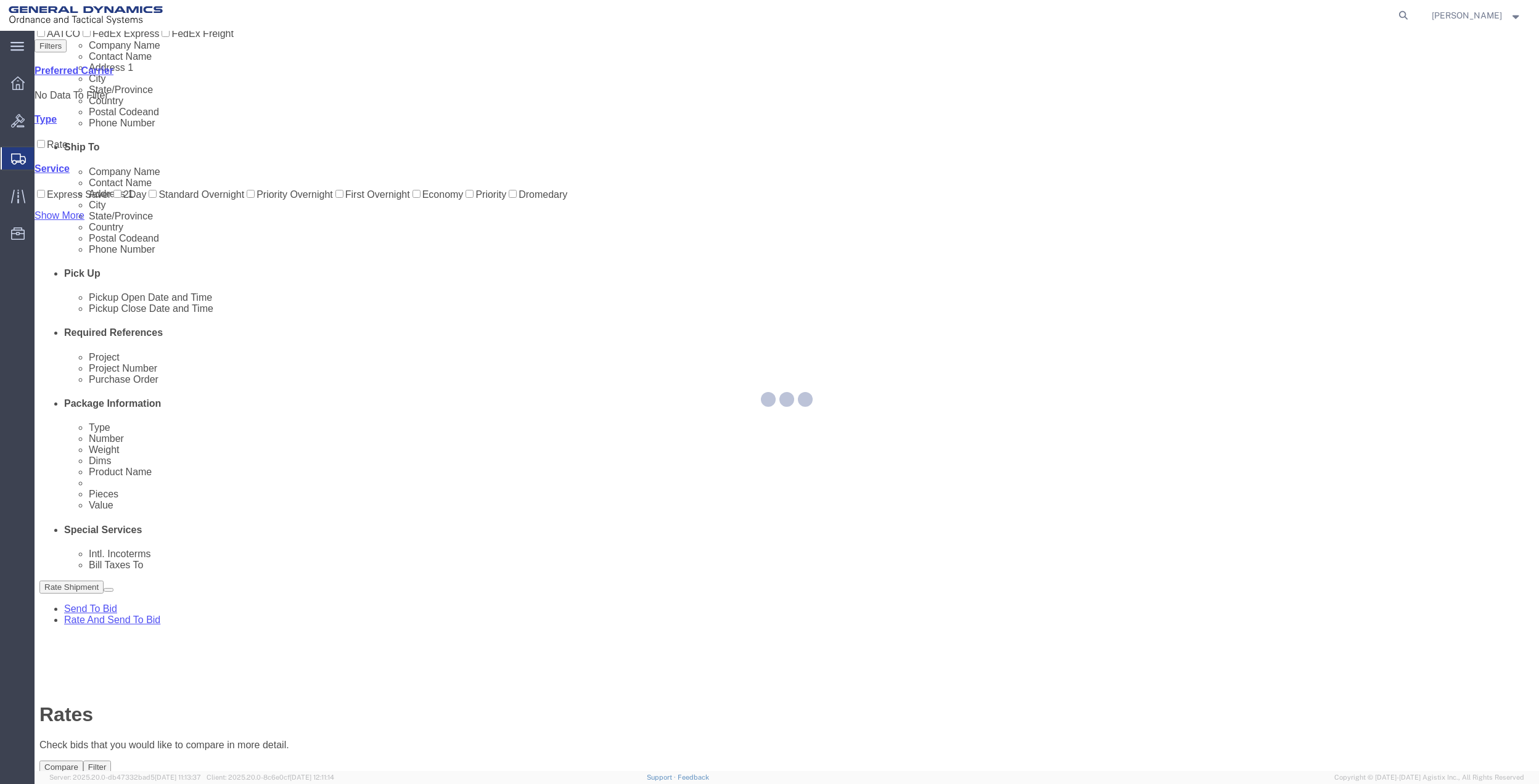
scroll to position [0, 0]
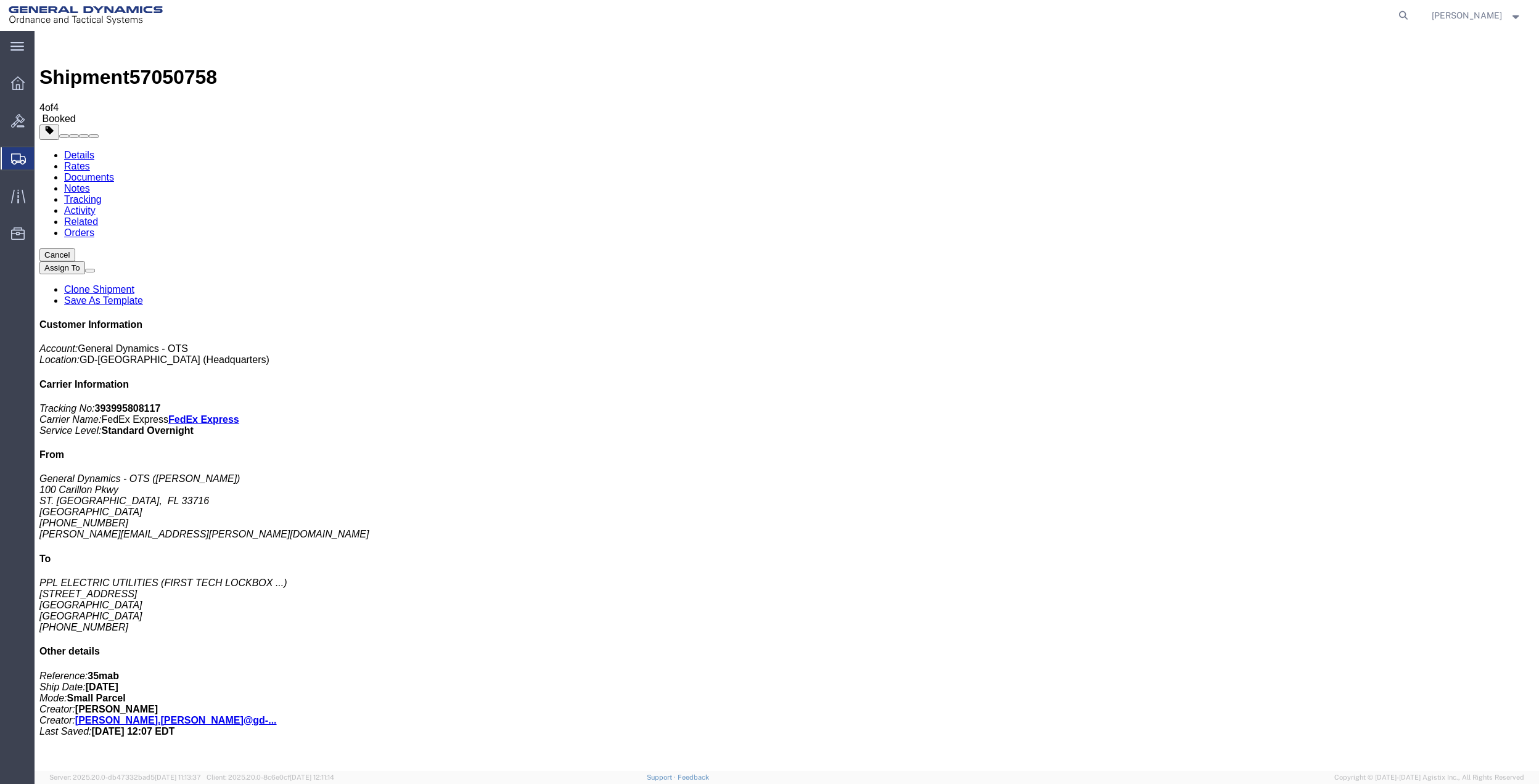
drag, startPoint x: 1014, startPoint y: 414, endPoint x: 297, endPoint y: 244, distance: 736.9
click at [0, 0] on span "Create Shipment" at bounding box center [0, 0] width 0 height 0
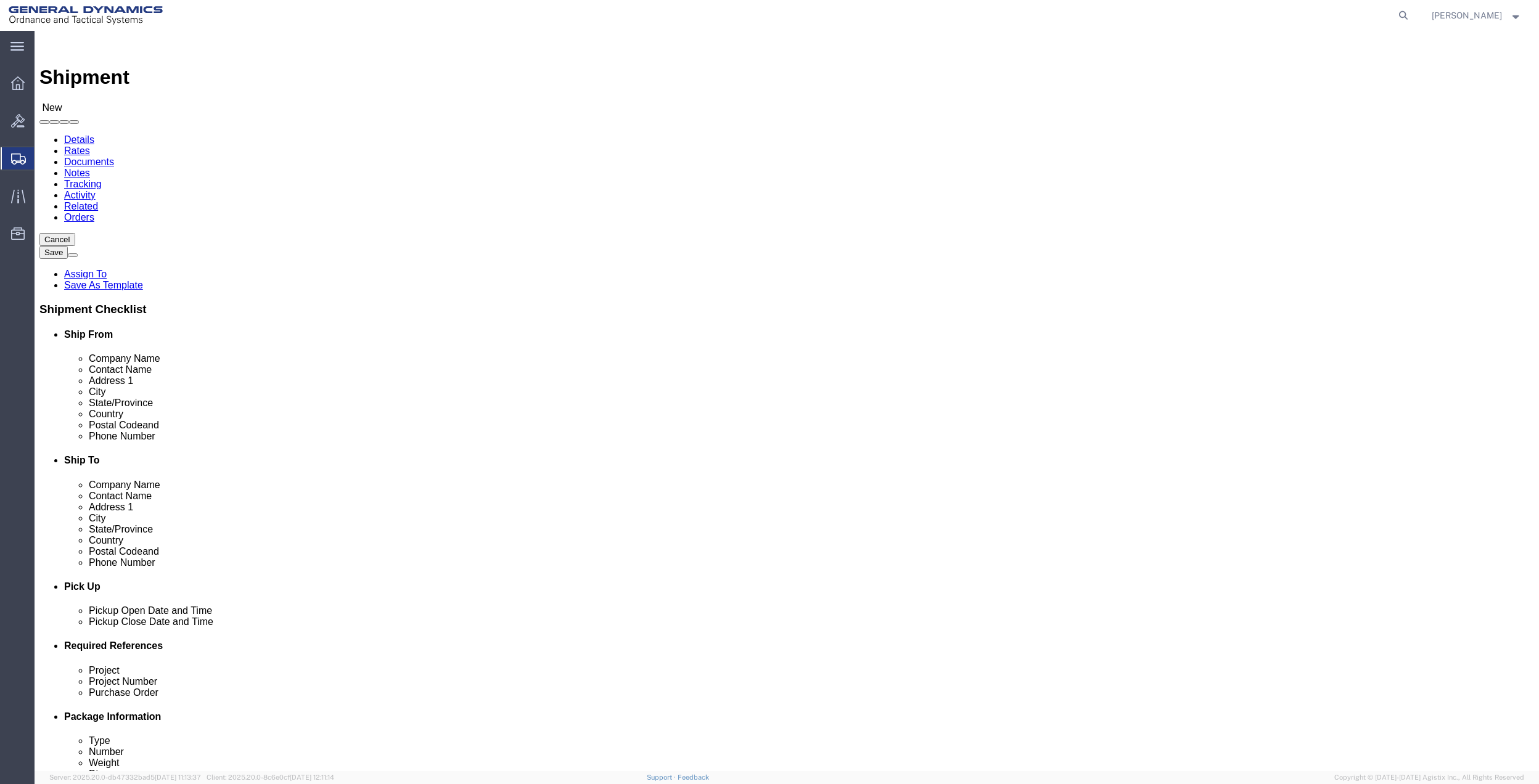
click input "text"
type input "[PERSON_NAME]"
click p "- General Dynamics - OTS - ([PERSON_NAME]) [STREET_ADDRESS] [GEOGRAPHIC_DATA], …"
select select "FL"
type input "[PERSON_NAME]"
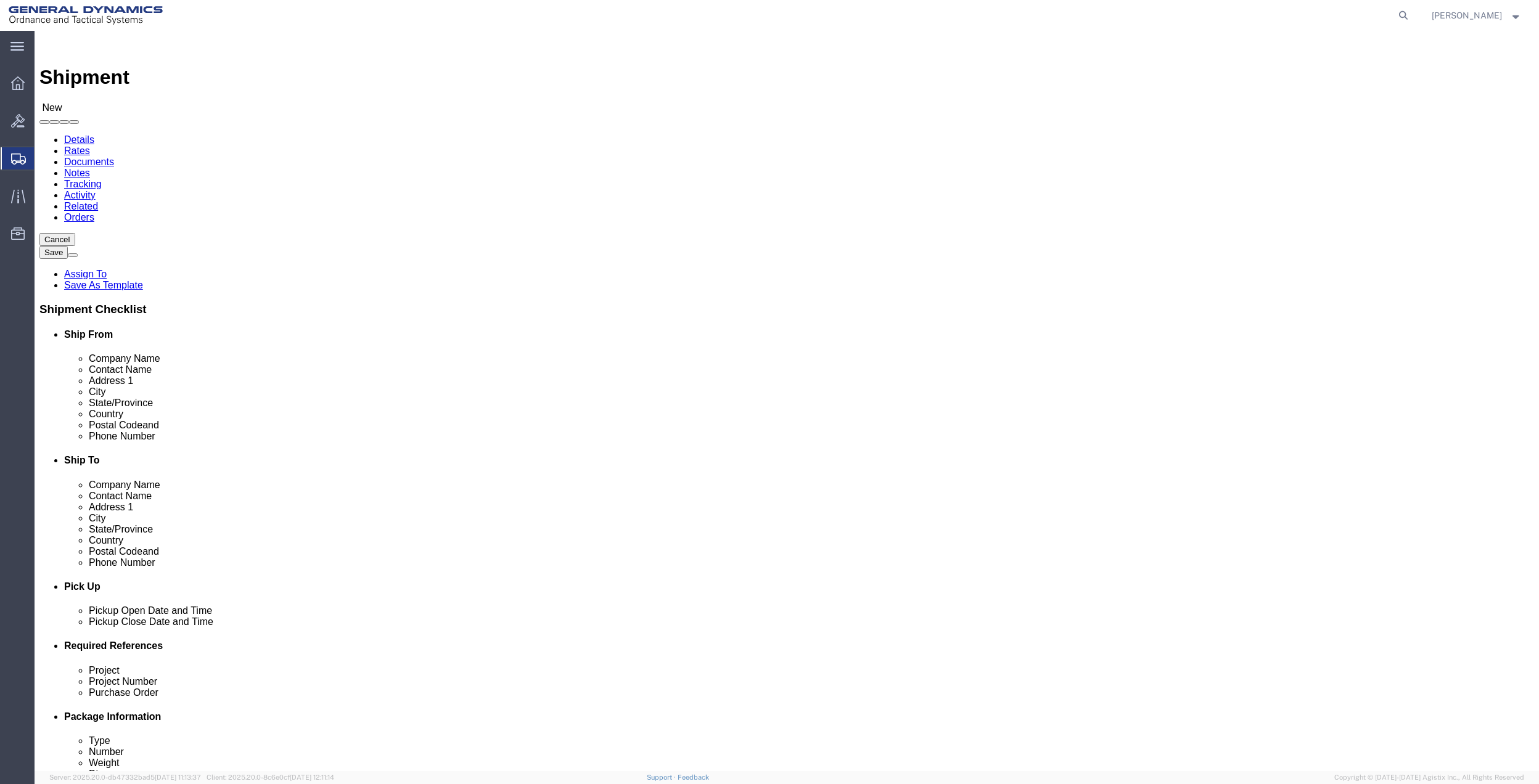
click input "text"
type input "[PERSON_NAME][EMAIL_ADDRESS][PERSON_NAME][DOMAIN_NAME]"
click input "text"
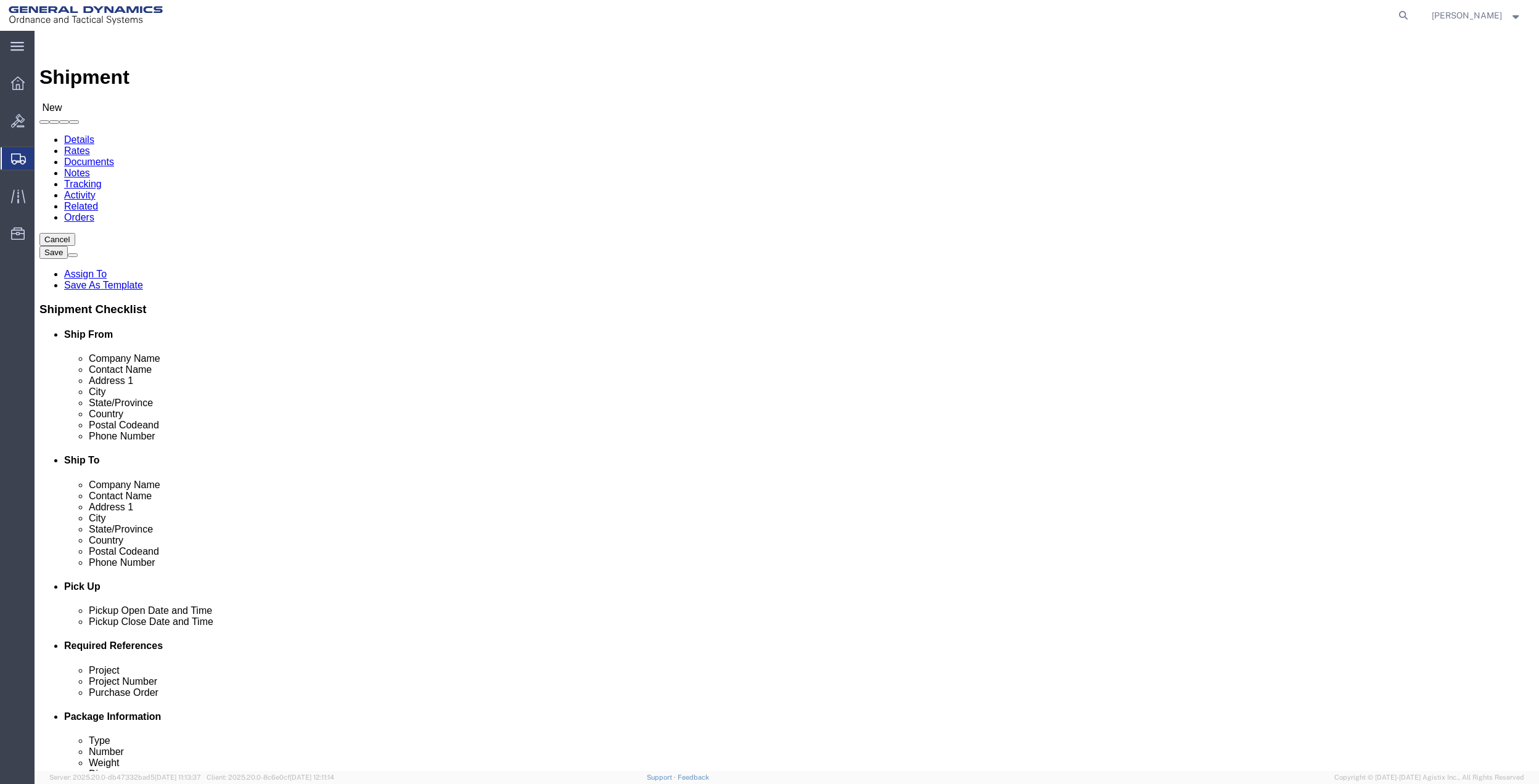
click input "text"
type input "[GEOGRAPHIC_DATA]"
click p "- [PERSON_NAME] - ([PERSON_NAME]) [STREET_ADDRESS][PERSON_NAME]"
select select "FL"
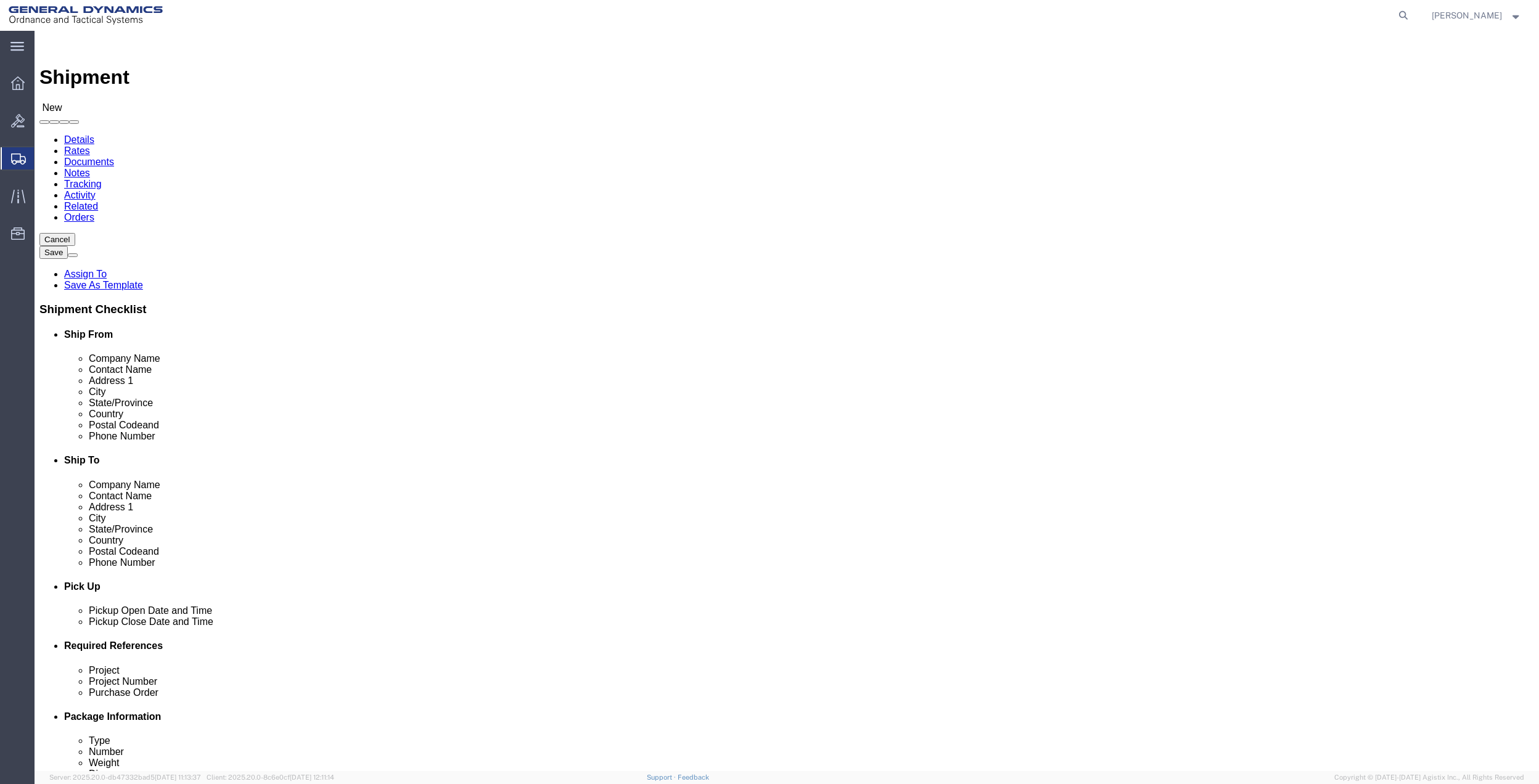
type input "[GEOGRAPHIC_DATA]"
click input "text"
type input "[STREET_ADDRESS]"
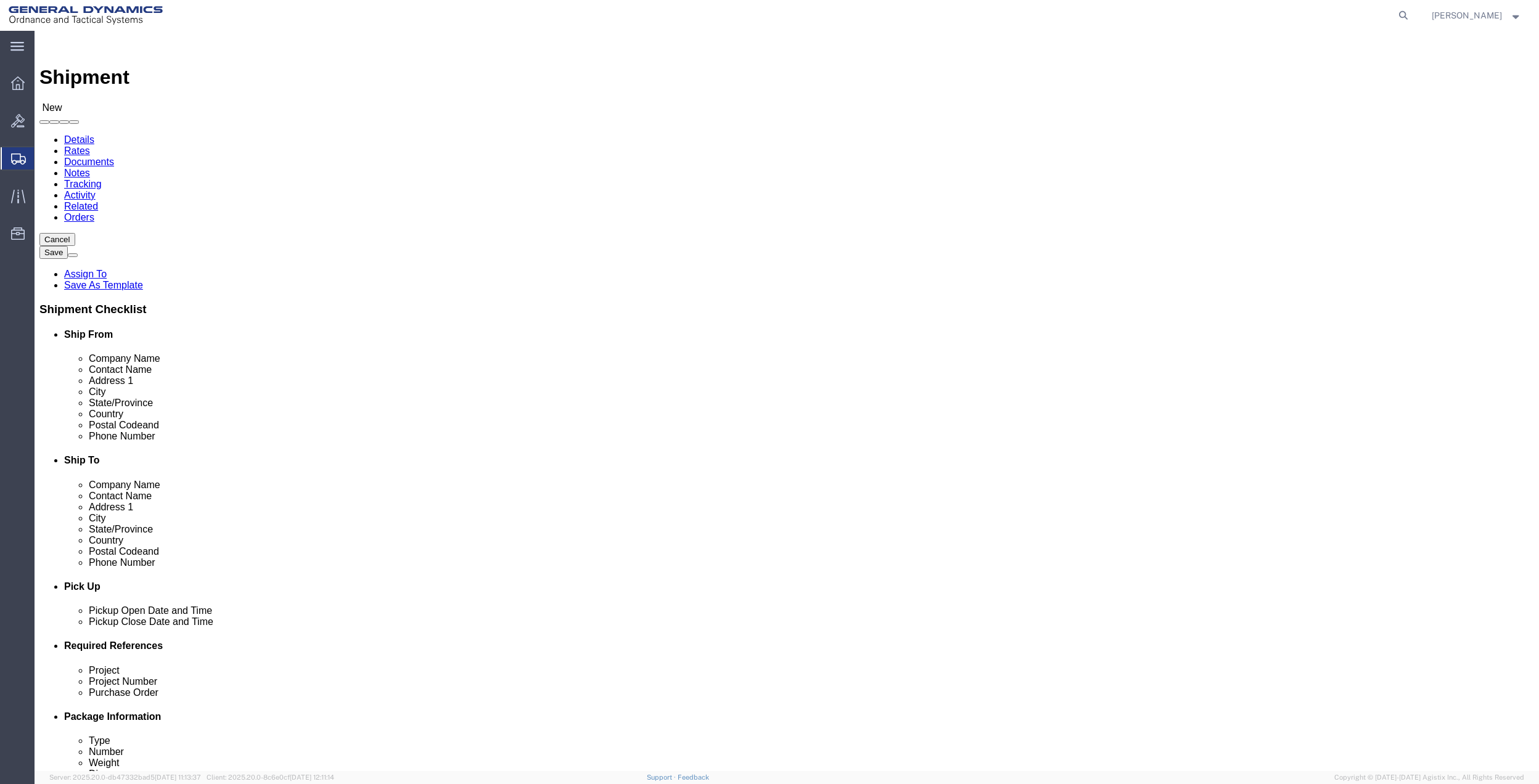
click input "text"
click input "[PERSON_NAME]"
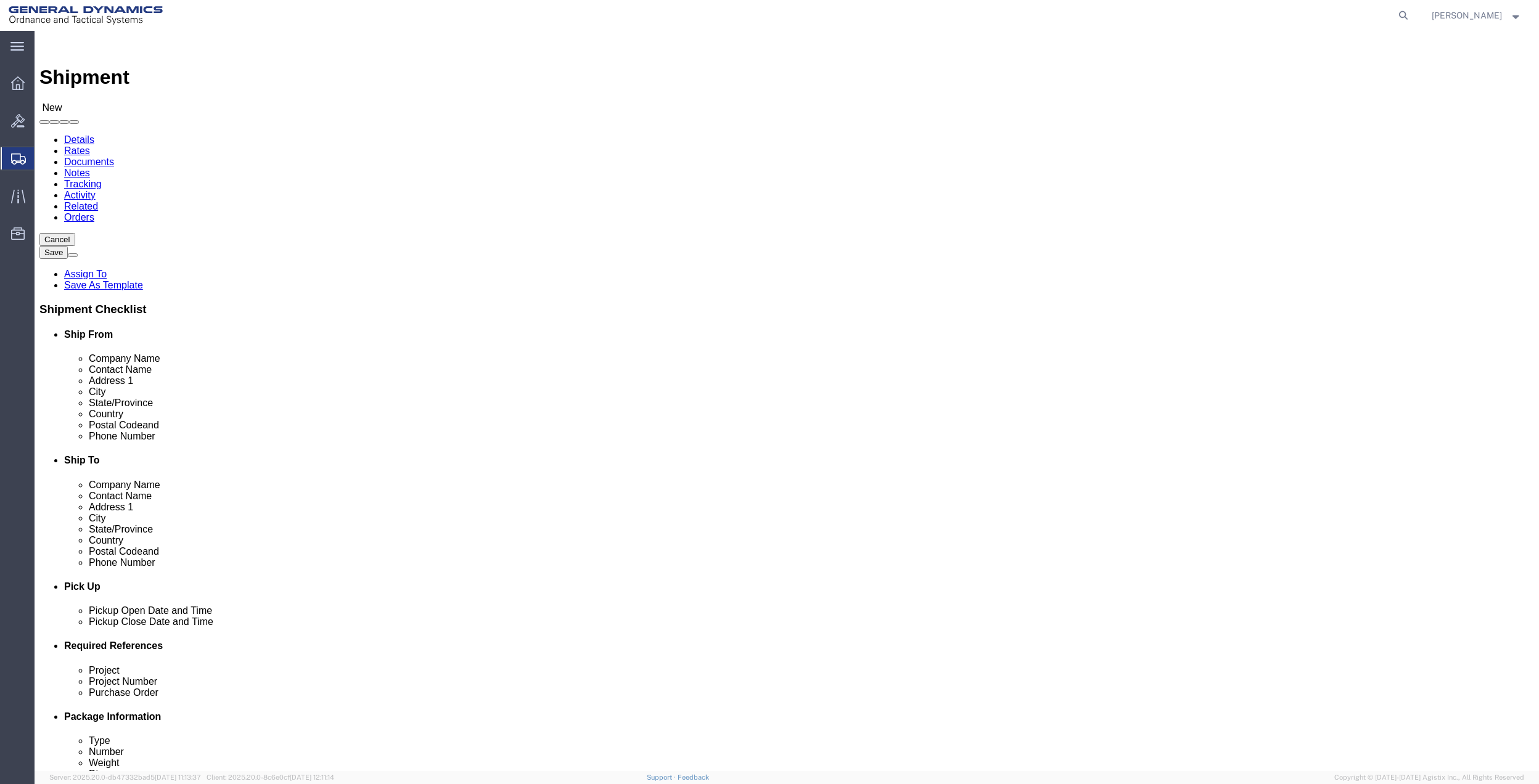
click input "[PERSON_NAME]"
type input "[PERSON_NAME]"
click input "text"
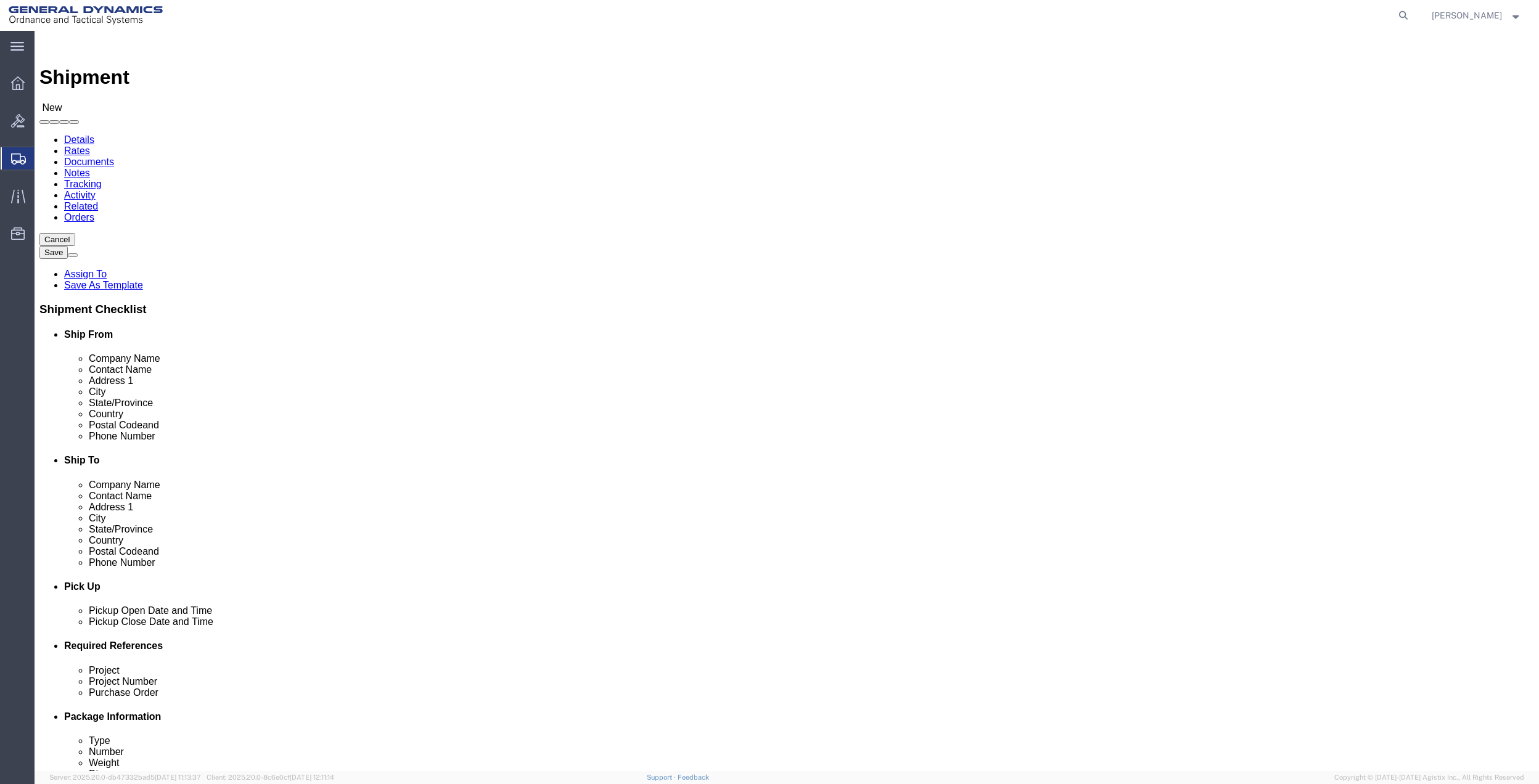
paste input "[PERSON_NAME]"
type input "[PERSON_NAME]"
click input "Postal Code"
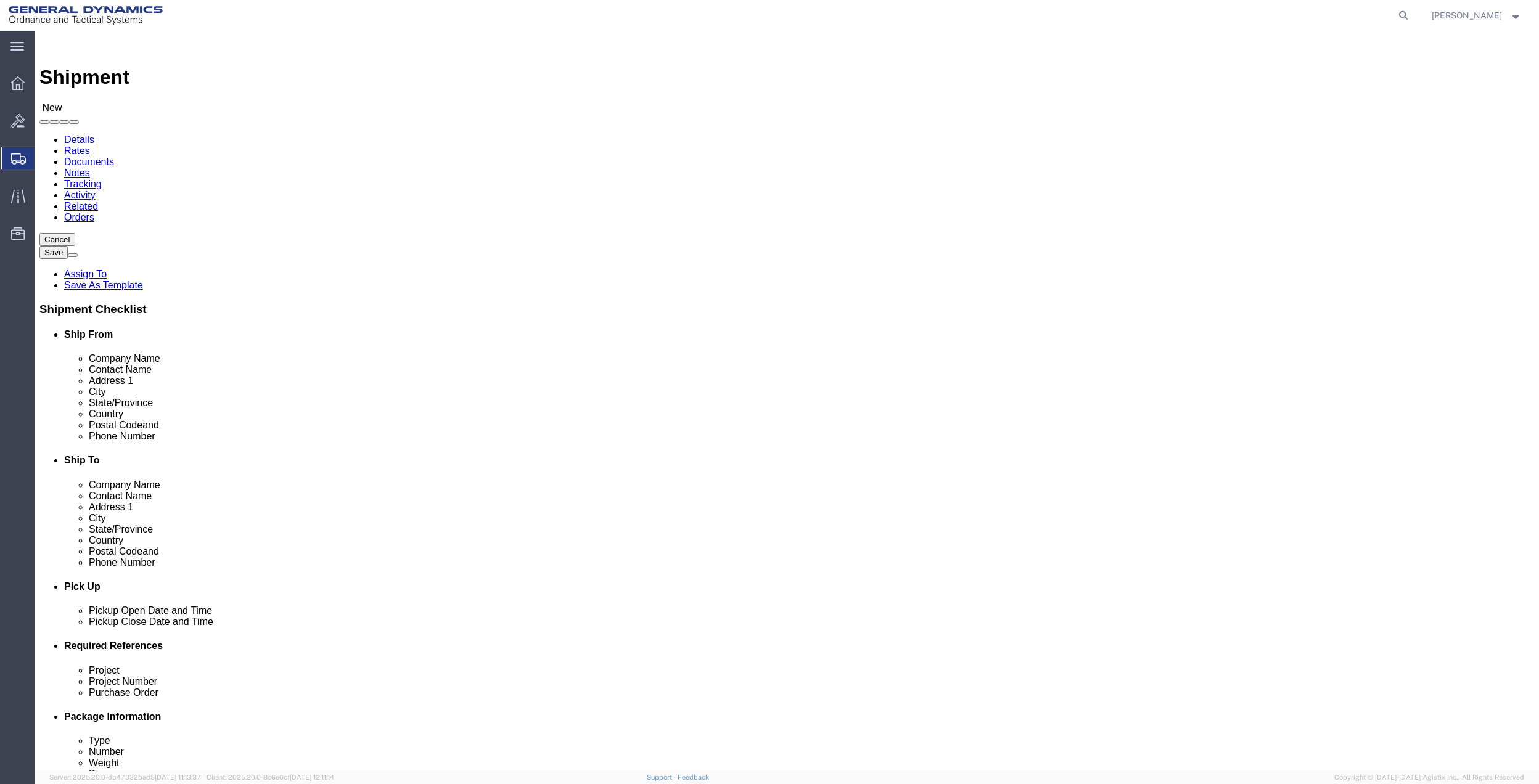
type input "33629"
click span
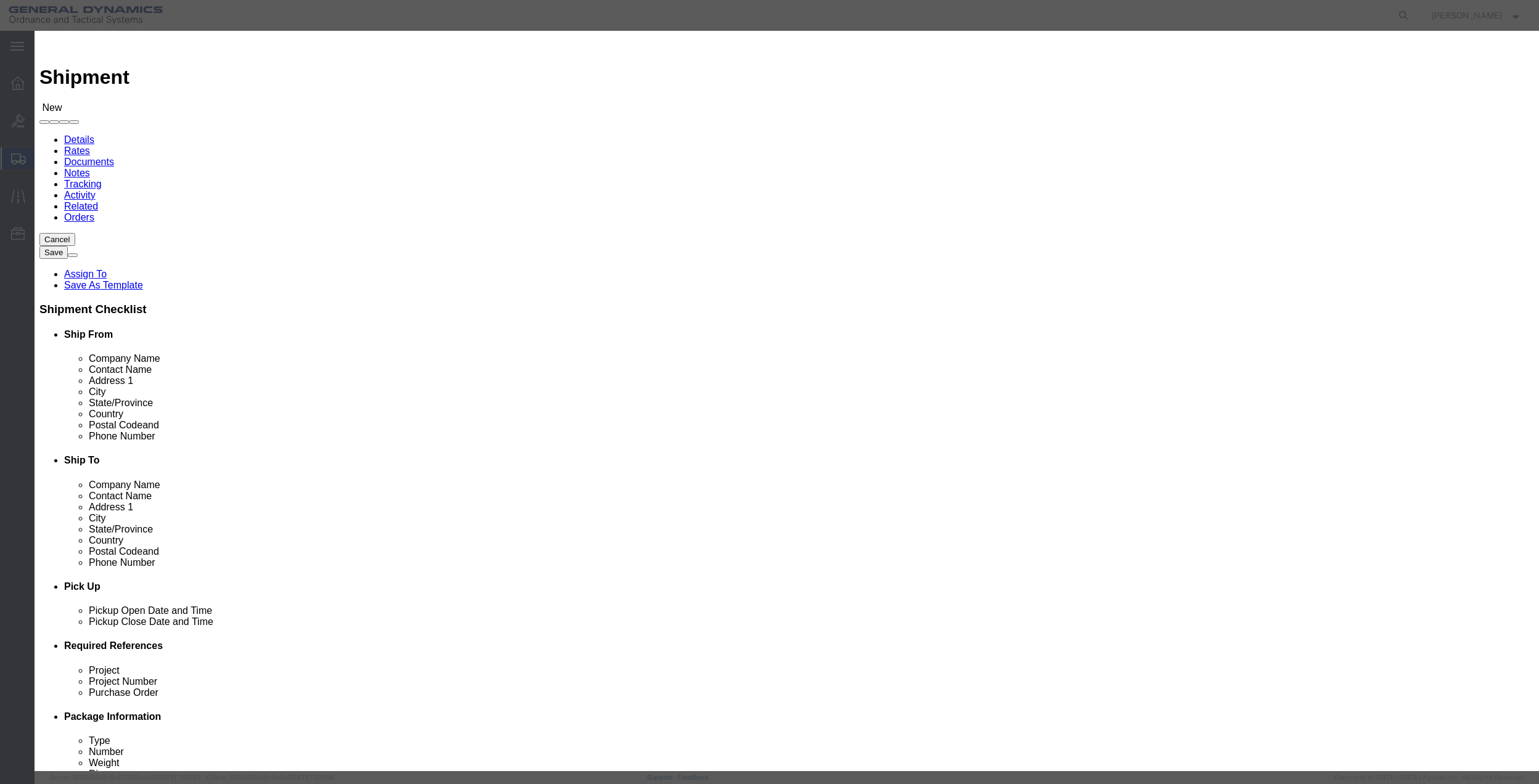
click td
click input "checkbox"
checkbox input "true"
click button "Save"
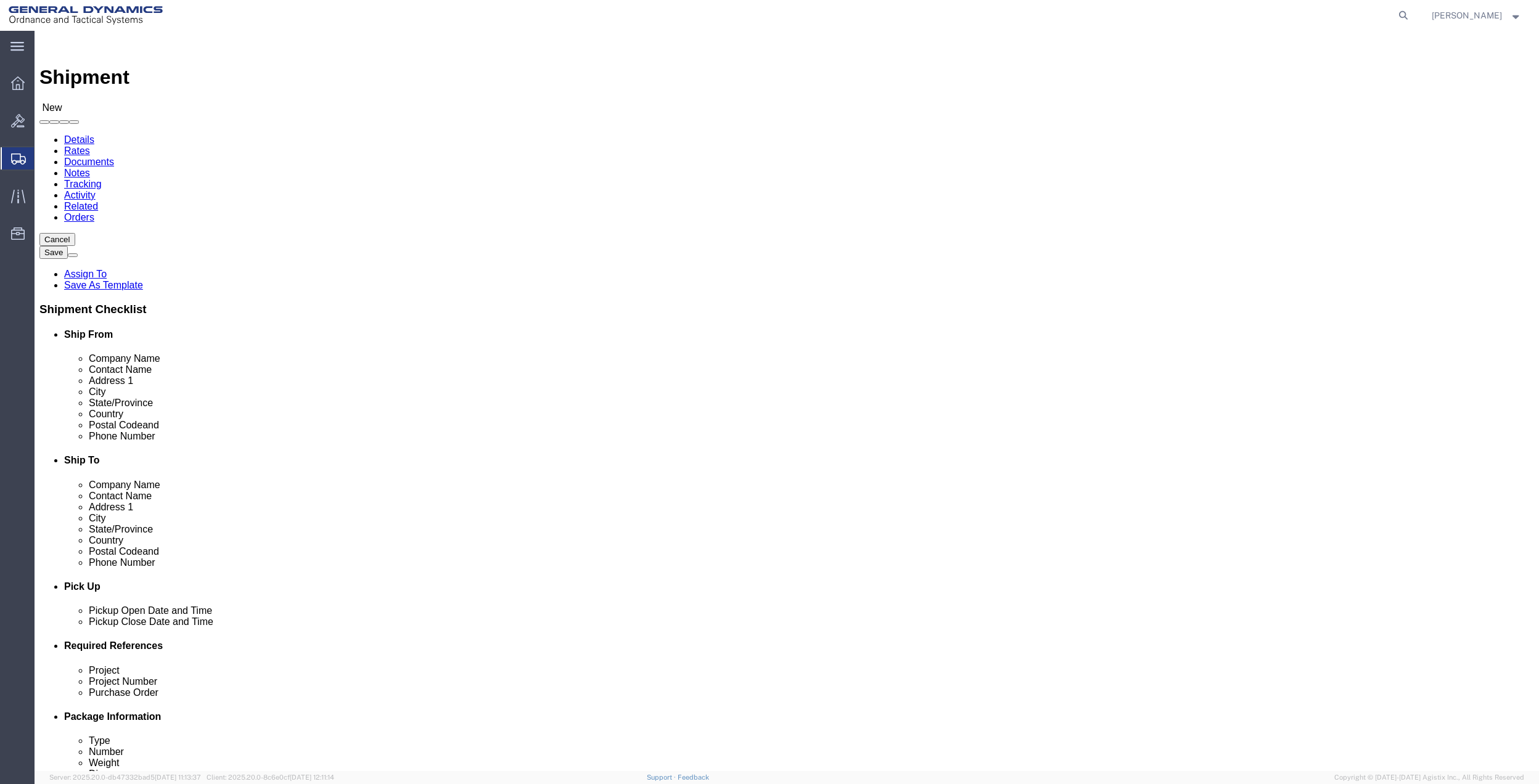
scroll to position [322, 0]
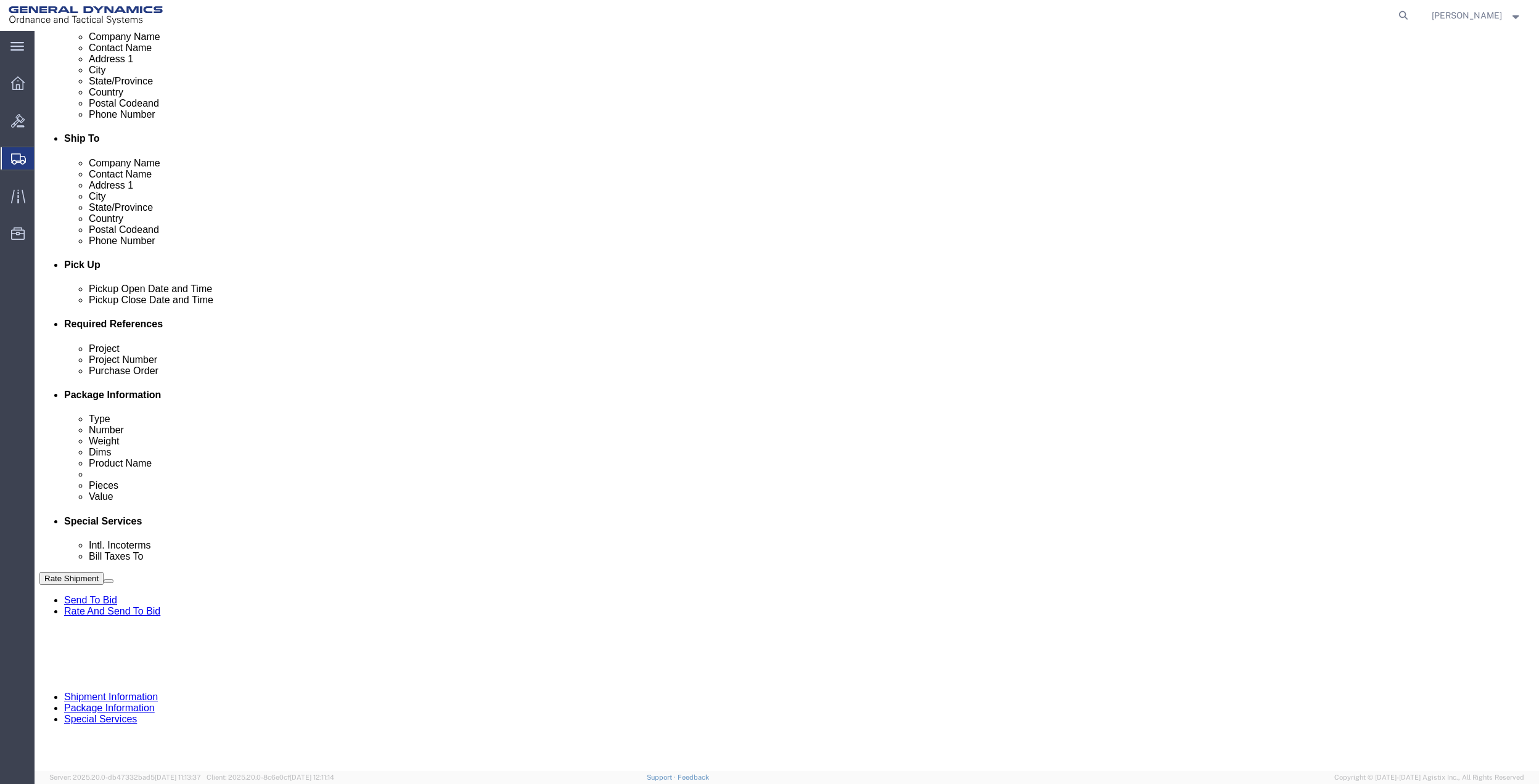
click button "Add reference"
click input "text"
type input "10afm"
click input "text"
paste input "10afm"
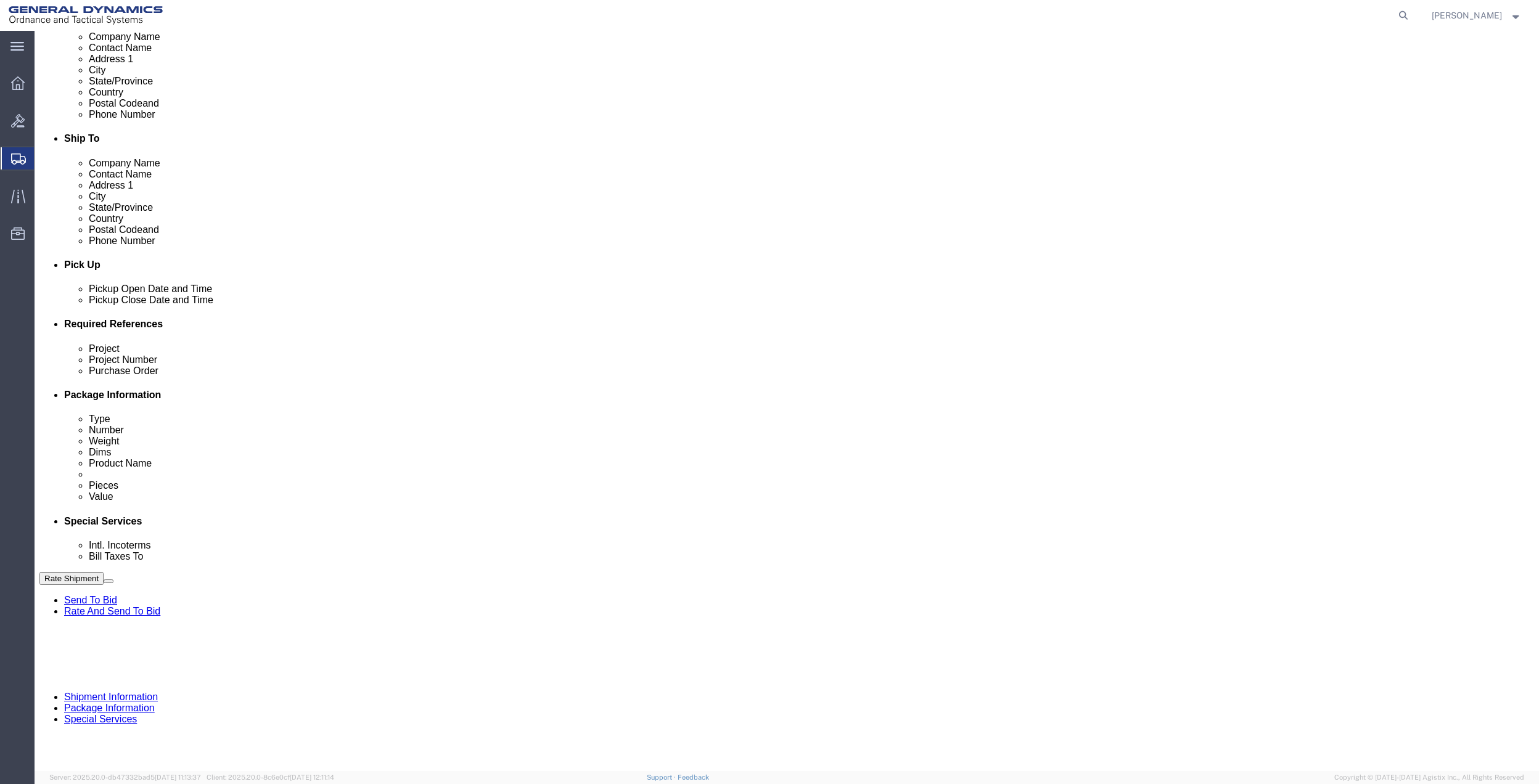
type input "10afm"
click input "text"
paste input "10afm"
type input "10afm"
drag, startPoint x: 303, startPoint y: 460, endPoint x: 296, endPoint y: 461, distance: 7.1
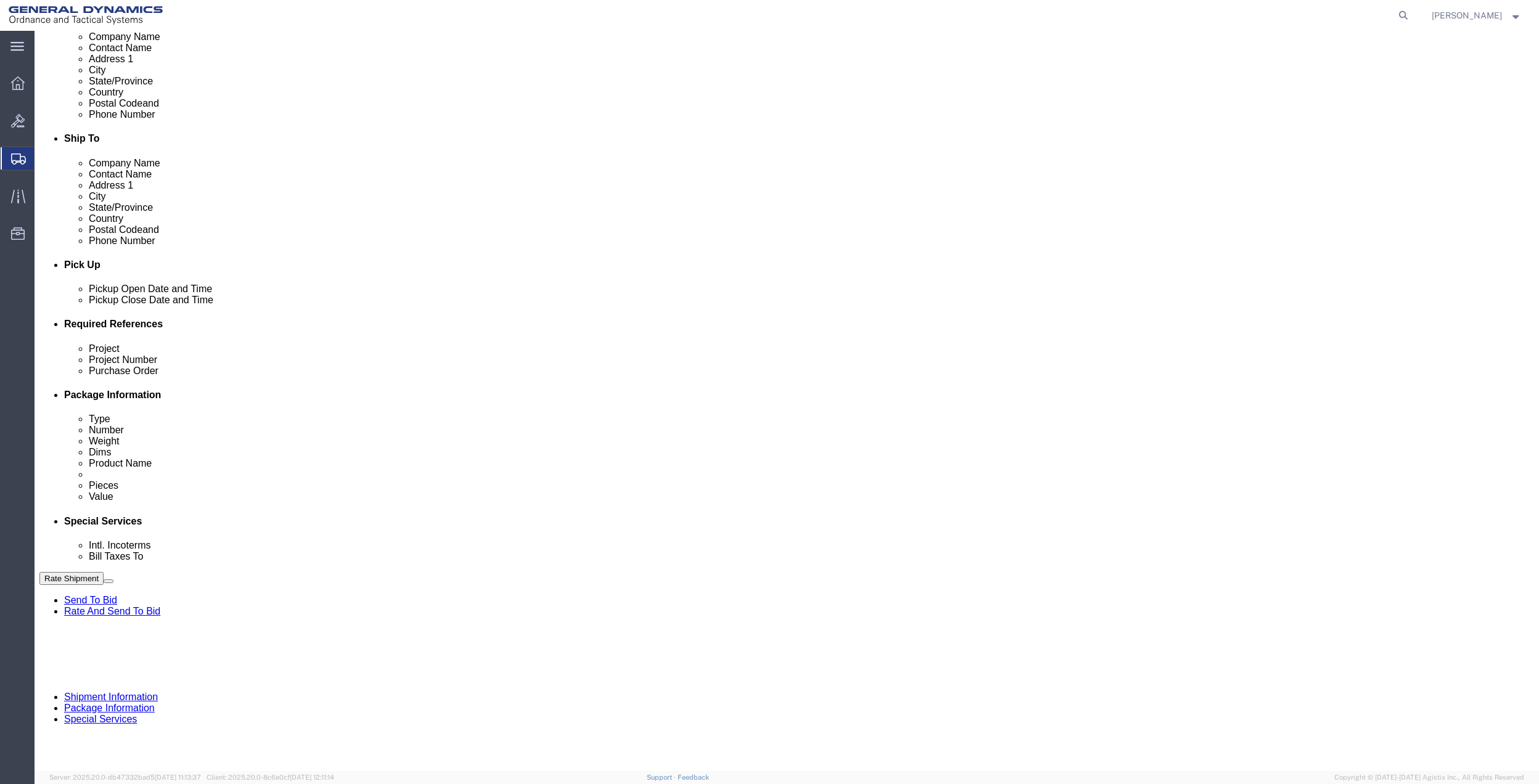
click input "text"
paste input "10afm"
type input "10afm"
click select "Select Account Type Activity ID Airline Appointment Number ASN Batch Request # …"
select select "DEPT"
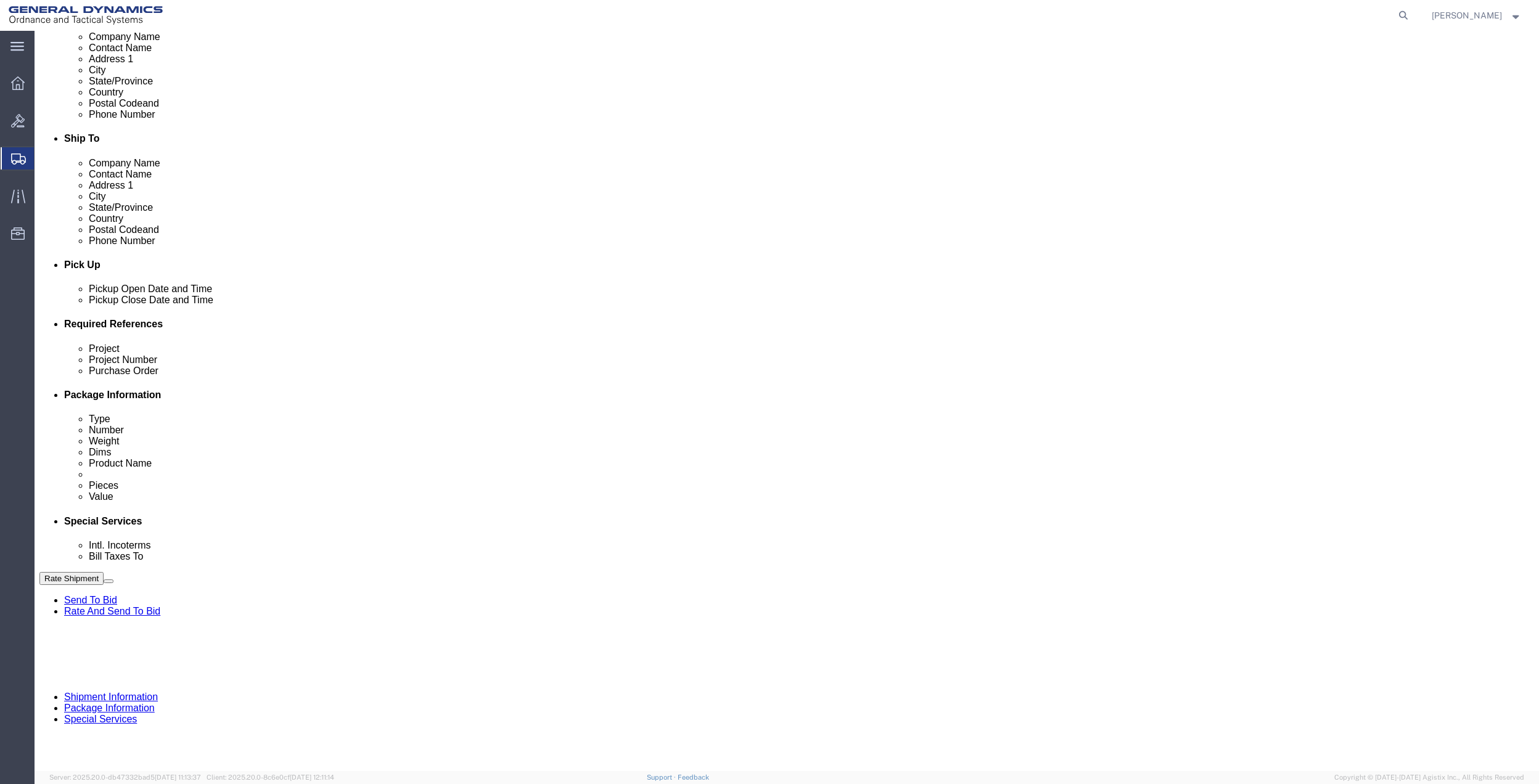
click select "Select Account Type Activity ID Airline Appointment Number ASN Batch Request # …"
click link "Package Information"
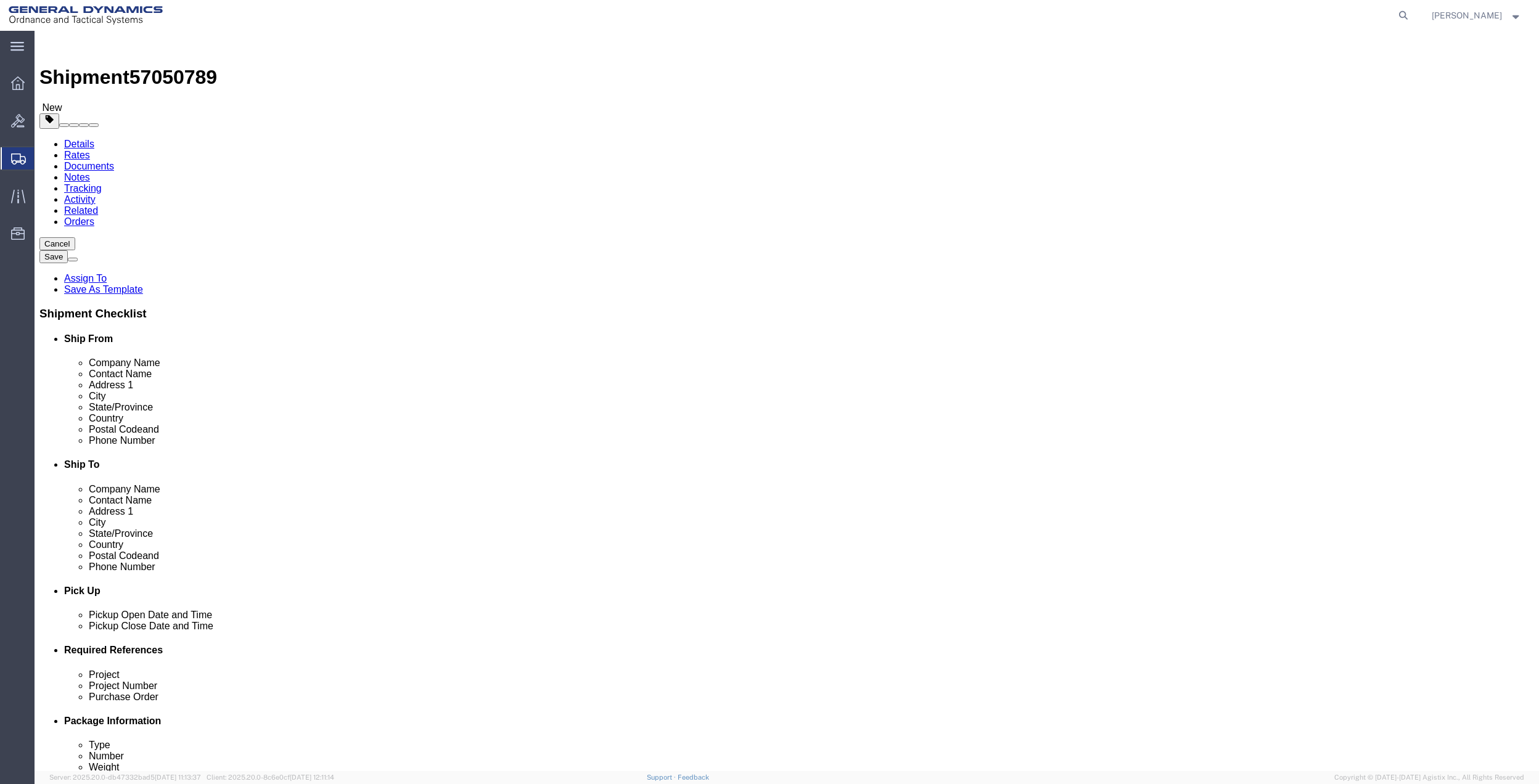
click div "Package Type Select Bale(s) Basket(s) Bolt(s) Bottle(s) Buckets Bulk Bundle(s) …"
click select "Select Bale(s) Basket(s) Bolt(s) Bottle(s) Buckets Bulk Bundle(s) Can(s) Cardbo…"
select select "ENV"
click select "Select Bale(s) Basket(s) Bolt(s) Bottle(s) Buckets Bulk Bundle(s) Can(s) Cardbo…"
type input "9.50"
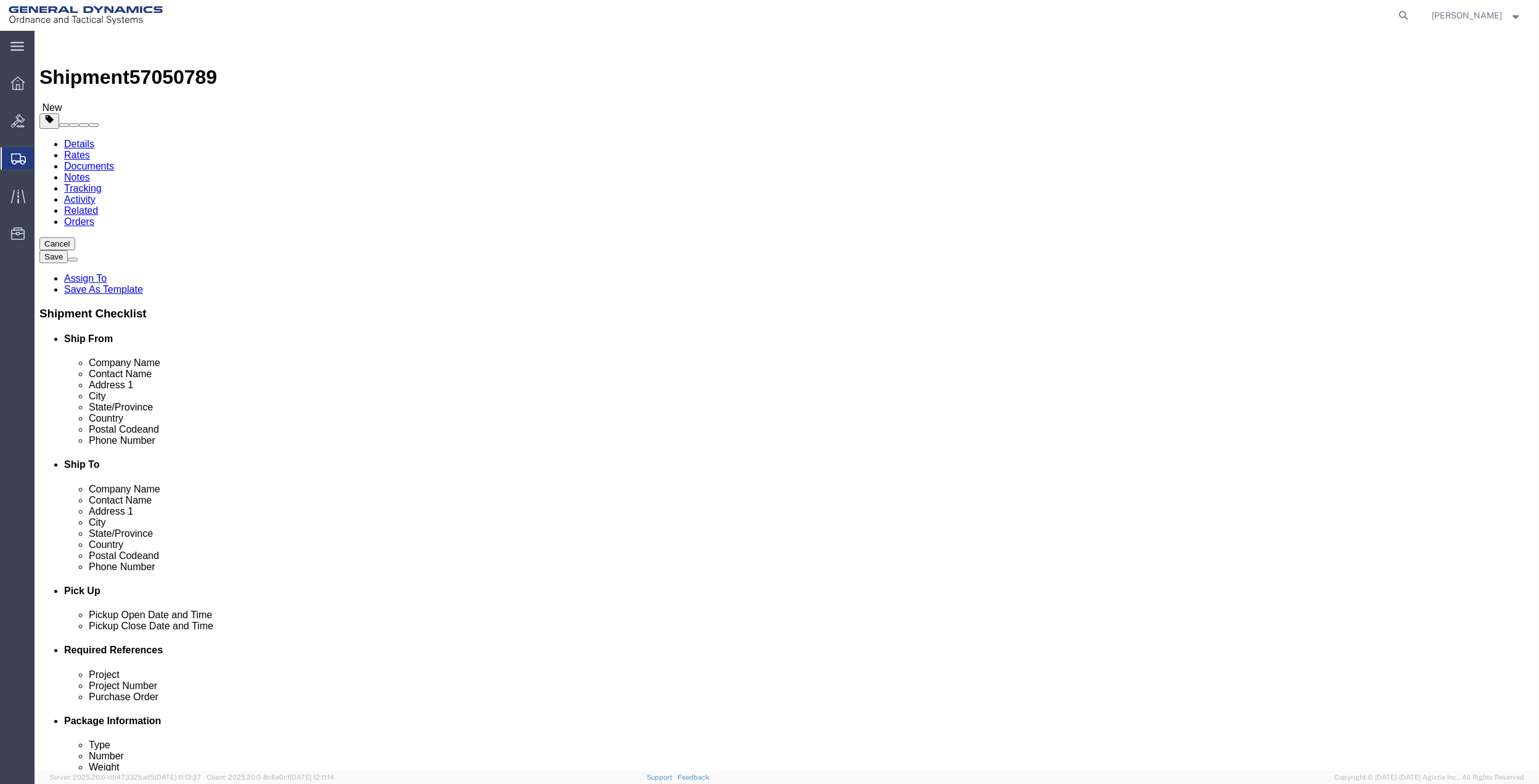
type input "12.50"
type input "0.25"
type input "1"
click link "Add Content"
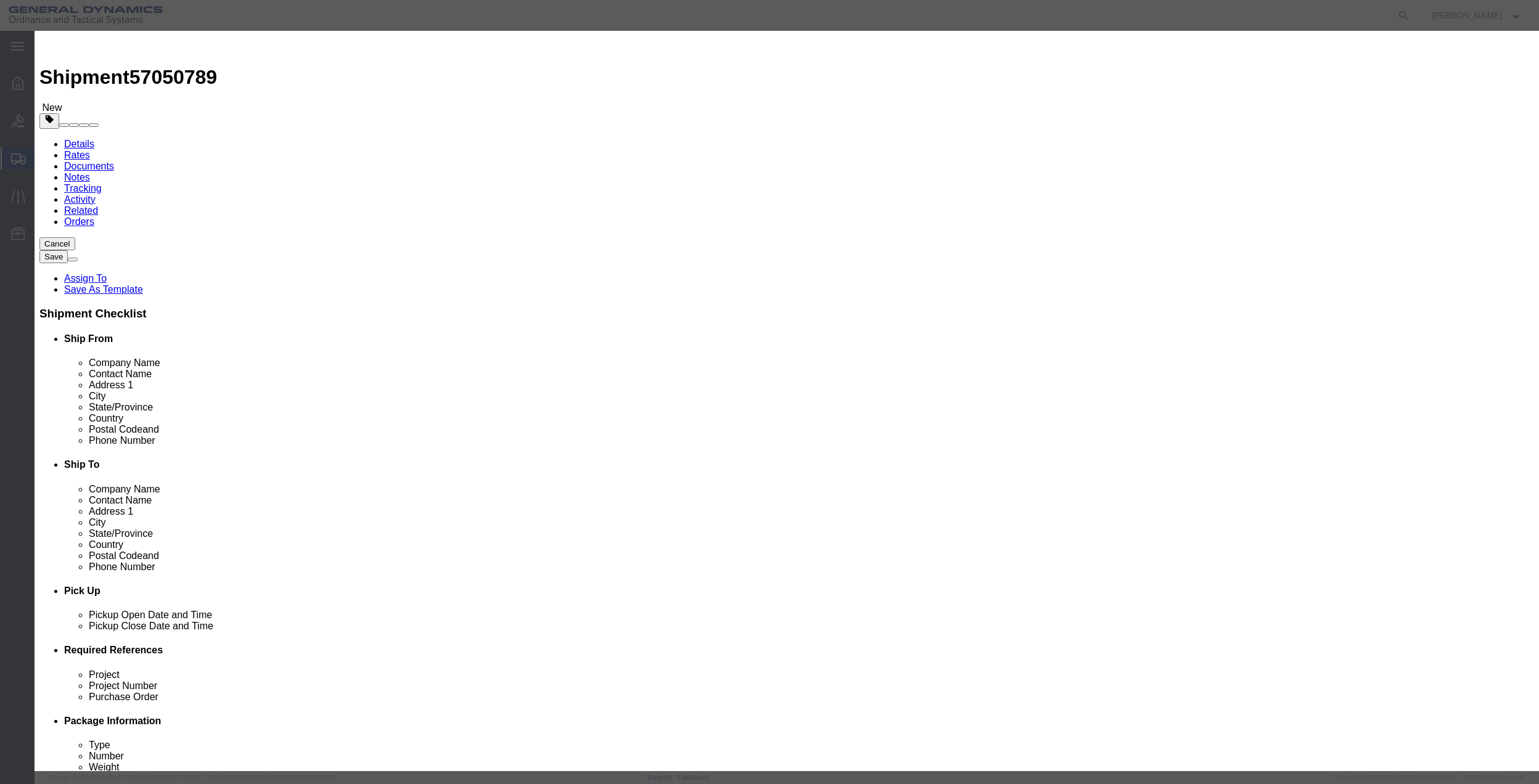
click div "Commodity library"
click input "text"
type input "misc"
type input "100"
click input "0"
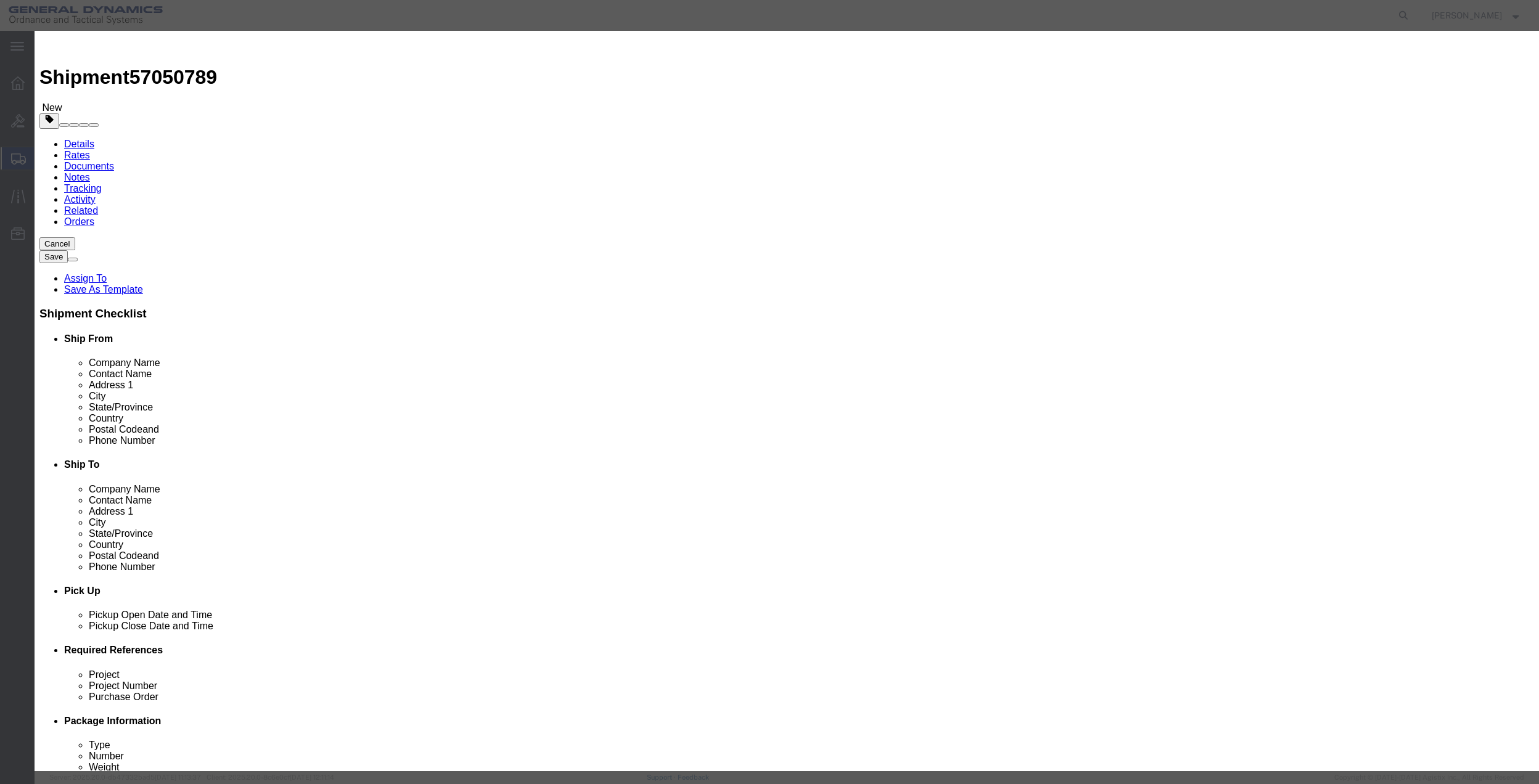
type input "01"
click select "Select 50 55 60 65 70 85 92.5 100 125 175 250 300 400"
select select "70"
click select "Select 50 55 60 65 70 85 92.5 100 125 175 250 300 400"
click button "Save & Close"
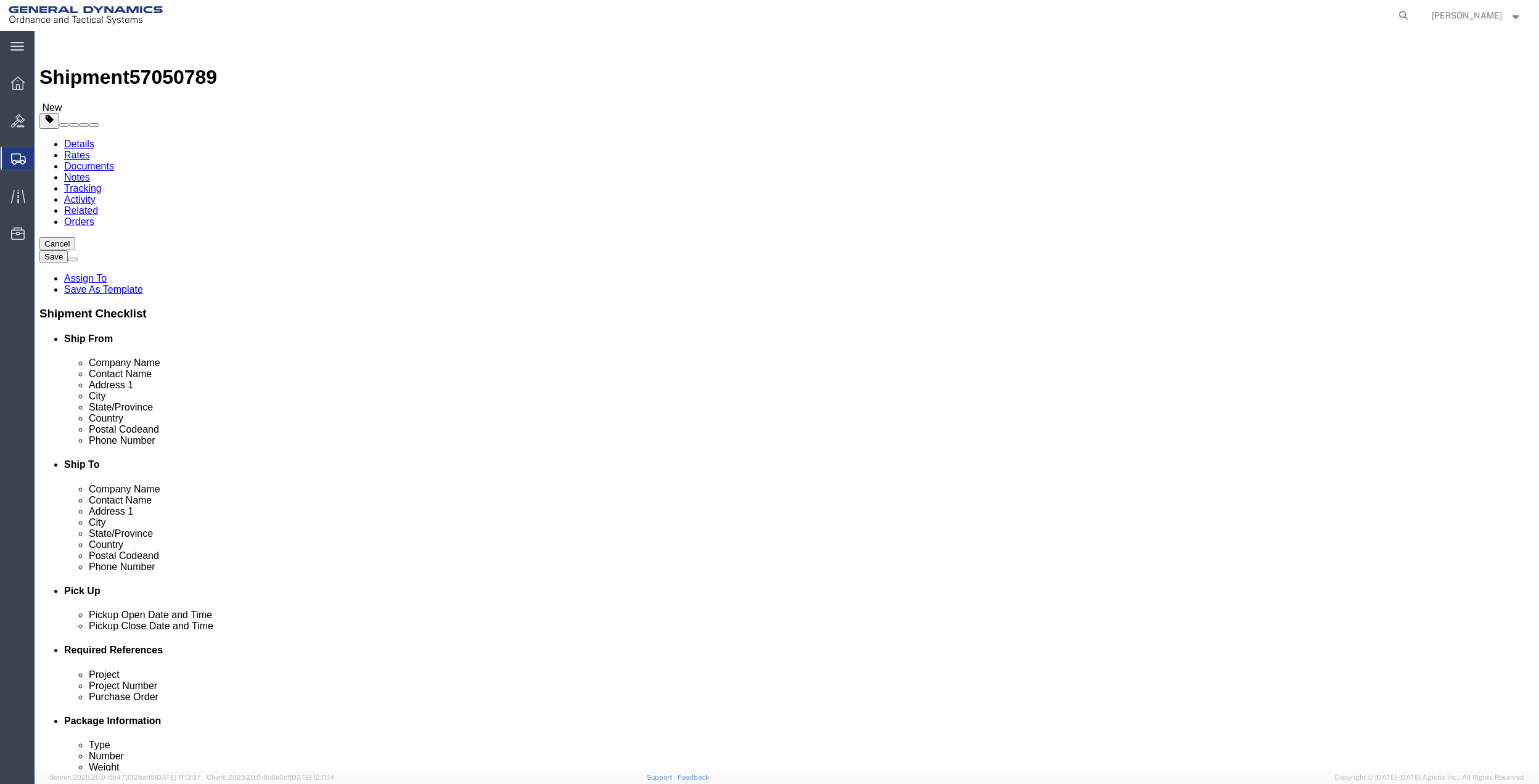
click link "Special Services"
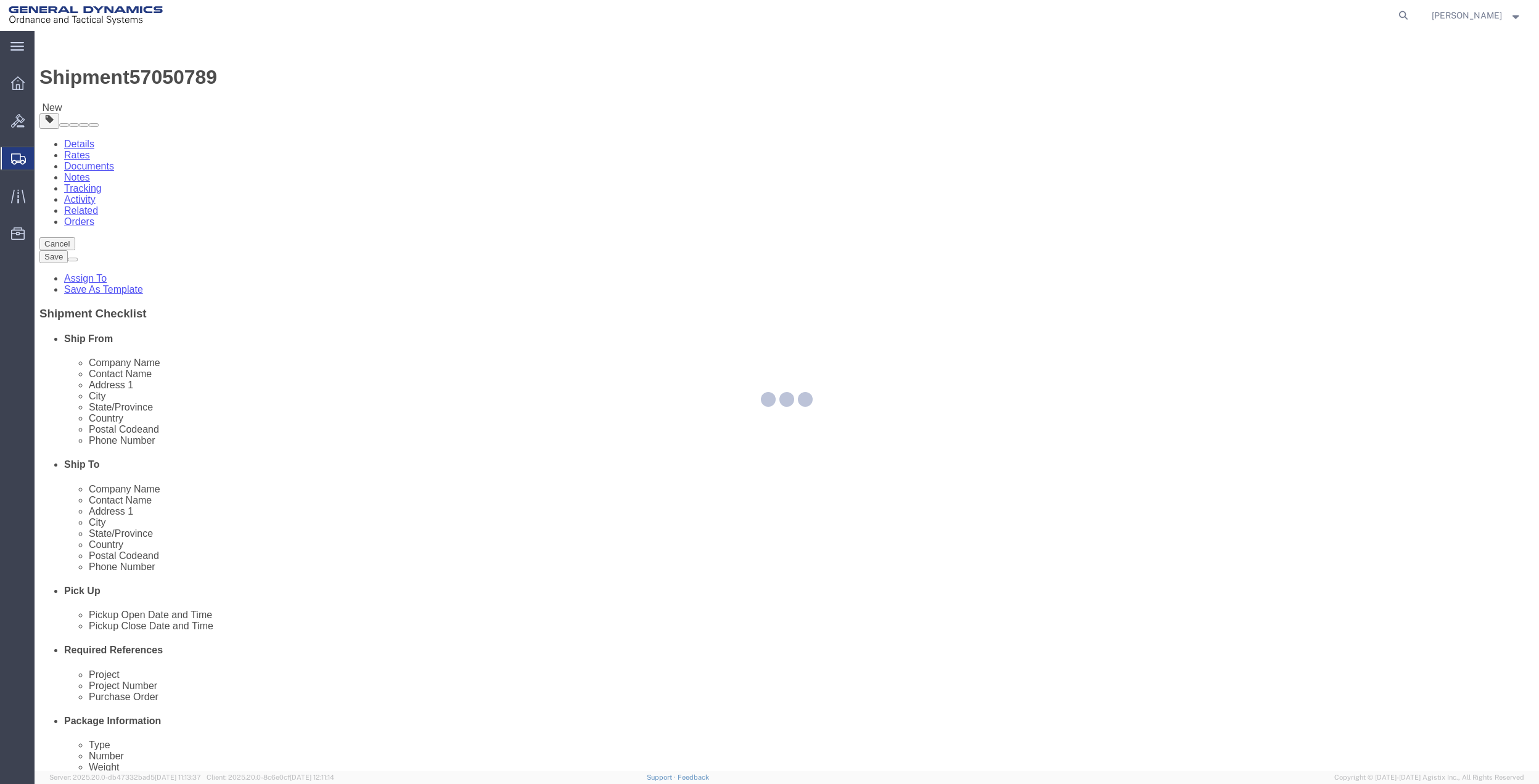
select select
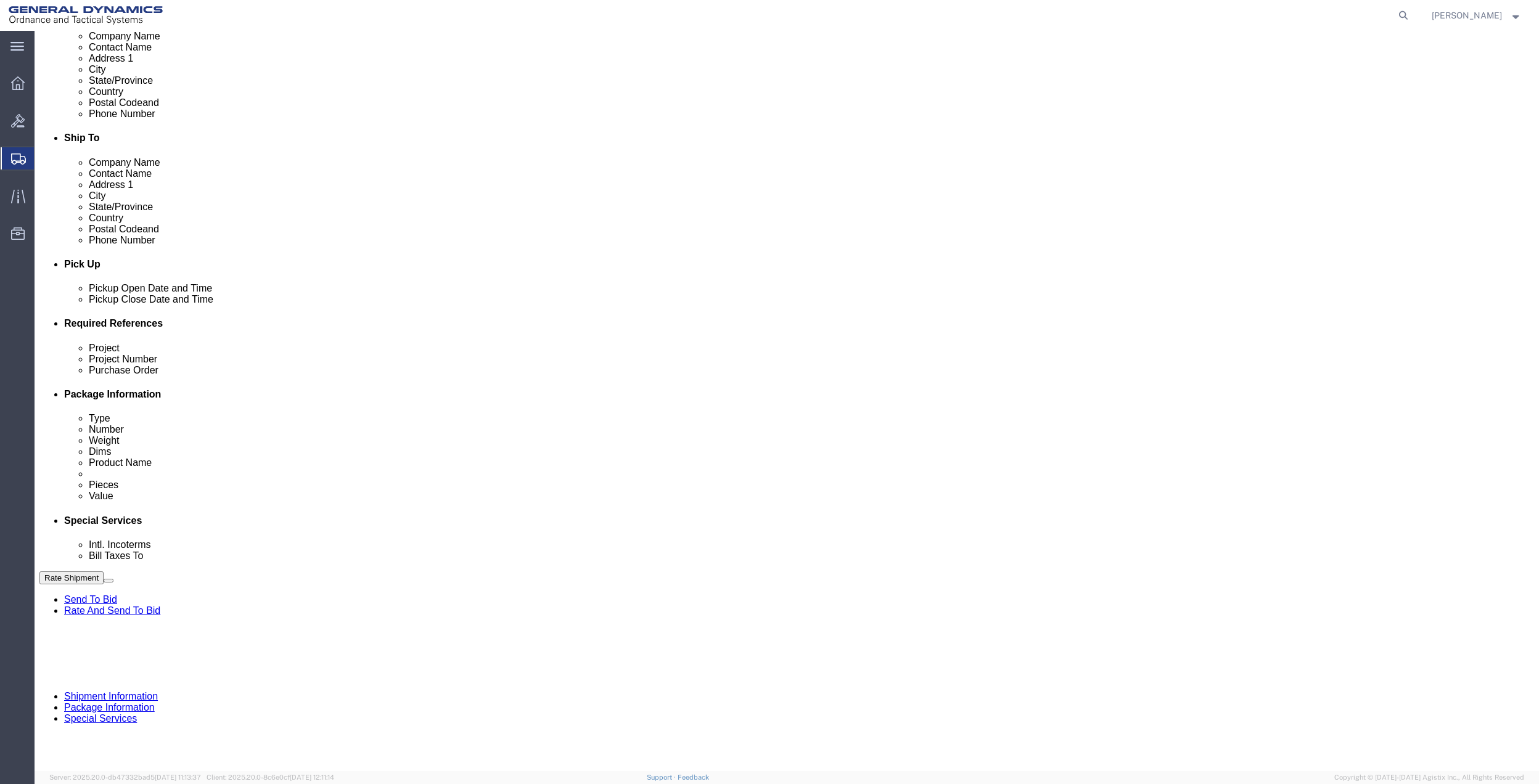
scroll to position [329, 0]
click div "Cost Center Select Buyer Cost Center Department Operations Number Order Number …"
click select "Select Buyer Cost Center Department Operations Number Order Number Sales Person"
select select "DEPARTMENT"
click select "Select Buyer Cost Center Department Operations Number Order Number Sales Person"
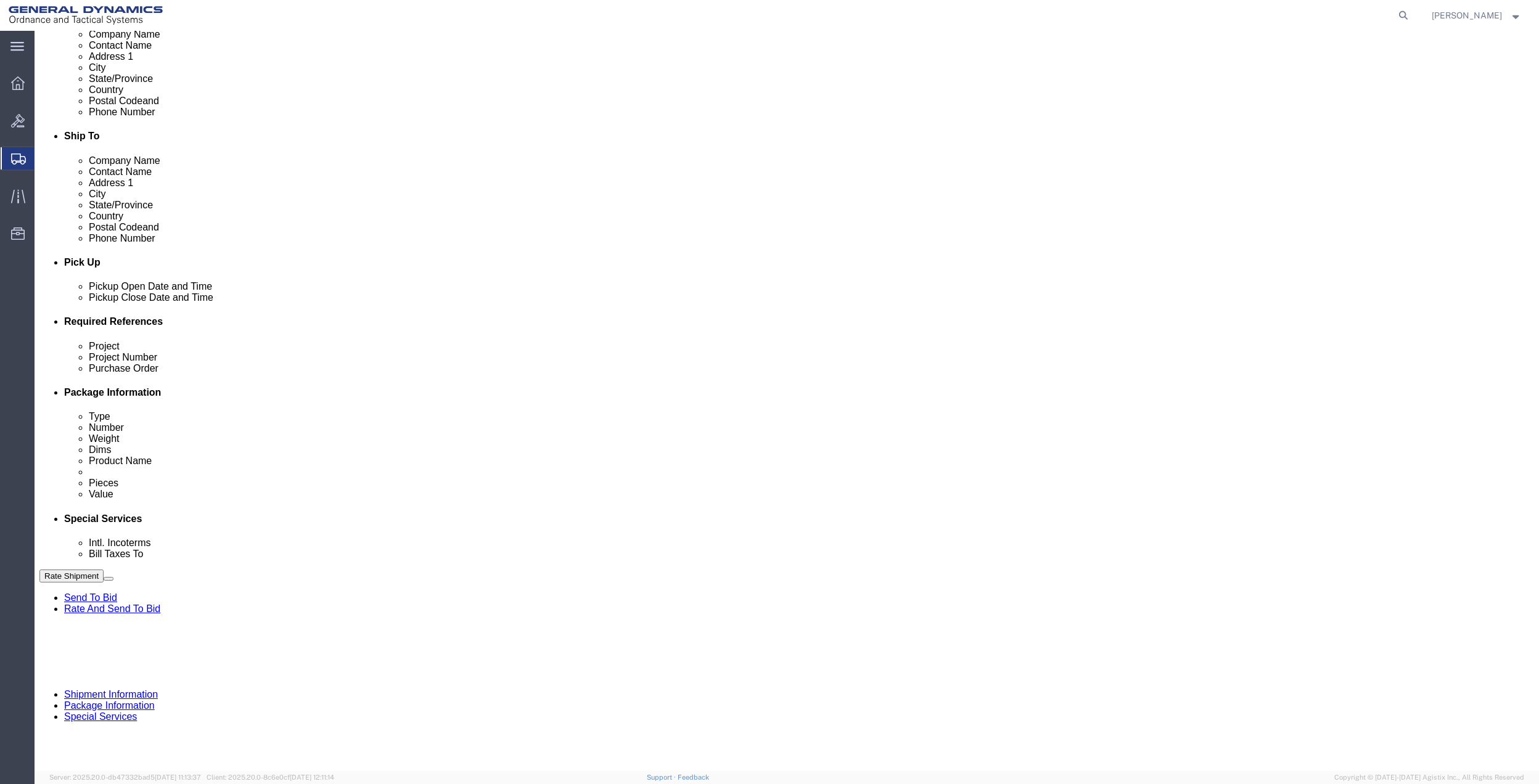
click select "Select [GEOGRAPHIC_DATA] [GEOGRAPHIC_DATA] [GEOGRAPHIC_DATA] [GEOGRAPHIC_DATA] …"
select select "1763983"
click select "Select [GEOGRAPHIC_DATA] [GEOGRAPHIC_DATA] [GEOGRAPHIC_DATA] [GEOGRAPHIC_DATA] …"
click select "Select 10AFM 10GAG 10GAH 10GFL 10GFO 10GIE 10GIS 30MABS St [PERSON_NAME] Program"
select select "214681"
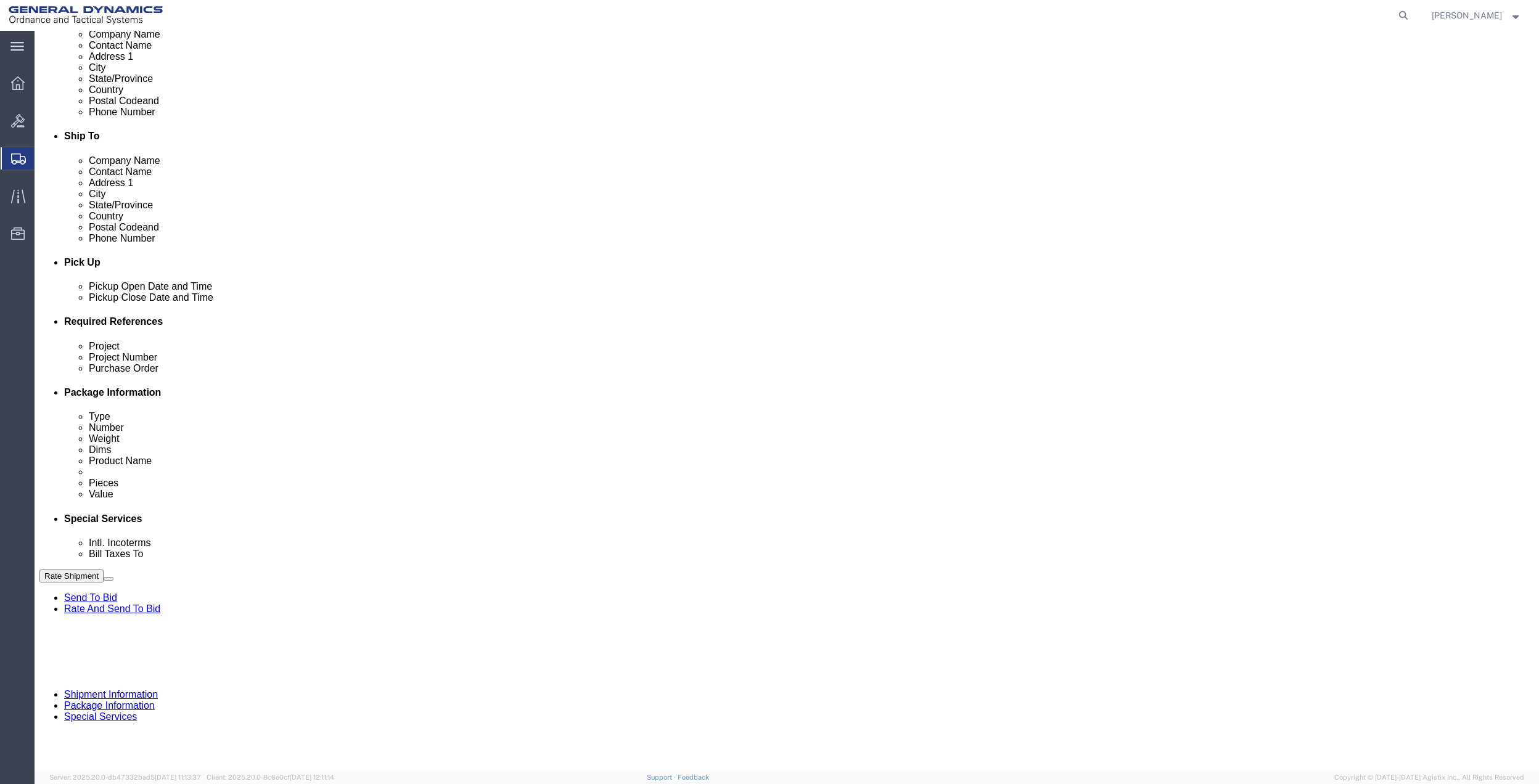
click select "Select 10AFM 10GAG 10GAH 10GFL 10GFO 10GIE 10GIS 30MABS St [PERSON_NAME] Program"
click input "General Dynamics OTS % Data2Logistics"
click p "- GEDOTS %DATA 2 LOGISTICS - (GEDOTS %DATA 2 LOGISTICS) [GEOGRAPHIC_DATA][PERSO…"
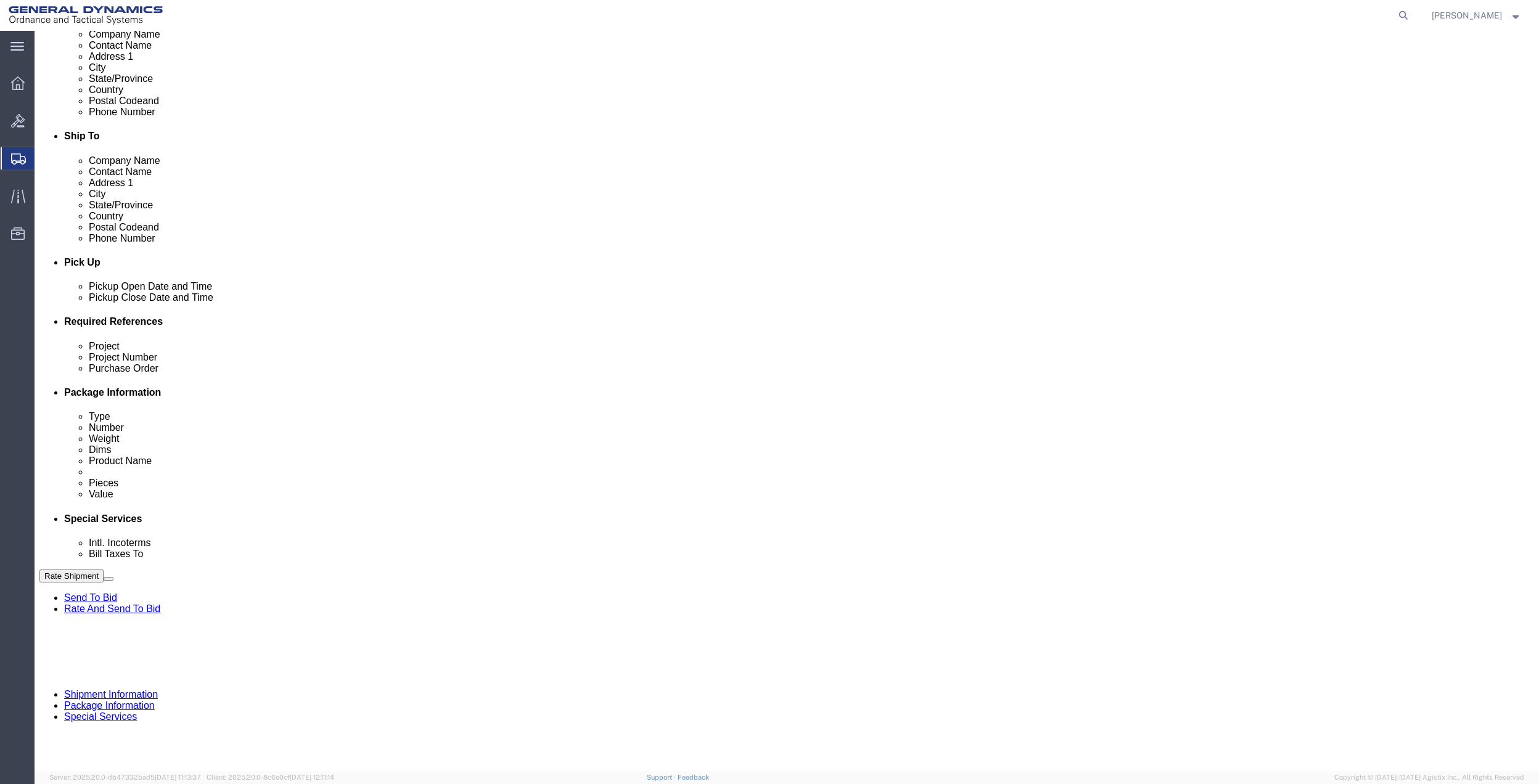
type input "GEDOTS %DATA 2 LOGISTICS"
type input "PO BOX 61050"
type input "GEDOTS %DATA 2 LOGISTICS"
type input "FORT [PERSON_NAME]"
type input "33906"
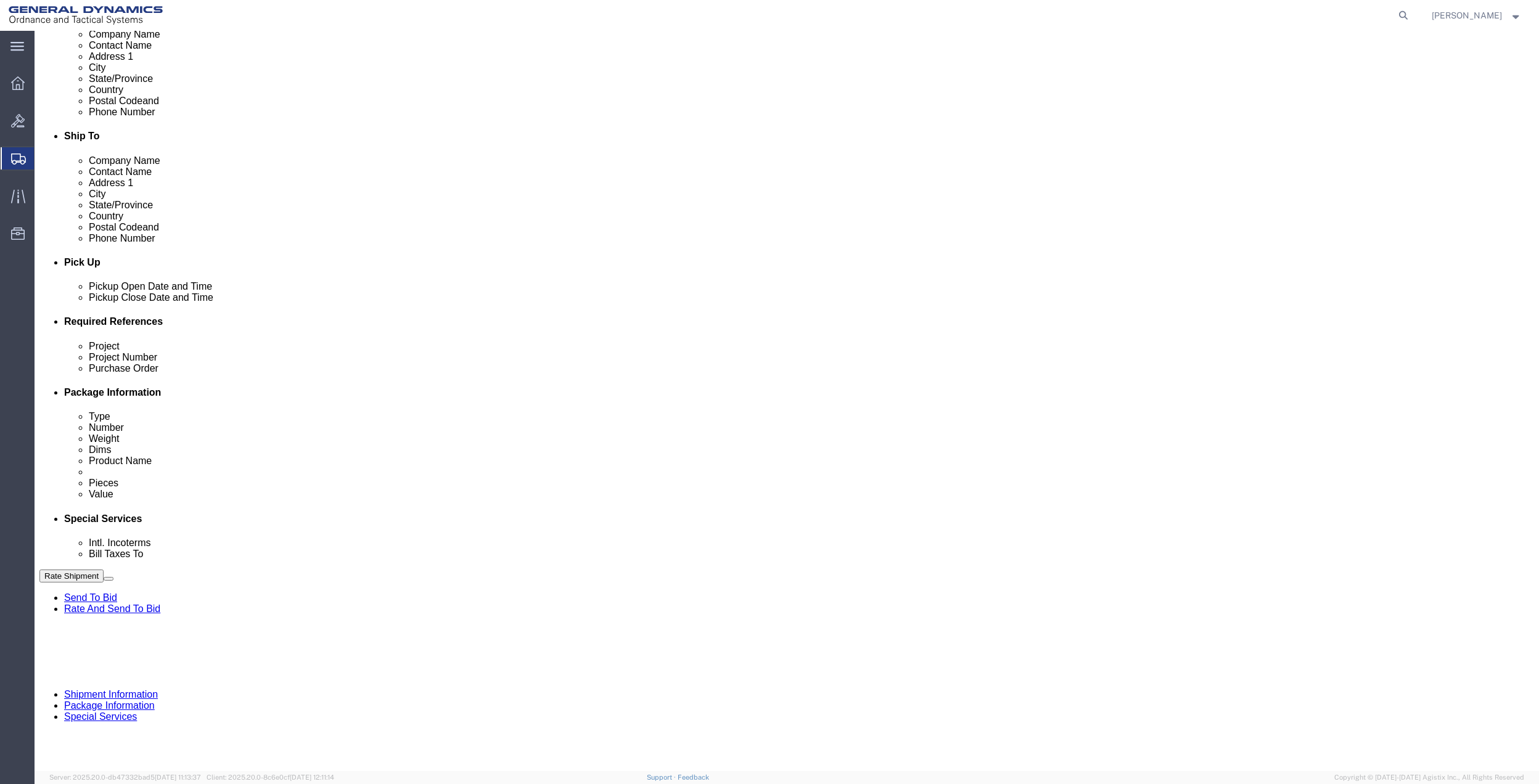
select select "FL"
type input "GEDOTS %DATA 2 LOGISTICS"
click button "Rate Shipment"
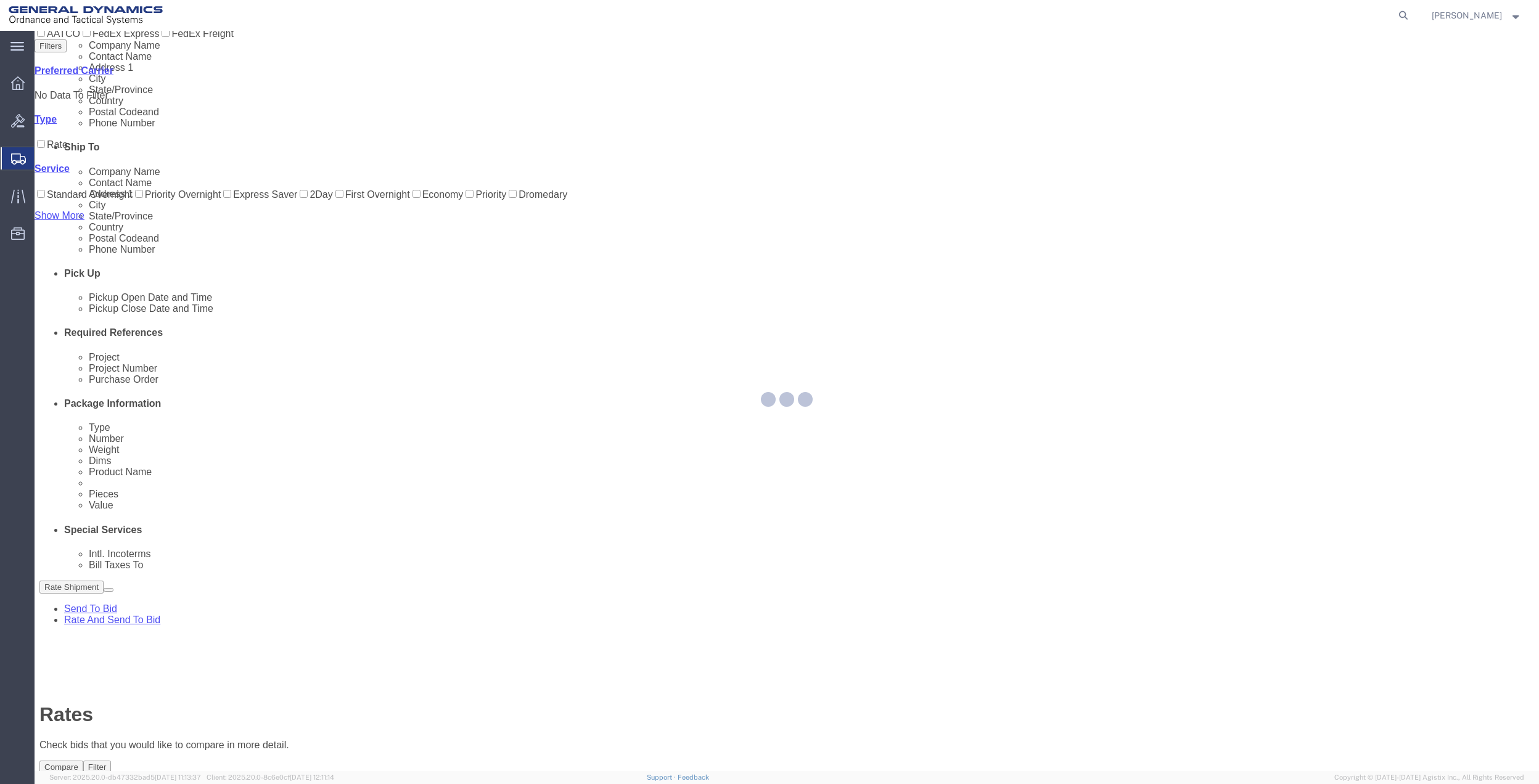
scroll to position [0, 0]
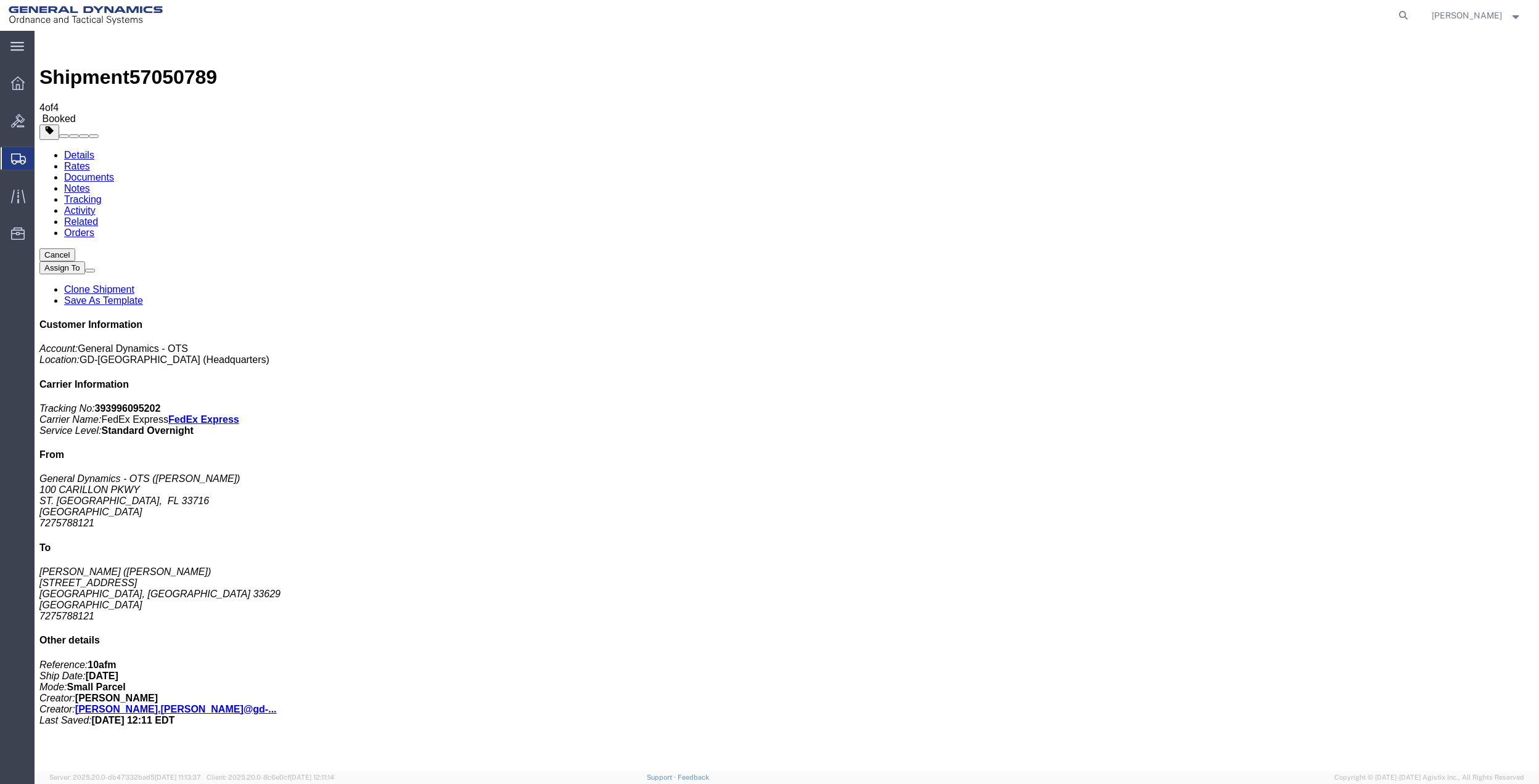
drag, startPoint x: 184, startPoint y: 245, endPoint x: 401, endPoint y: 240, distance: 217.1
